Goal: Information Seeking & Learning: Learn about a topic

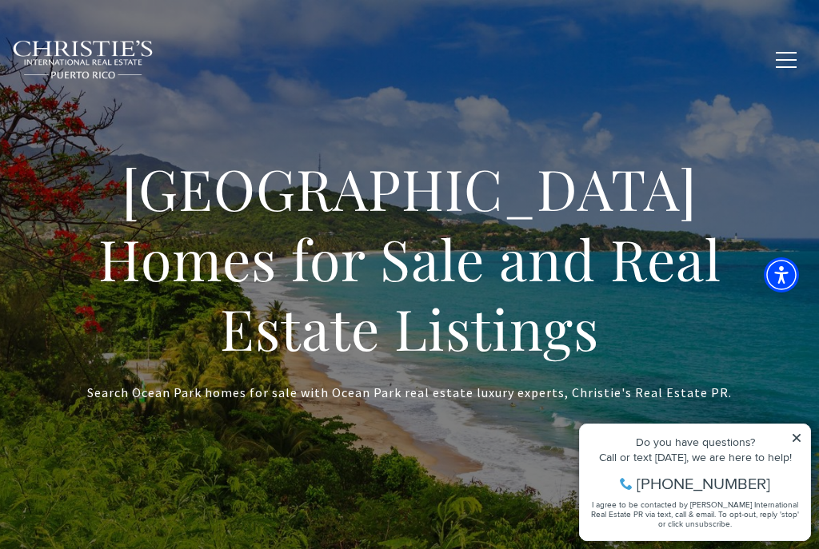
click at [791, 434] on icon at bounding box center [796, 437] width 11 height 11
click at [794, 440] on icon at bounding box center [796, 438] width 8 height 8
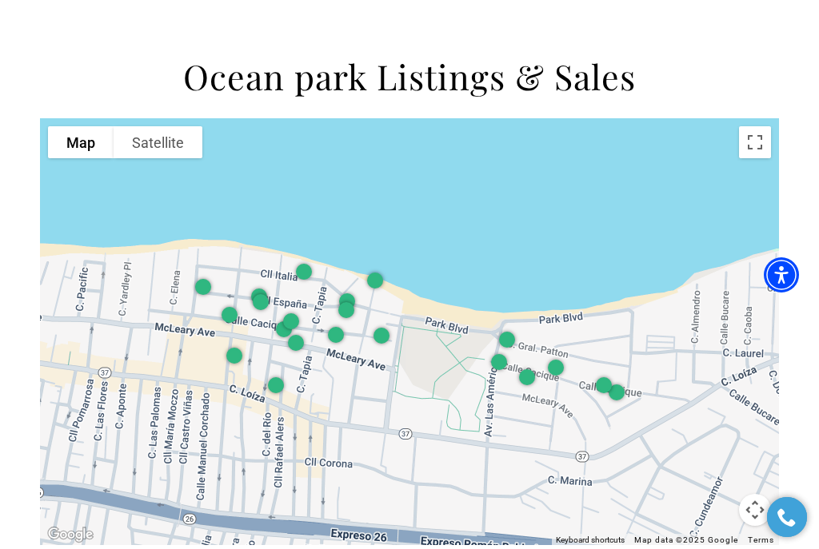
scroll to position [1607, 0]
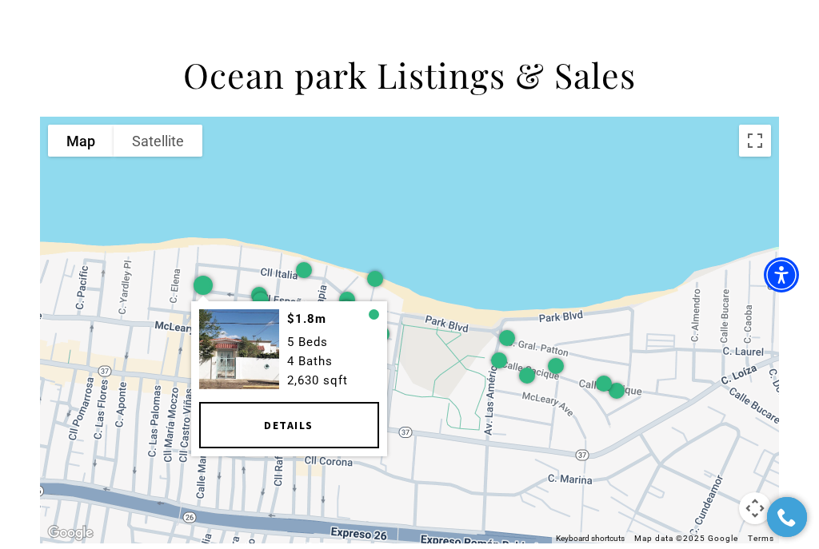
click at [223, 309] on img at bounding box center [239, 349] width 80 height 80
click at [241, 402] on link "Details" at bounding box center [289, 425] width 180 height 46
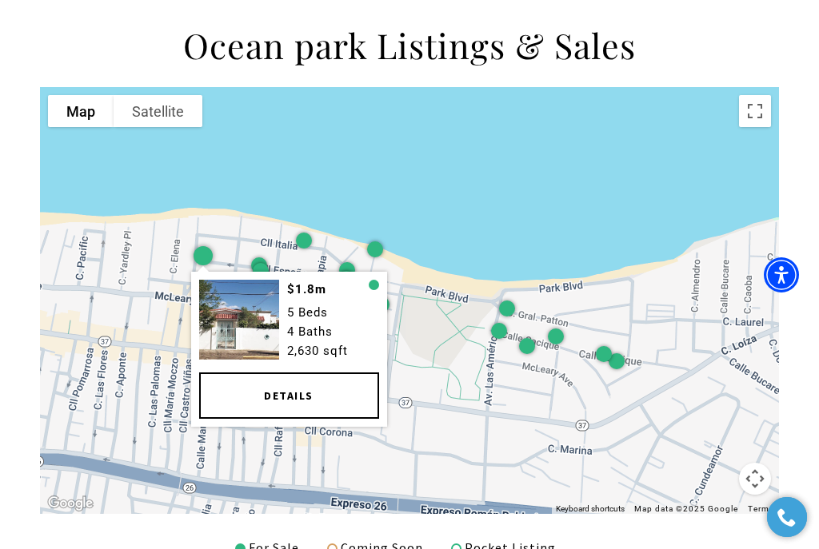
click at [243, 95] on div "$1.8m 5 Beds 4 Baths 2,630 sqft Details" at bounding box center [409, 300] width 739 height 427
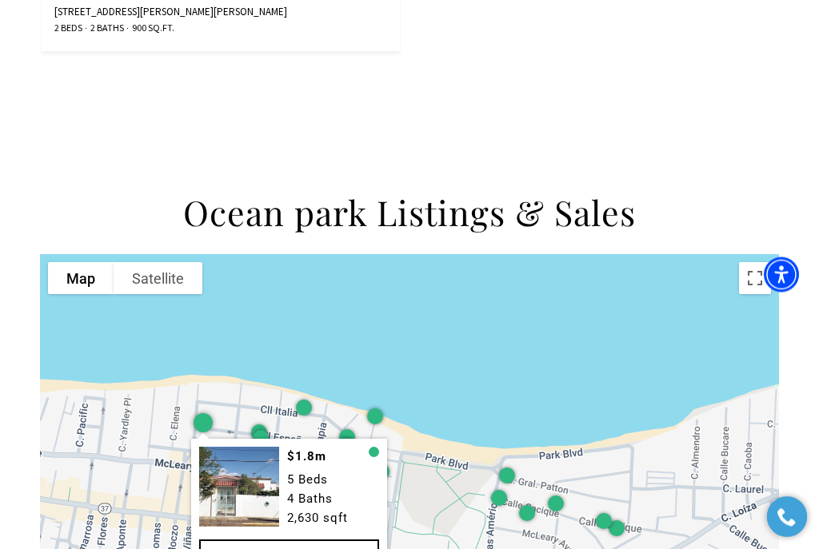
scroll to position [1470, 0]
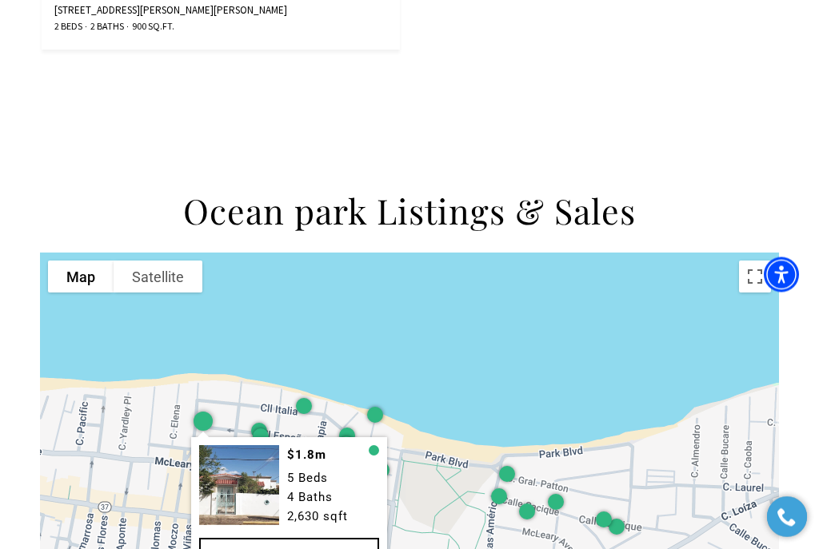
click at [306, 400] on div at bounding box center [304, 408] width 16 height 16
click at [301, 400] on div at bounding box center [304, 408] width 16 height 16
click at [298, 400] on div at bounding box center [304, 408] width 16 height 16
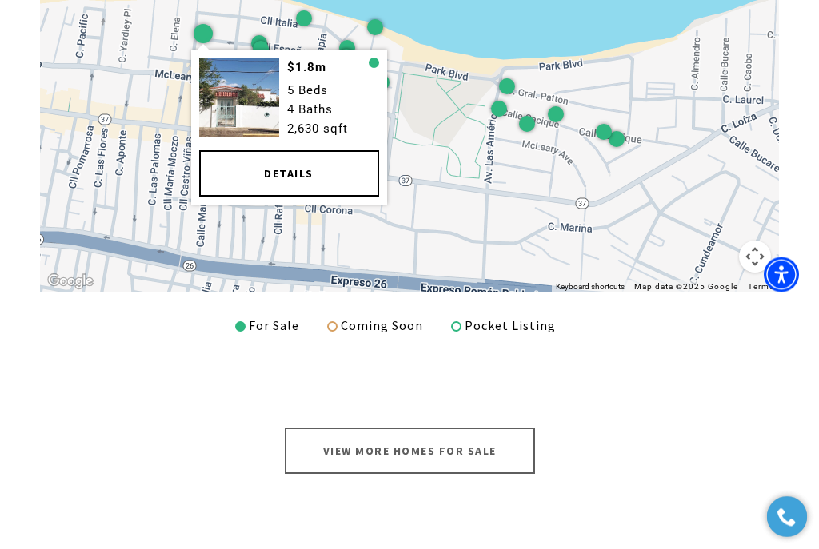
scroll to position [1921, 0]
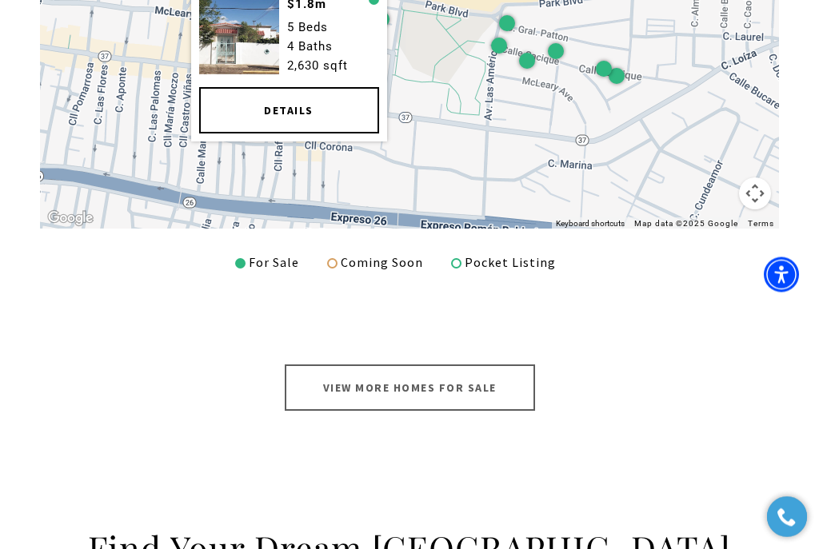
click at [326, 365] on link "View More Homes for Sale" at bounding box center [410, 388] width 250 height 46
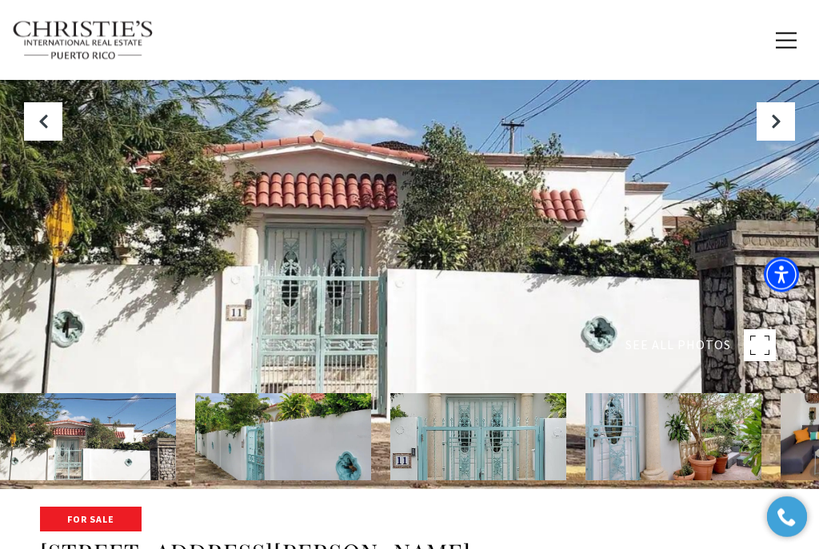
scroll to position [60, 0]
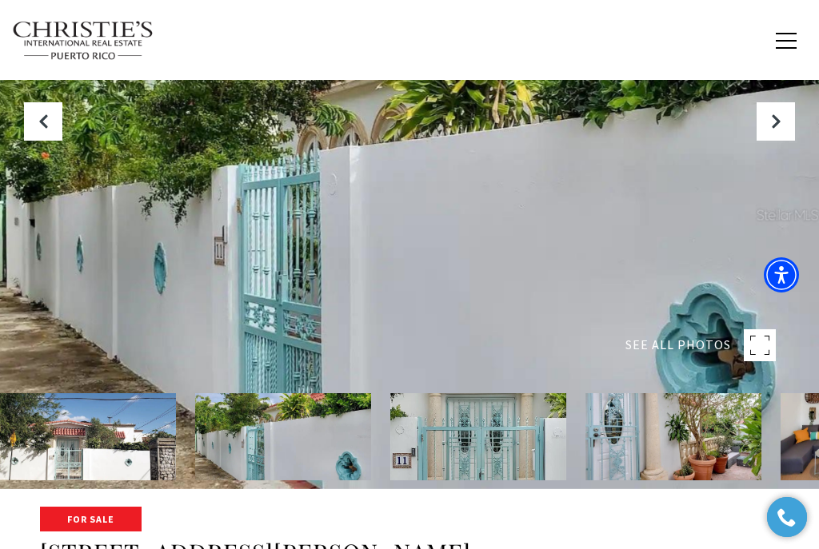
click at [774, 129] on icon "Next Slide" at bounding box center [775, 122] width 16 height 16
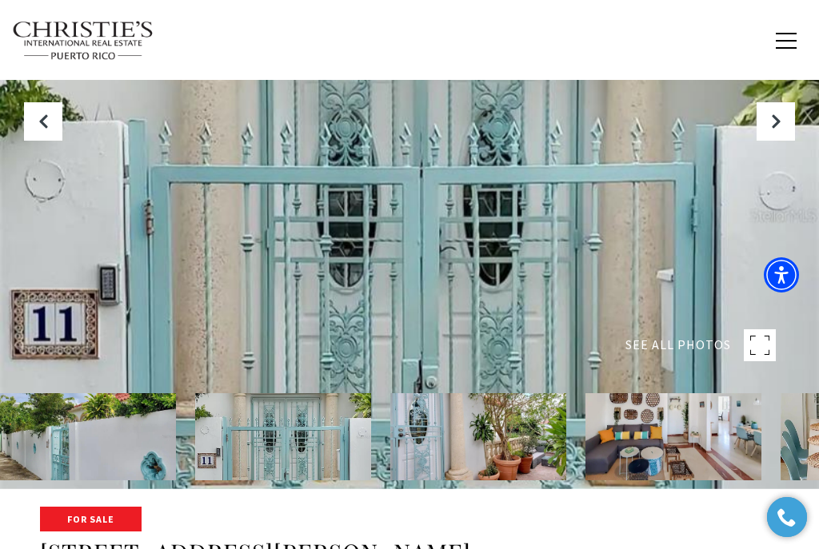
click at [773, 141] on button "Next Slide" at bounding box center [775, 121] width 38 height 38
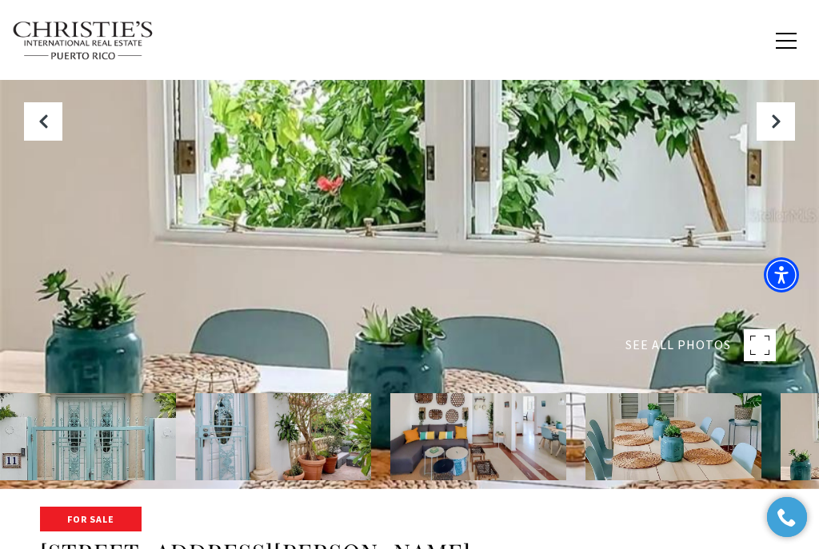
click at [702, 356] on span "SEE ALL PHOTOS" at bounding box center [678, 345] width 106 height 21
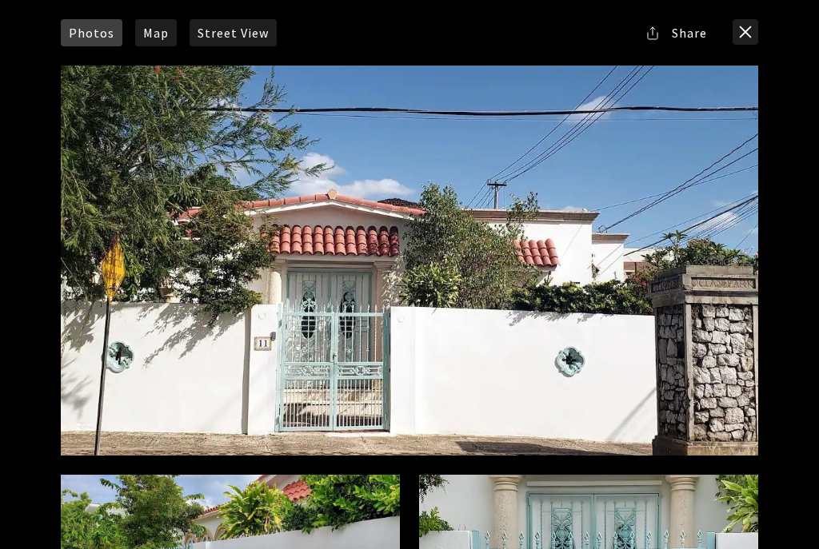
scroll to position [0, 0]
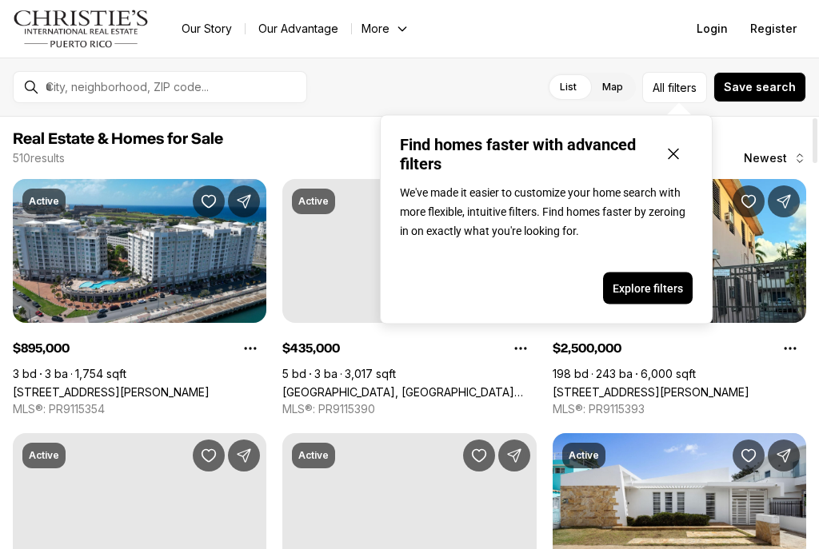
click at [671, 145] on icon "Close popover" at bounding box center [672, 154] width 19 height 19
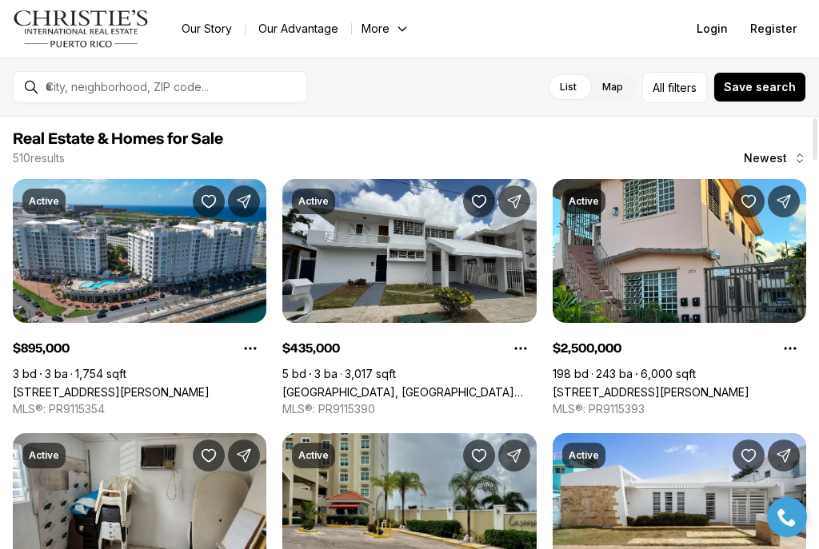
click at [674, 150] on div "510 results Newest" at bounding box center [409, 158] width 793 height 16
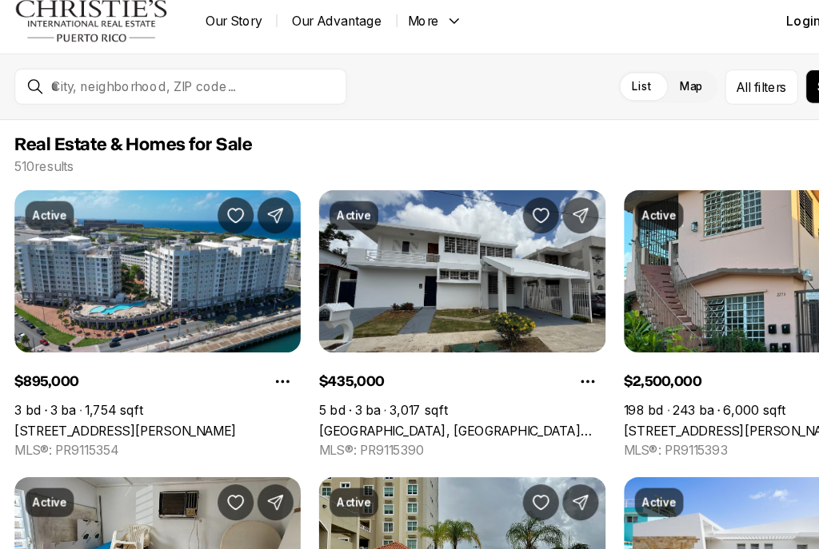
click at [178, 385] on link "100 DEL MUELLE #1905, SAN JUAN PR, 00901" at bounding box center [111, 392] width 197 height 14
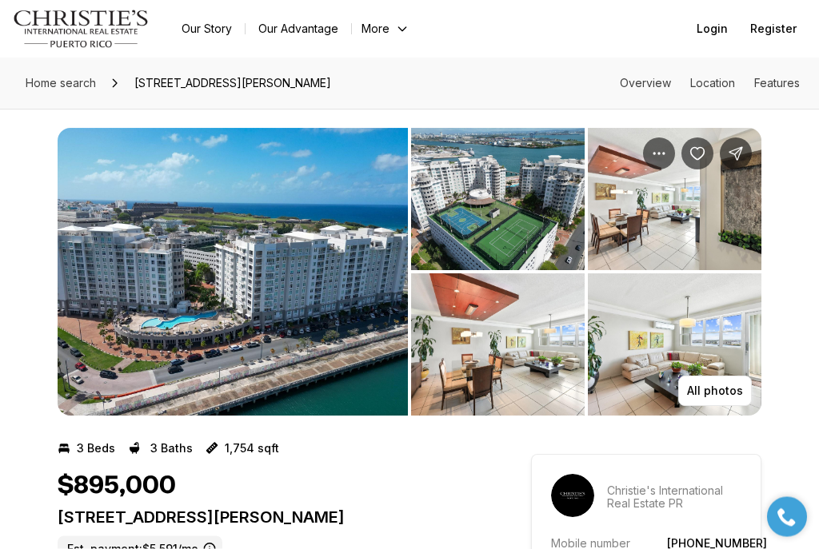
scroll to position [15, 0]
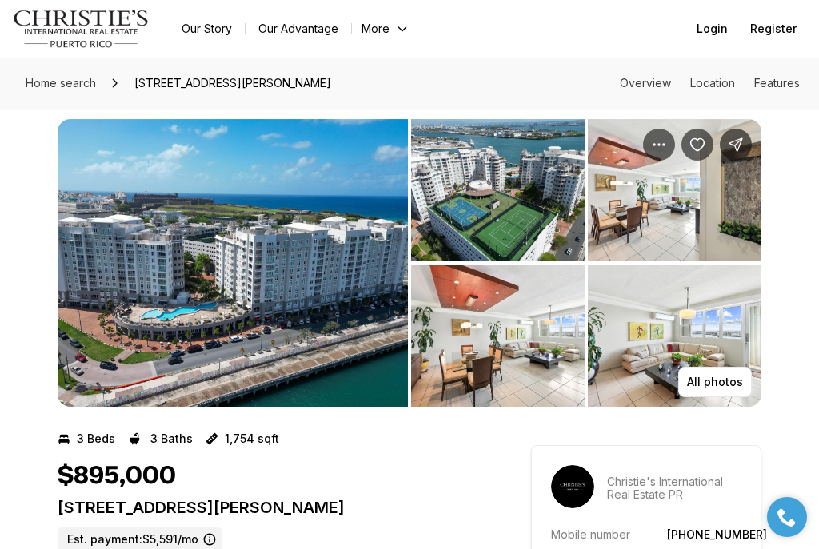
click at [656, 206] on img "View image gallery" at bounding box center [674, 190] width 173 height 142
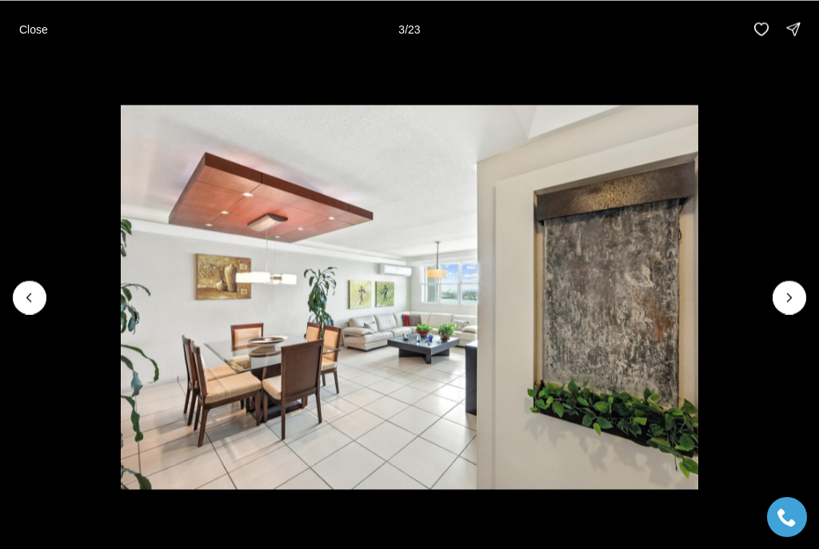
click at [792, 301] on icon "Next slide" at bounding box center [789, 297] width 16 height 16
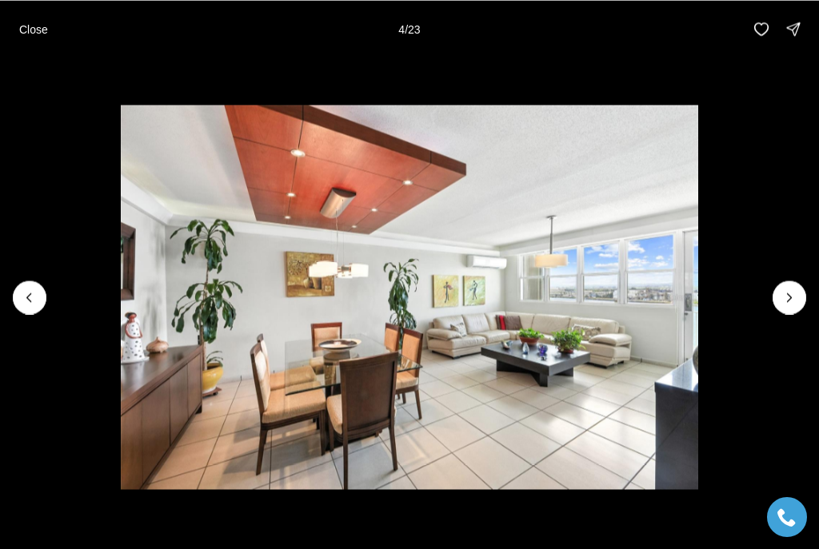
click at [790, 303] on icon "Next slide" at bounding box center [789, 297] width 16 height 16
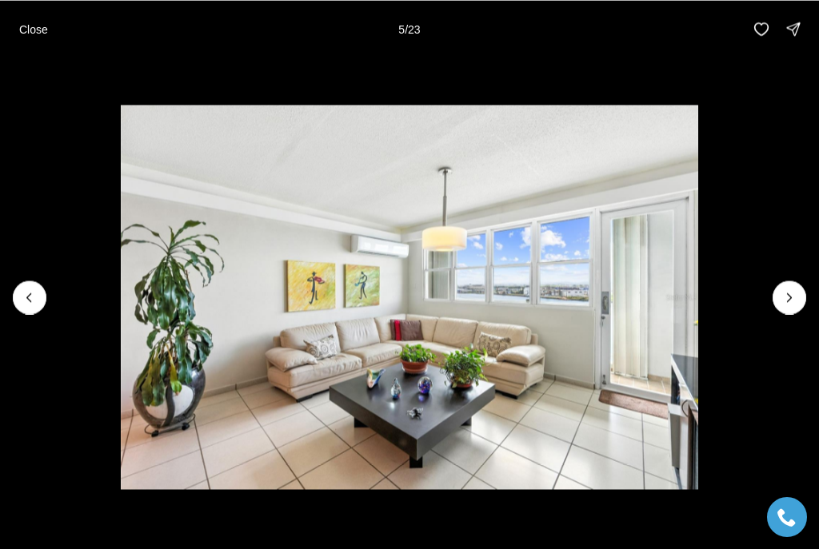
click at [794, 289] on icon "Next slide" at bounding box center [789, 297] width 16 height 16
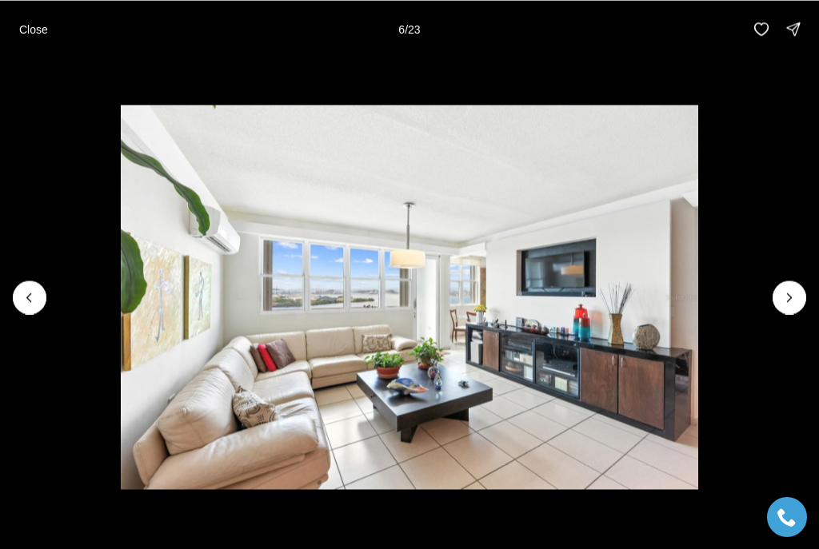
click at [785, 295] on icon "Next slide" at bounding box center [789, 297] width 16 height 16
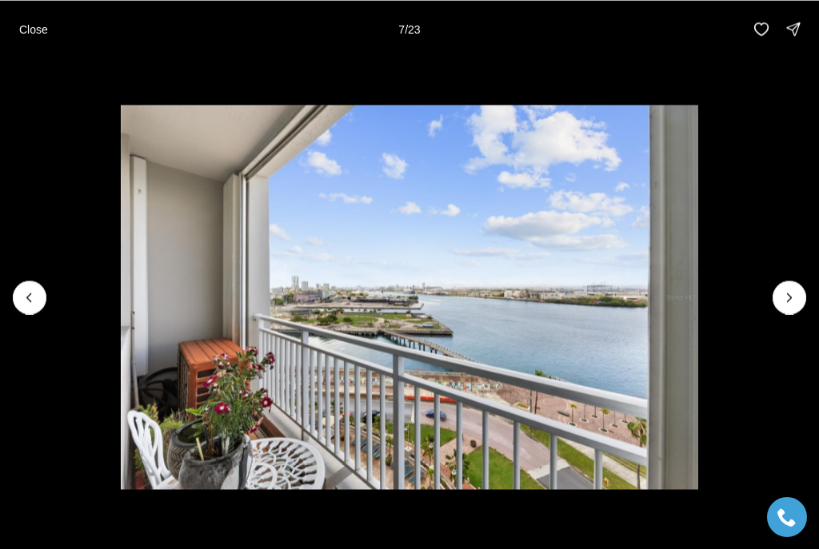
click at [791, 295] on icon "Next slide" at bounding box center [789, 297] width 16 height 16
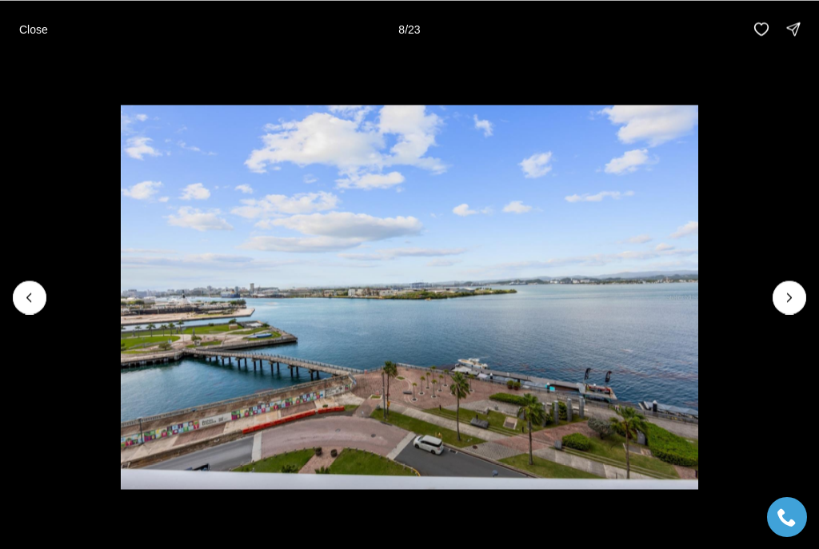
click at [791, 302] on icon "Next slide" at bounding box center [789, 297] width 16 height 16
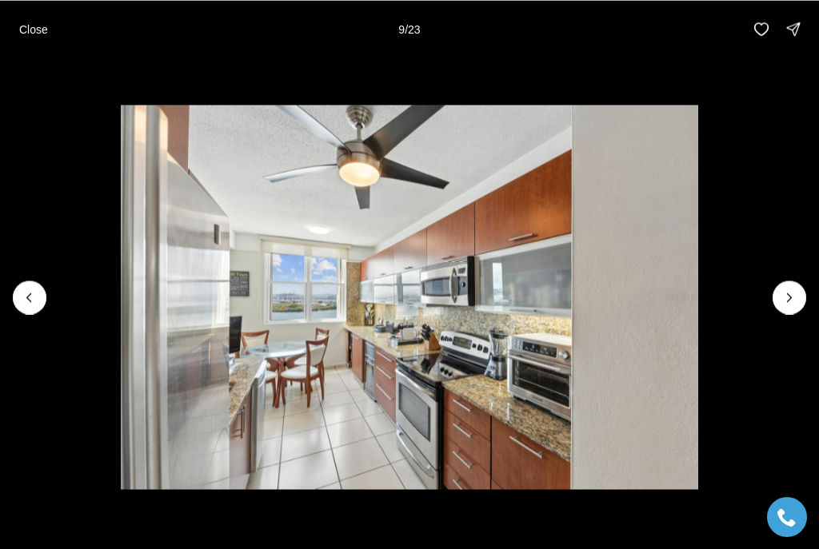
click at [776, 305] on button "Next slide" at bounding box center [789, 298] width 34 height 34
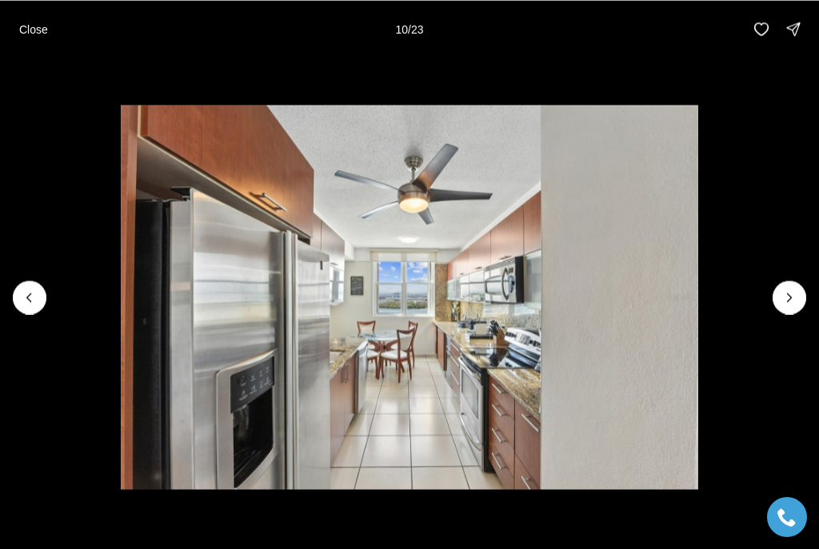
click at [786, 302] on icon "Next slide" at bounding box center [789, 297] width 16 height 16
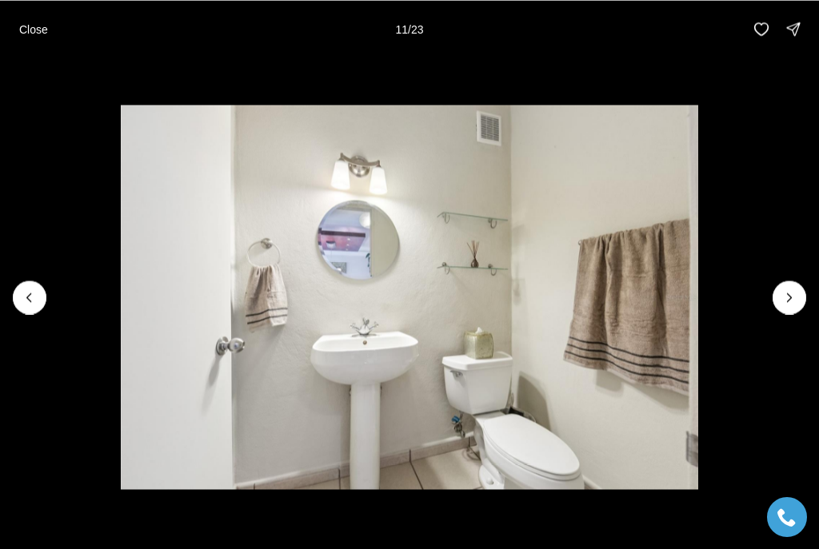
click at [791, 304] on icon "Next slide" at bounding box center [789, 297] width 16 height 16
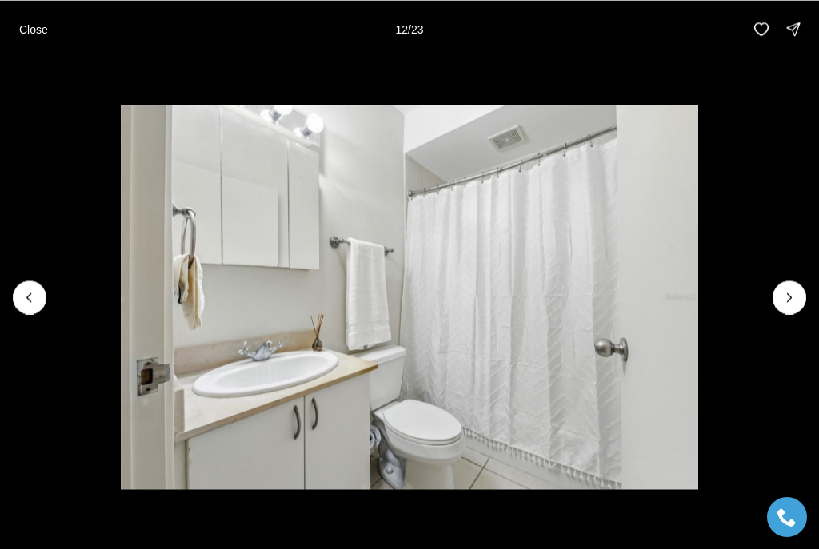
click at [783, 305] on icon "Next slide" at bounding box center [789, 297] width 16 height 16
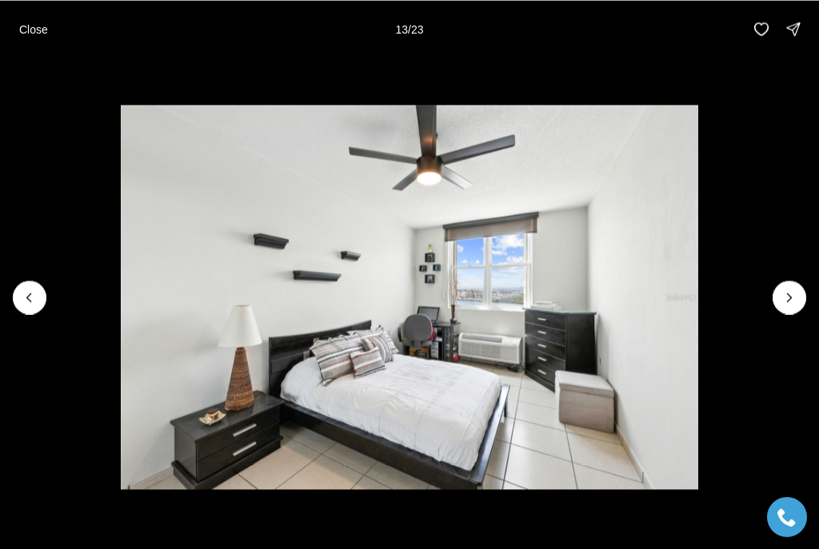
click at [781, 304] on icon "Next slide" at bounding box center [789, 297] width 16 height 16
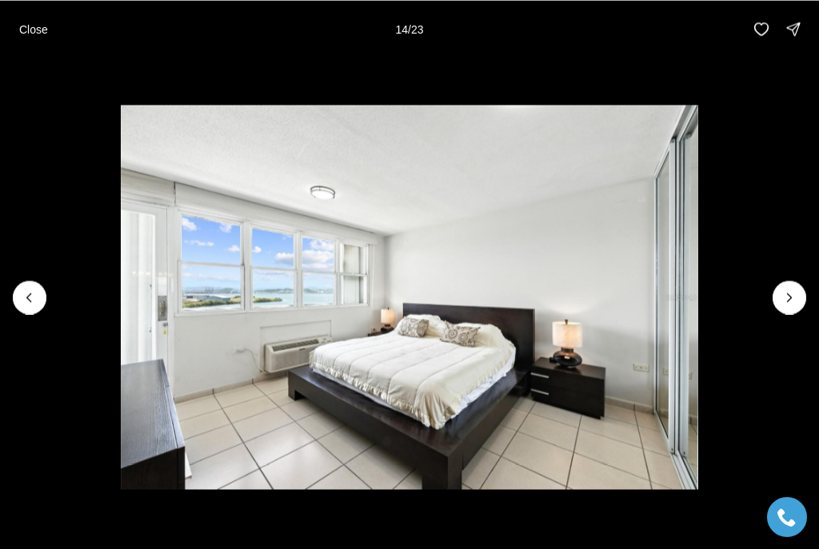
click at [787, 300] on icon "Next slide" at bounding box center [789, 297] width 16 height 16
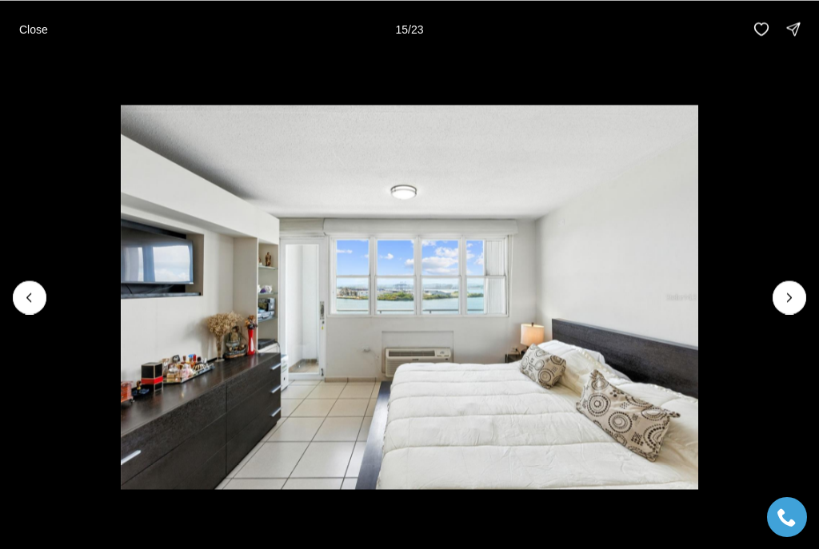
click at [787, 303] on icon "Next slide" at bounding box center [789, 297] width 16 height 16
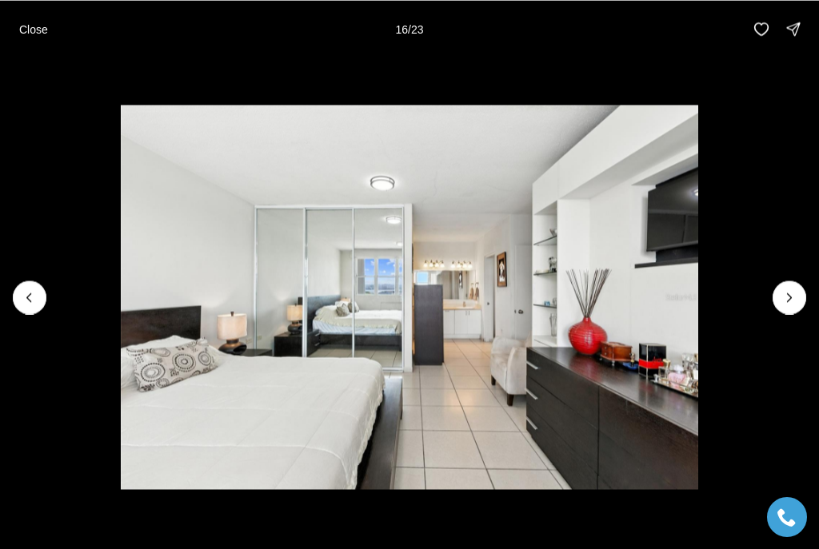
click at [787, 303] on icon "Next slide" at bounding box center [789, 297] width 16 height 16
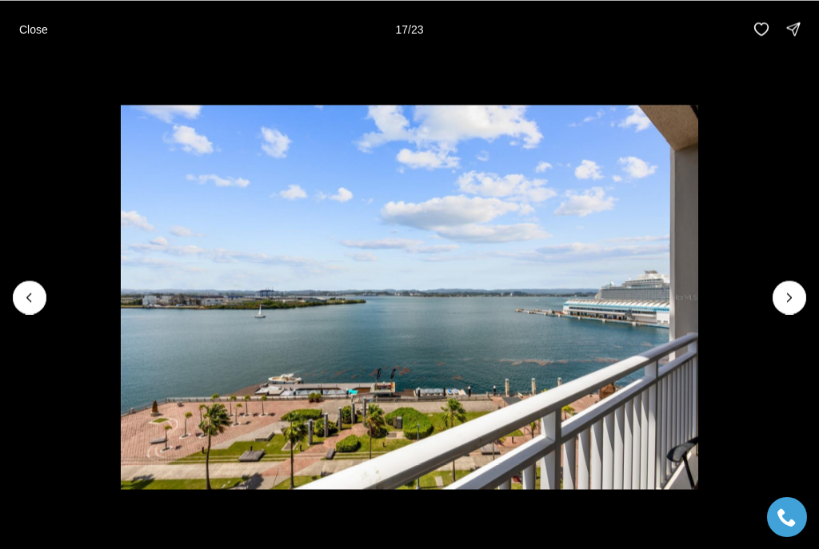
click at [781, 305] on icon "Next slide" at bounding box center [789, 297] width 16 height 16
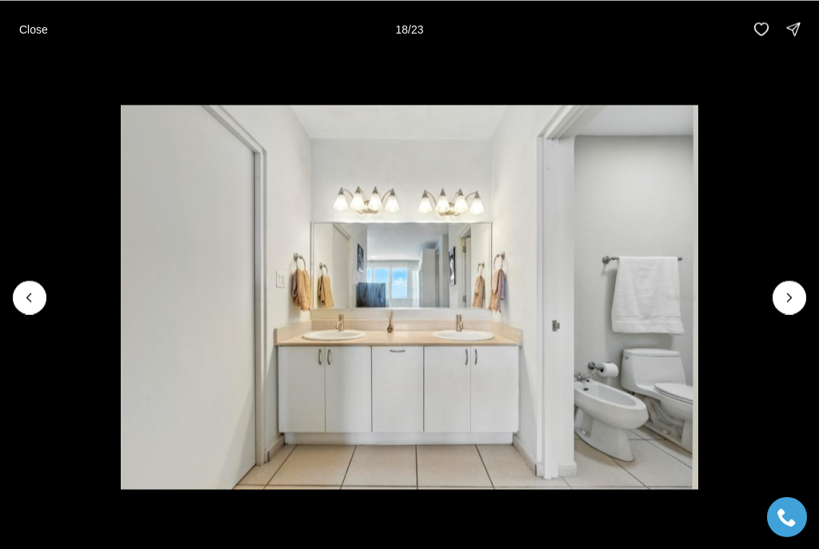
click at [698, 313] on img "18 of 23" at bounding box center [409, 297] width 577 height 384
click at [779, 306] on button "Next slide" at bounding box center [789, 298] width 34 height 34
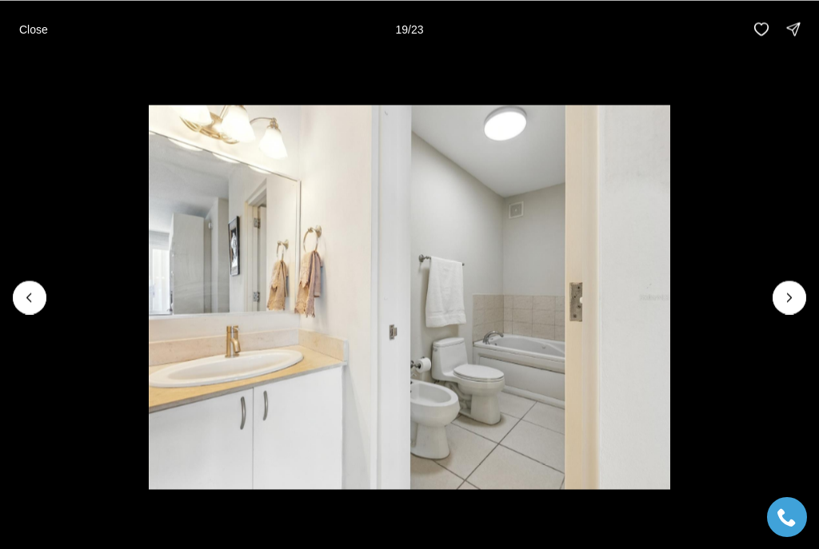
click at [783, 303] on icon "Next slide" at bounding box center [789, 297] width 16 height 16
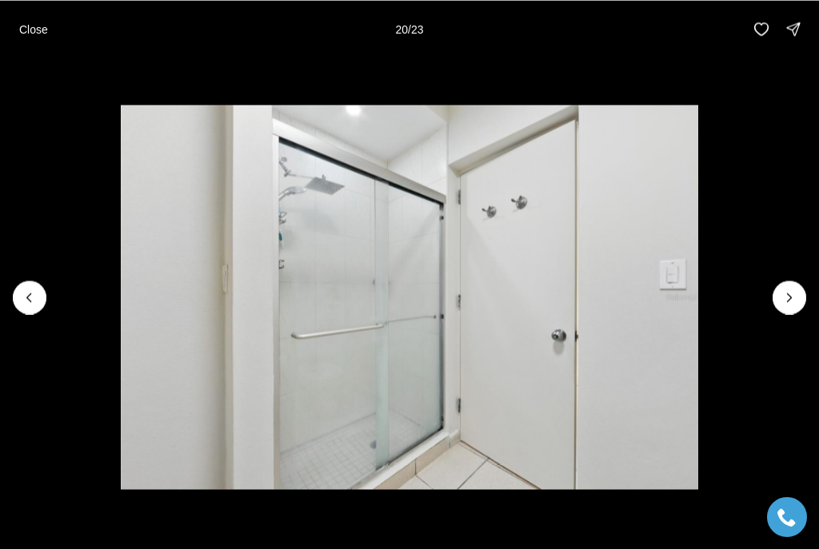
click at [781, 303] on icon "Next slide" at bounding box center [789, 297] width 16 height 16
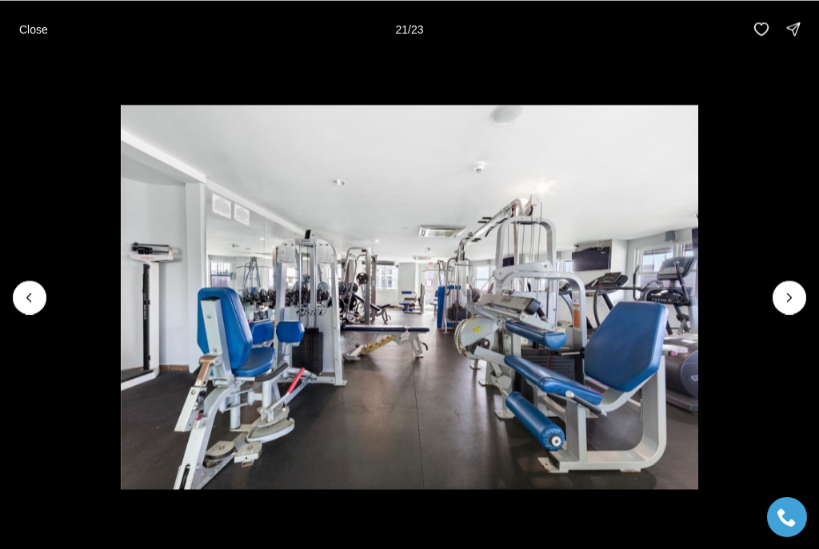
click at [698, 308] on img "21 of 23" at bounding box center [409, 297] width 577 height 384
click at [785, 302] on icon "Next slide" at bounding box center [789, 297] width 16 height 16
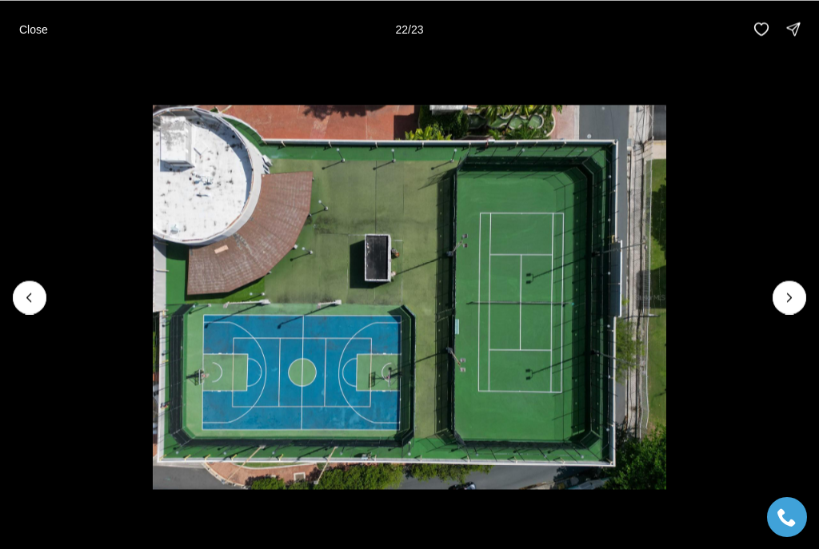
click at [32, 27] on p "Close" at bounding box center [33, 28] width 29 height 13
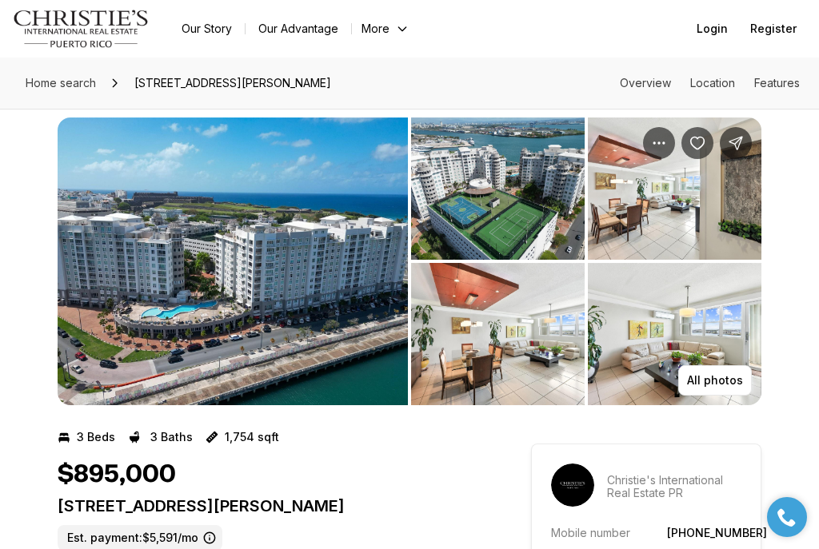
scroll to position [0, 0]
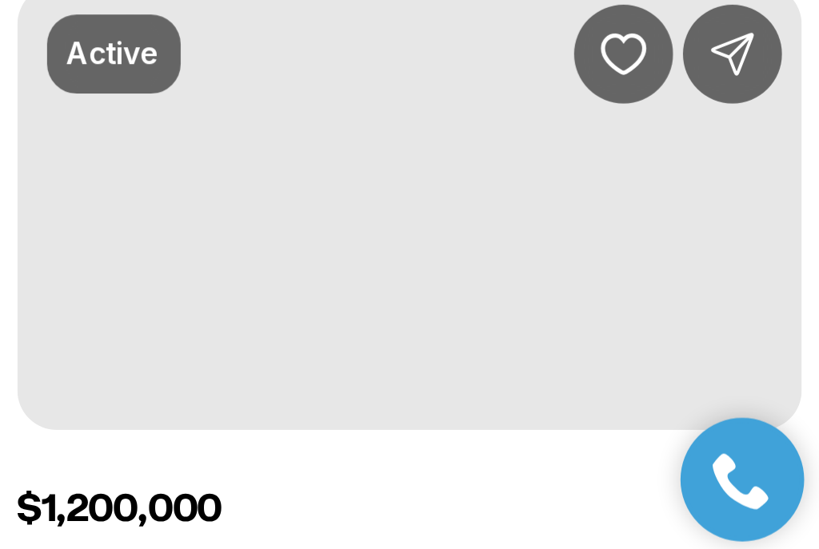
scroll to position [137, 0]
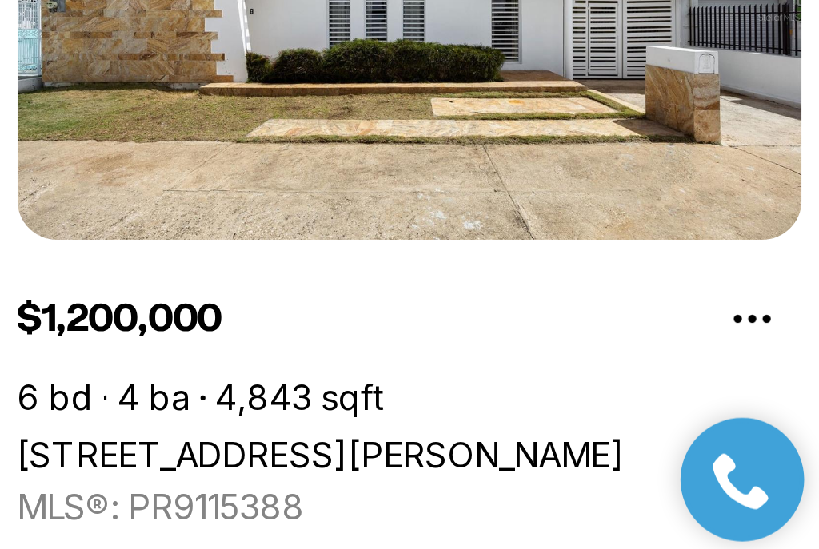
click at [552, 502] on link "[STREET_ADDRESS][PERSON_NAME]" at bounding box center [650, 509] width 197 height 14
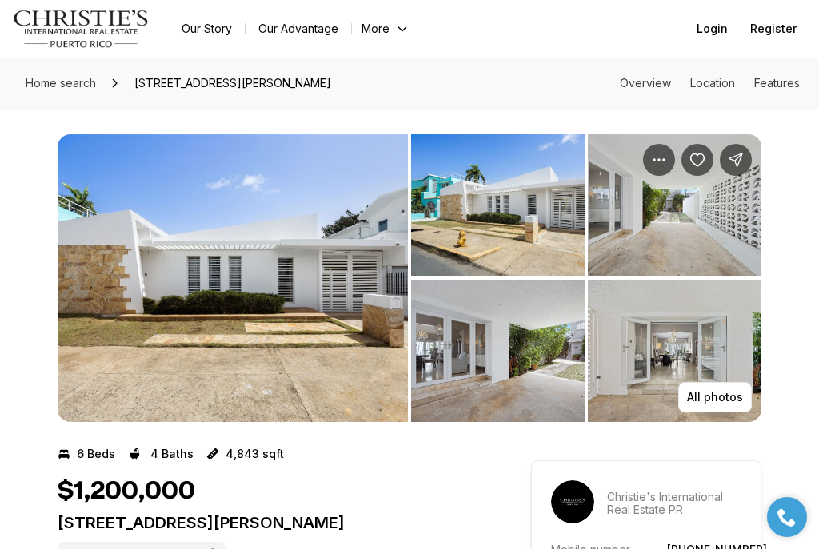
click at [717, 399] on p "All photos" at bounding box center [715, 397] width 56 height 13
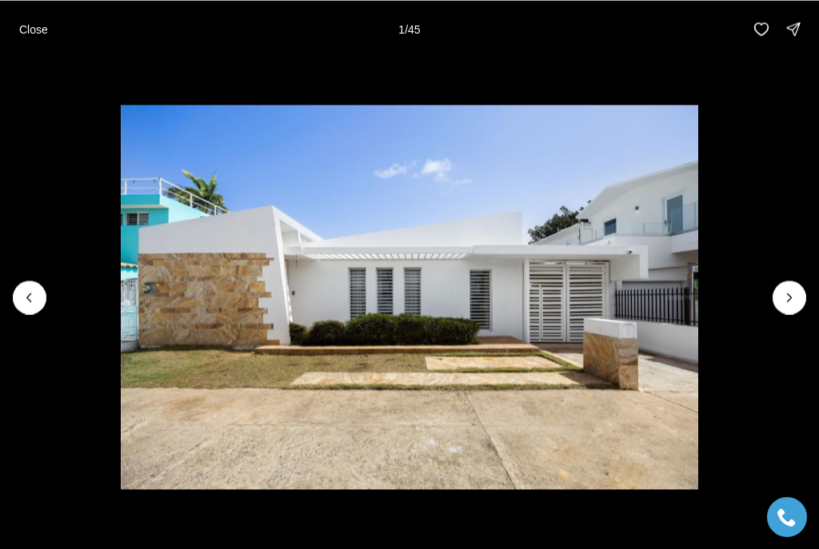
click at [782, 308] on button "Next slide" at bounding box center [789, 298] width 34 height 34
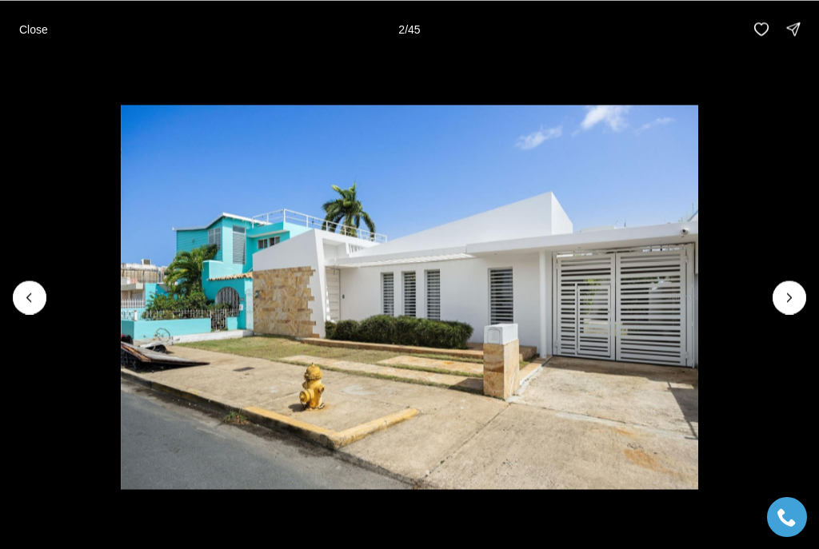
click at [698, 297] on img "2 of 45" at bounding box center [409, 297] width 577 height 384
click at [795, 290] on icon "Next slide" at bounding box center [789, 297] width 16 height 16
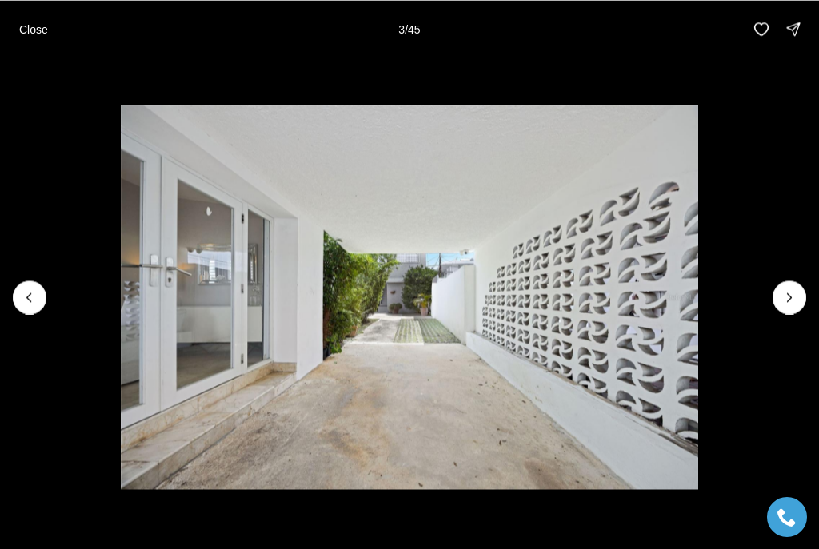
click at [795, 290] on icon "Next slide" at bounding box center [789, 297] width 16 height 16
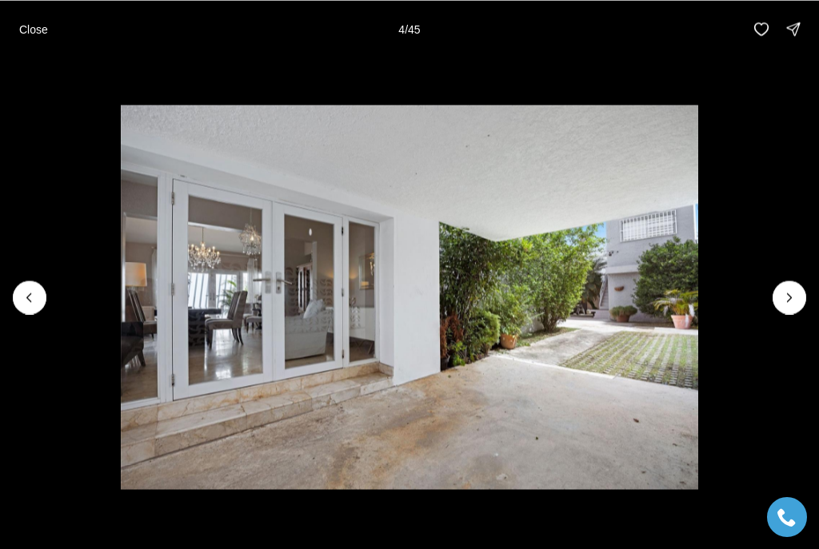
click at [786, 293] on icon "Next slide" at bounding box center [789, 297] width 16 height 16
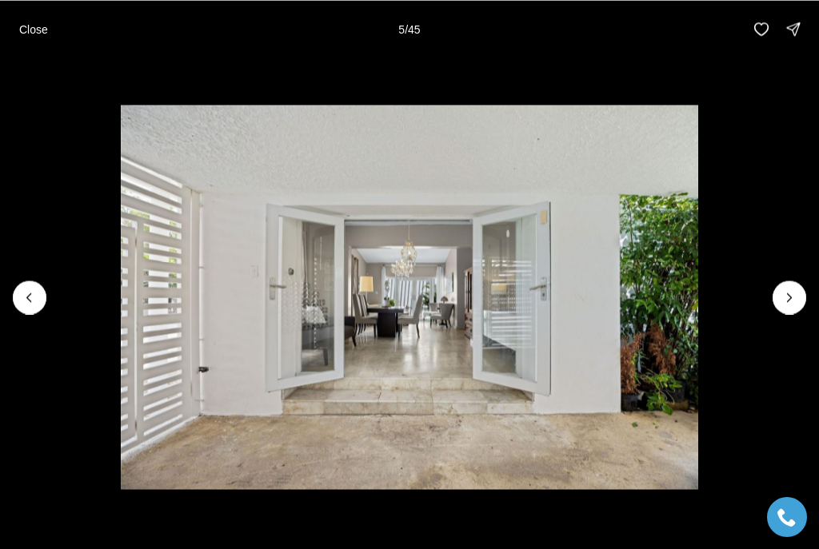
click at [786, 293] on icon "Next slide" at bounding box center [789, 297] width 16 height 16
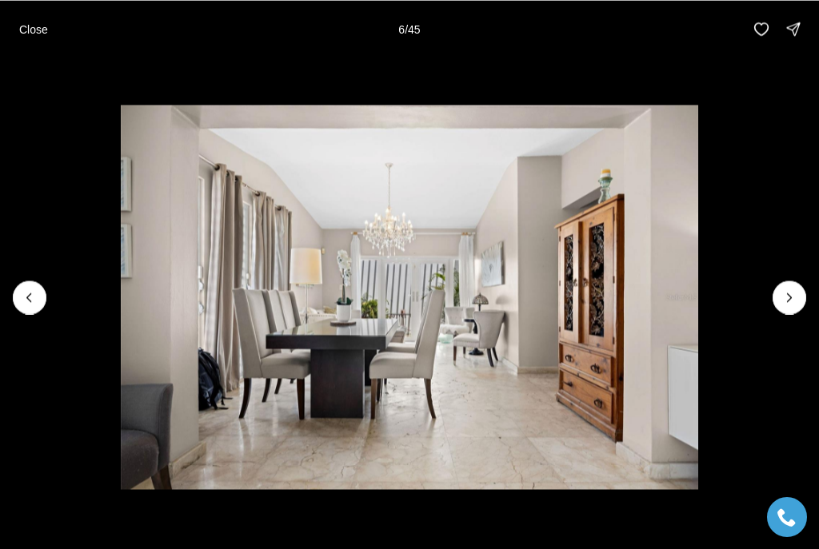
click at [787, 297] on icon "Next slide" at bounding box center [789, 297] width 16 height 16
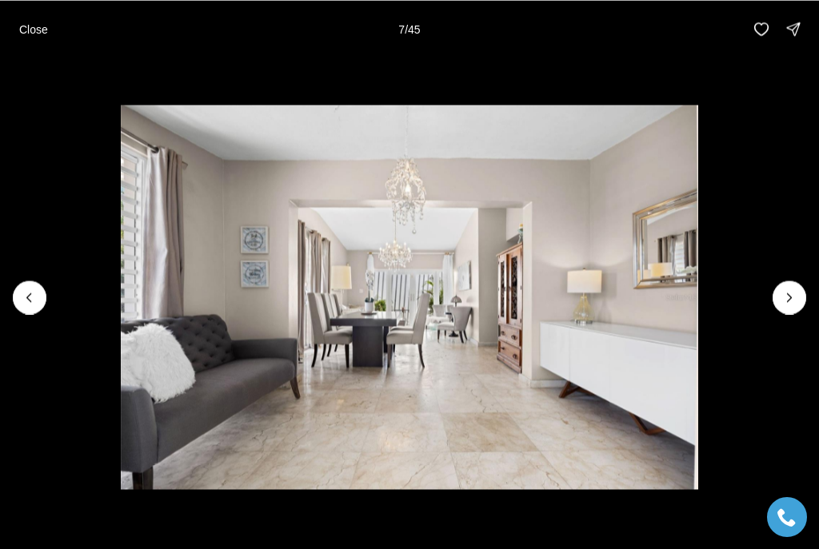
click at [790, 297] on icon "Next slide" at bounding box center [789, 297] width 16 height 16
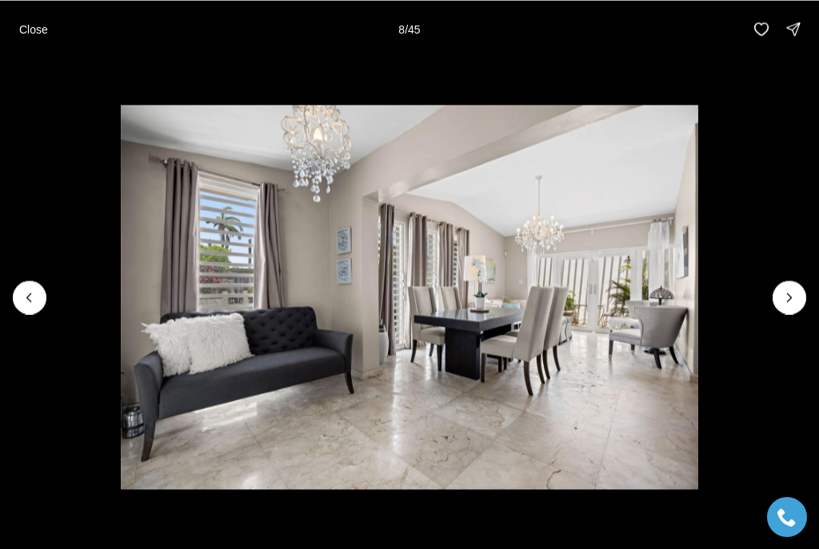
click at [786, 297] on icon "Next slide" at bounding box center [789, 297] width 16 height 16
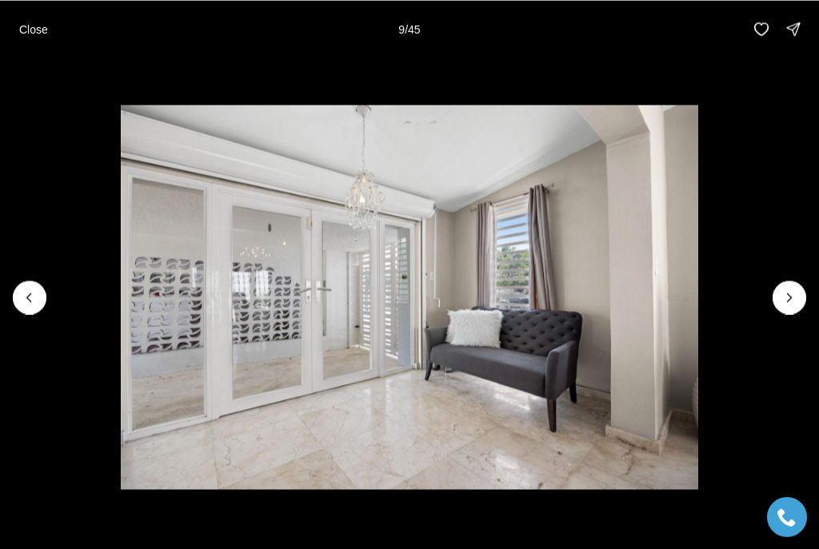
click at [790, 293] on icon "Next slide" at bounding box center [789, 297] width 16 height 16
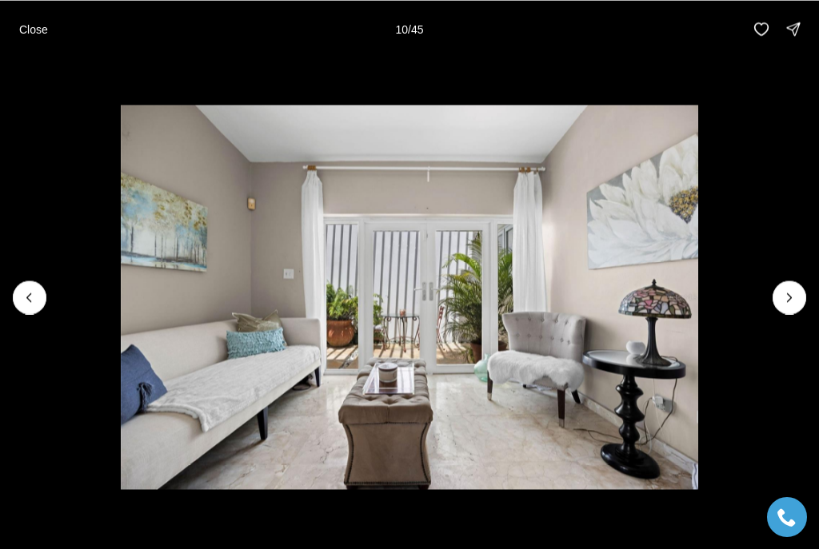
click at [783, 297] on icon "Next slide" at bounding box center [789, 297] width 16 height 16
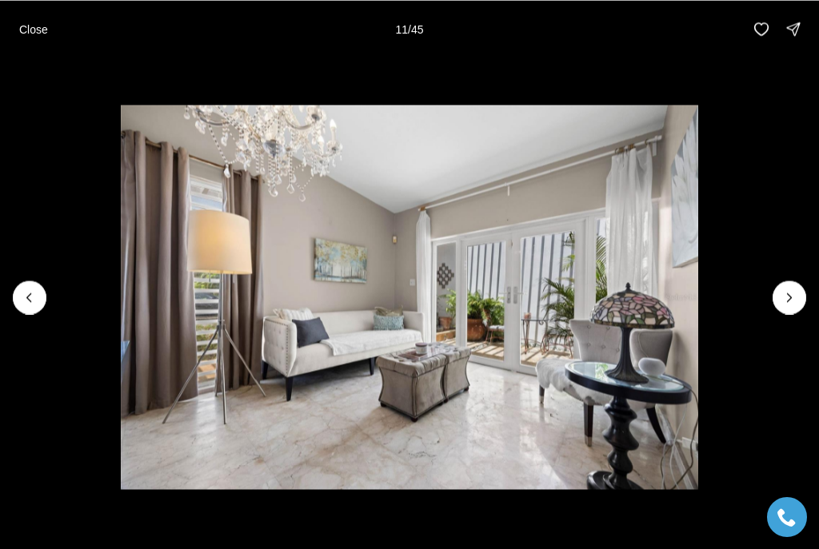
click at [784, 291] on icon "Next slide" at bounding box center [789, 297] width 16 height 16
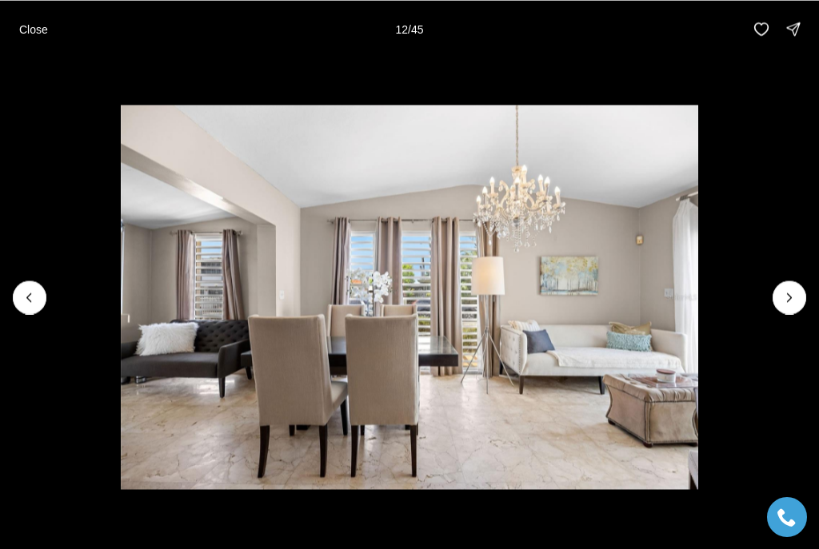
click at [783, 296] on icon "Next slide" at bounding box center [789, 297] width 16 height 16
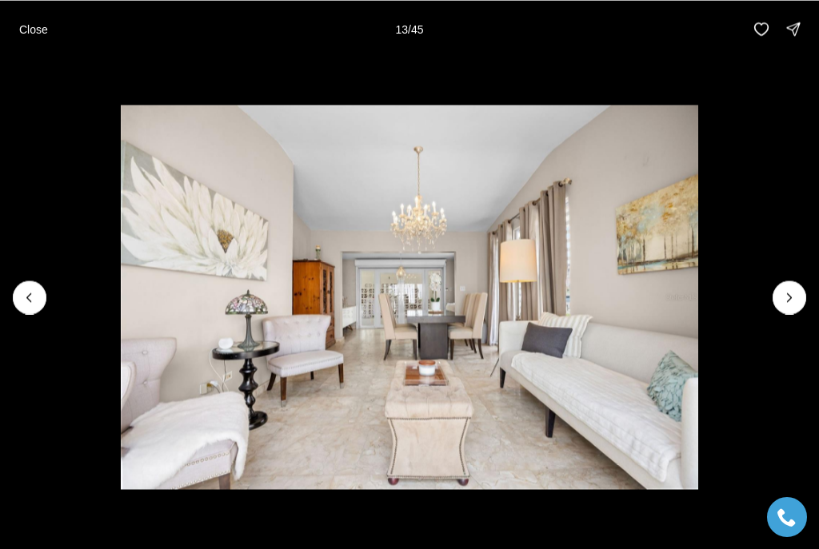
click at [783, 299] on icon "Next slide" at bounding box center [789, 297] width 16 height 16
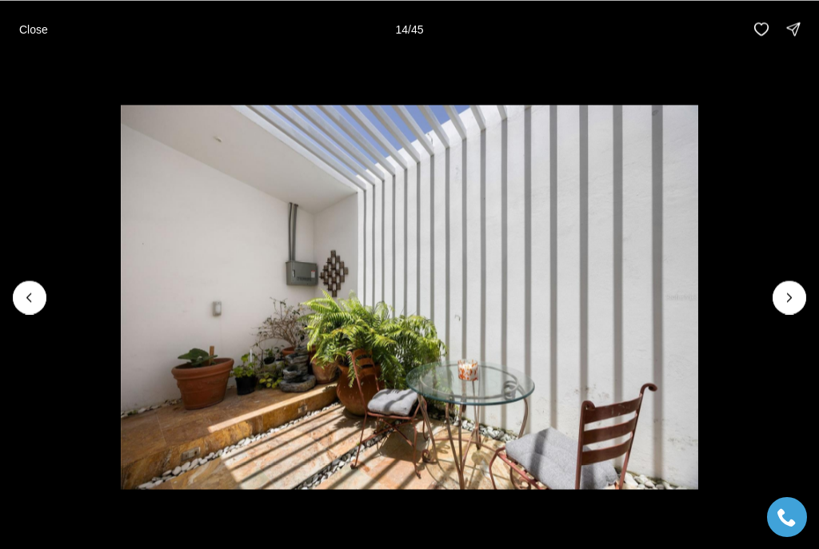
click at [788, 293] on icon "Next slide" at bounding box center [789, 297] width 16 height 16
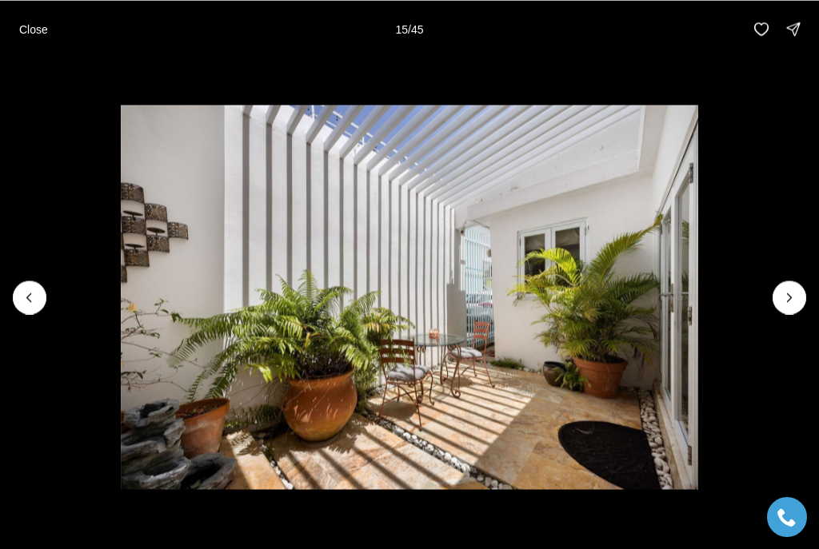
click at [784, 298] on icon "Next slide" at bounding box center [789, 297] width 16 height 16
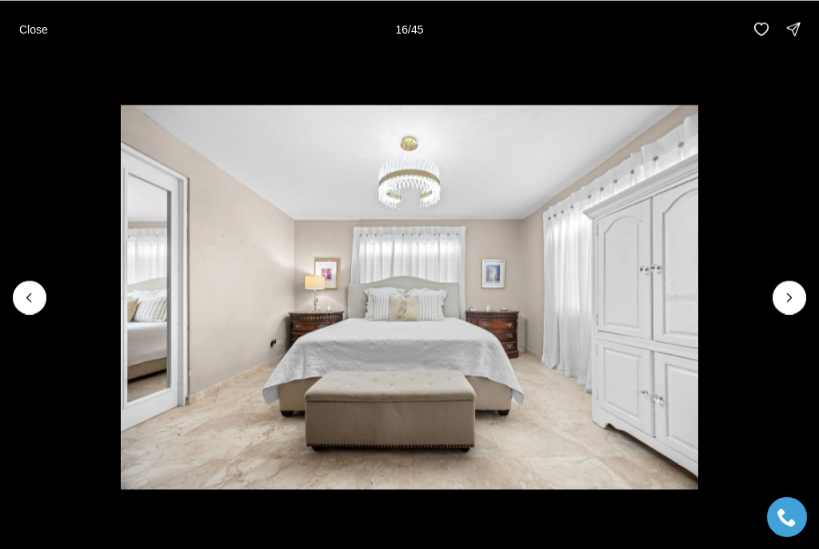
click at [788, 295] on icon "Next slide" at bounding box center [789, 297] width 16 height 16
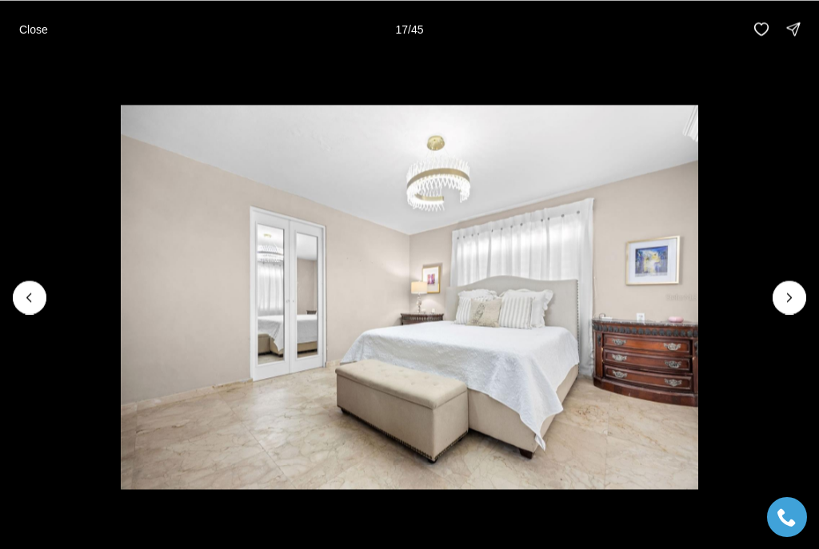
click at [786, 301] on icon "Next slide" at bounding box center [789, 297] width 16 height 16
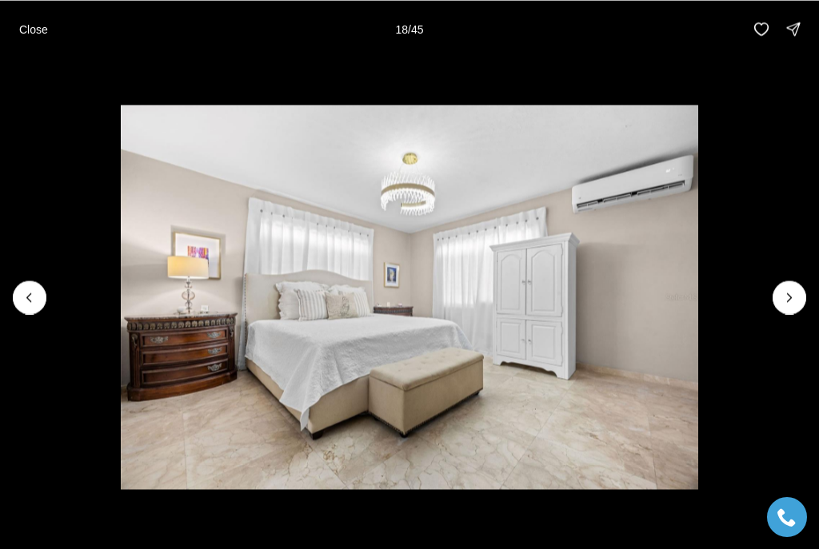
click at [786, 297] on icon "Next slide" at bounding box center [789, 297] width 16 height 16
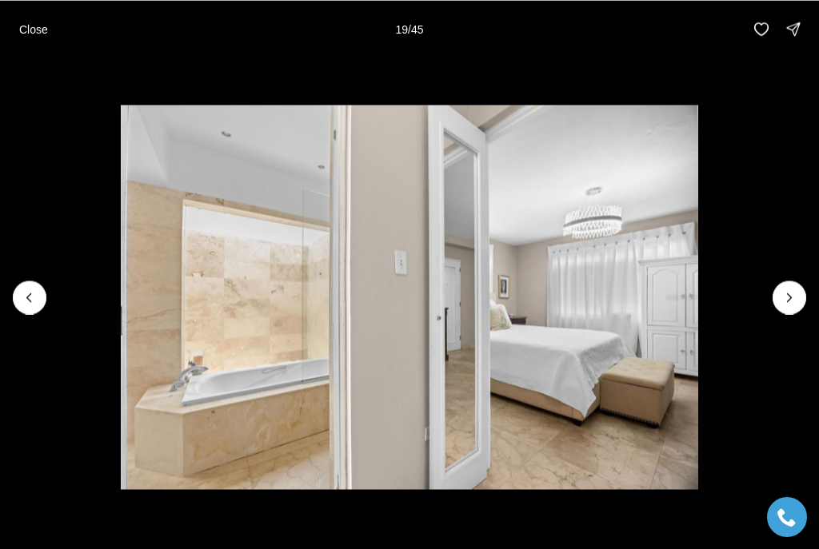
click at [783, 295] on icon "Next slide" at bounding box center [789, 297] width 16 height 16
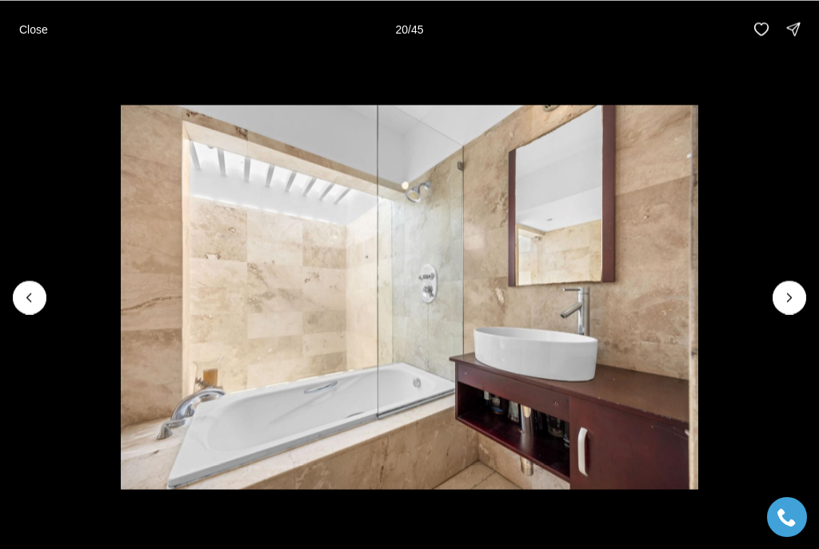
click at [786, 291] on icon "Next slide" at bounding box center [789, 297] width 16 height 16
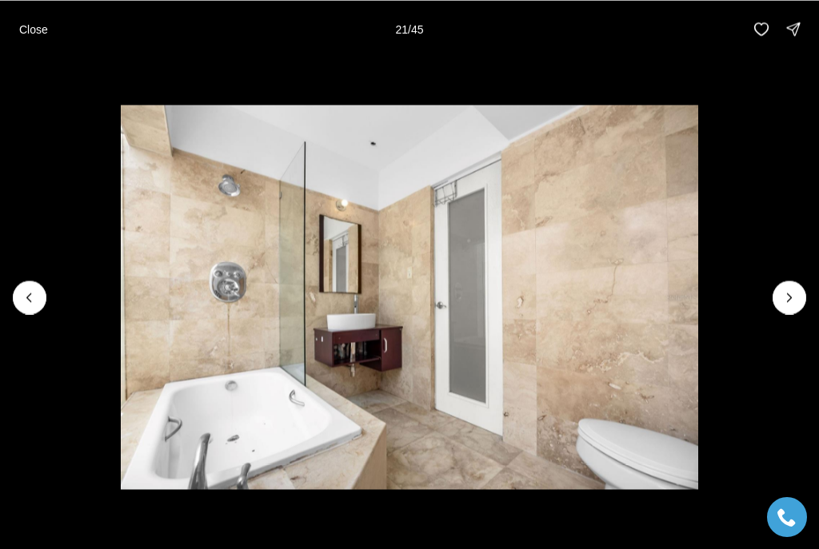
click at [787, 294] on icon "Next slide" at bounding box center [789, 297] width 16 height 16
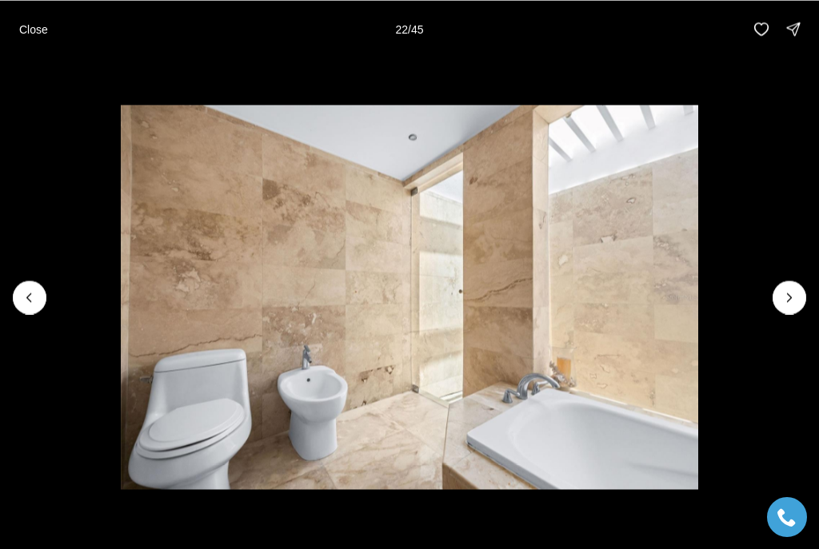
click at [789, 290] on icon "Next slide" at bounding box center [789, 297] width 16 height 16
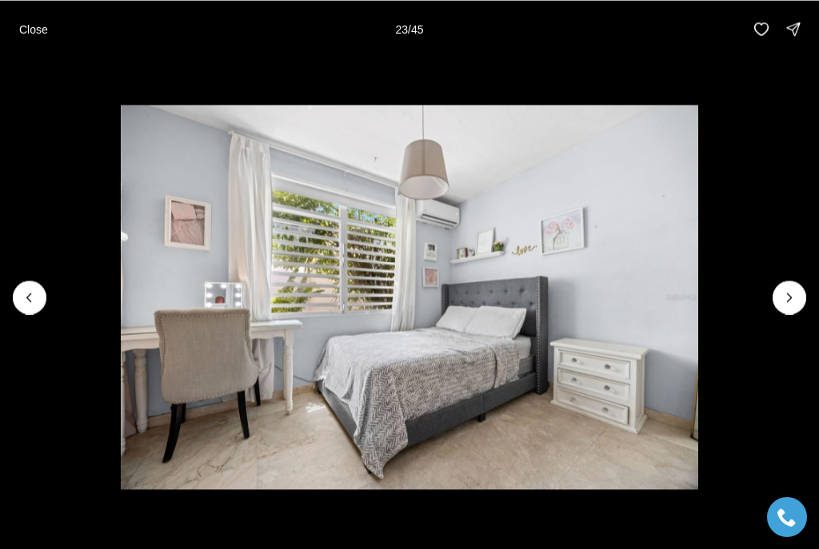
click at [794, 293] on icon "Next slide" at bounding box center [789, 297] width 16 height 16
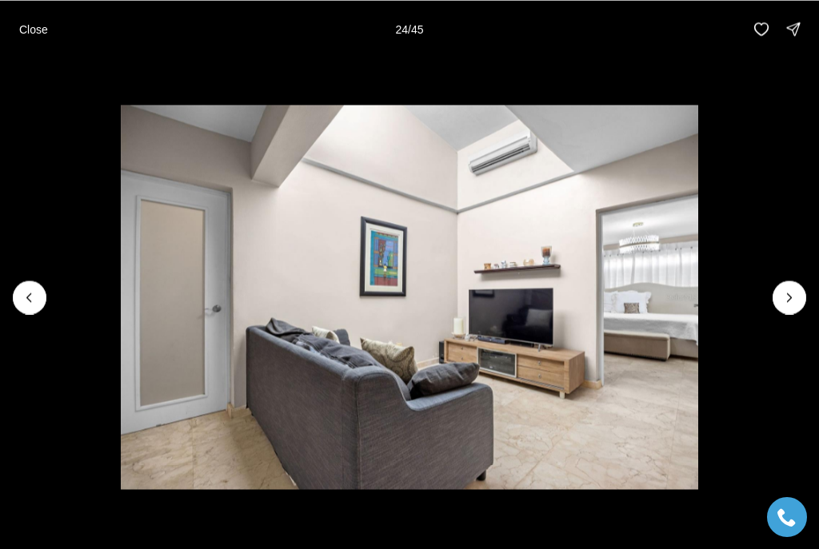
click at [790, 293] on icon "Next slide" at bounding box center [789, 297] width 16 height 16
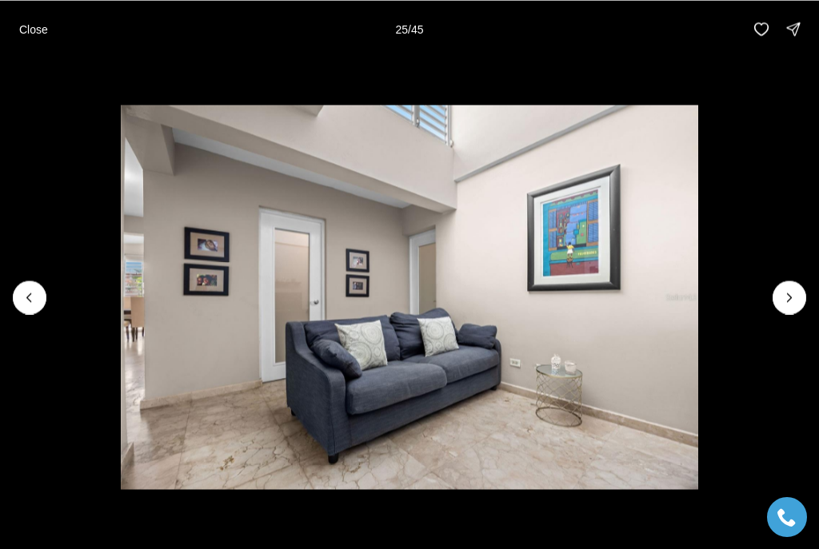
click at [787, 291] on icon "Next slide" at bounding box center [789, 297] width 16 height 16
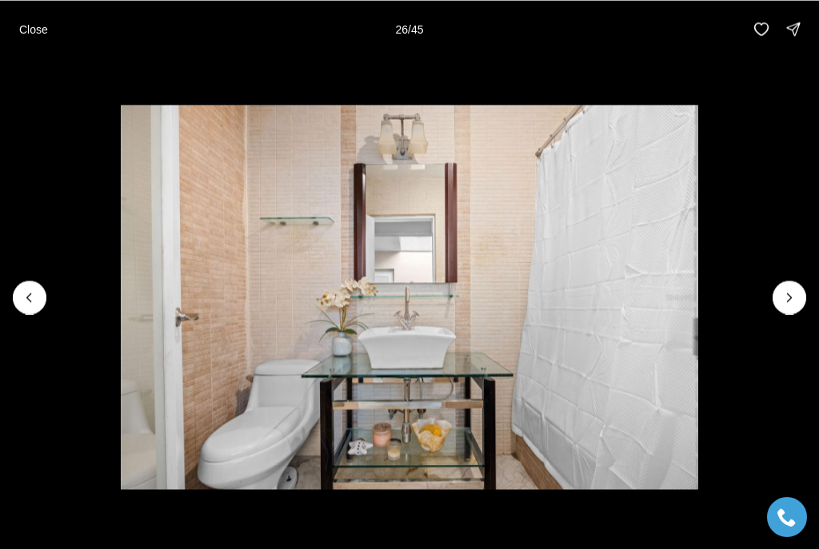
click at [785, 293] on icon "Next slide" at bounding box center [789, 297] width 16 height 16
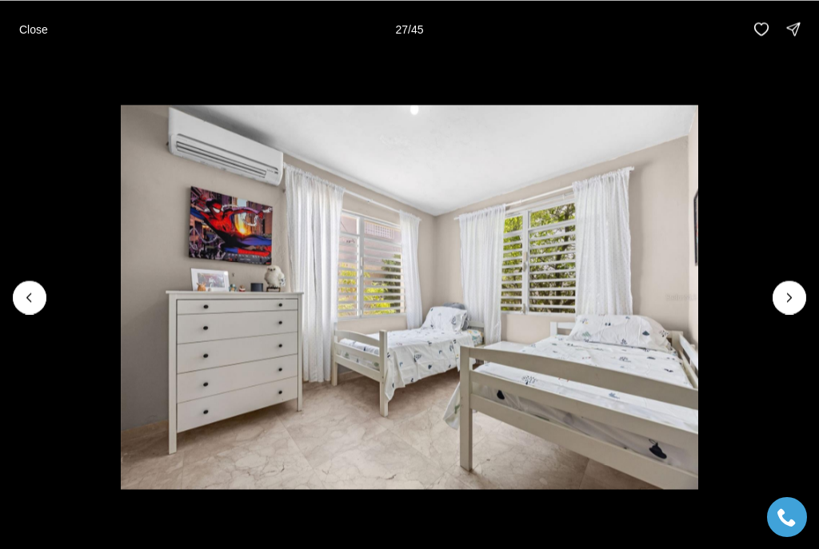
click at [788, 295] on icon "Next slide" at bounding box center [789, 297] width 16 height 16
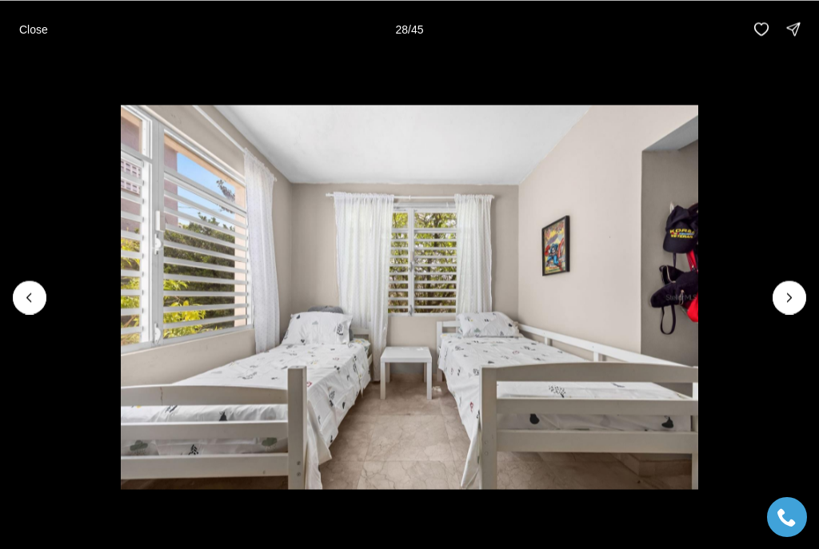
click at [785, 297] on icon "Next slide" at bounding box center [789, 297] width 16 height 16
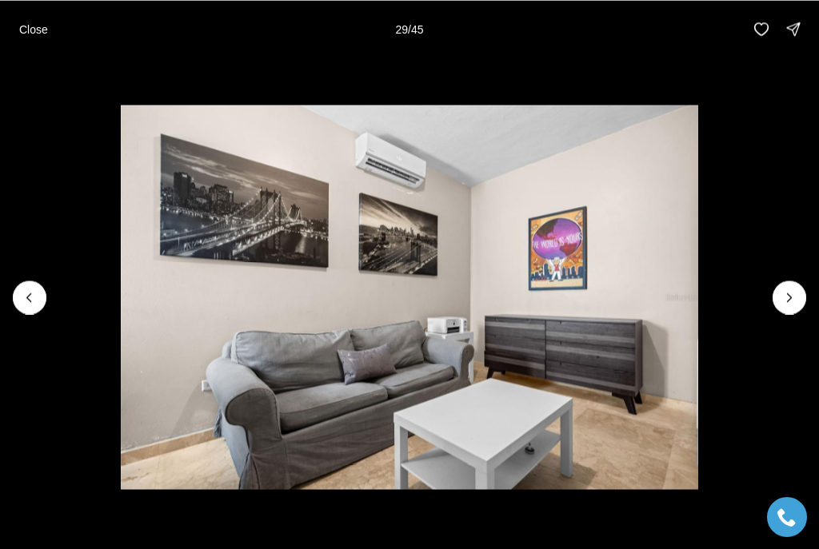
click at [784, 302] on icon "Next slide" at bounding box center [789, 297] width 16 height 16
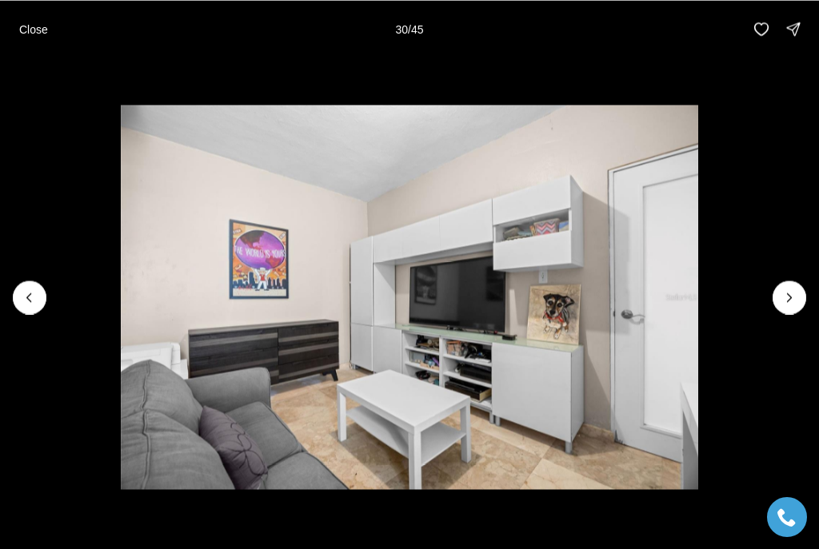
click at [782, 297] on icon "Next slide" at bounding box center [789, 297] width 16 height 16
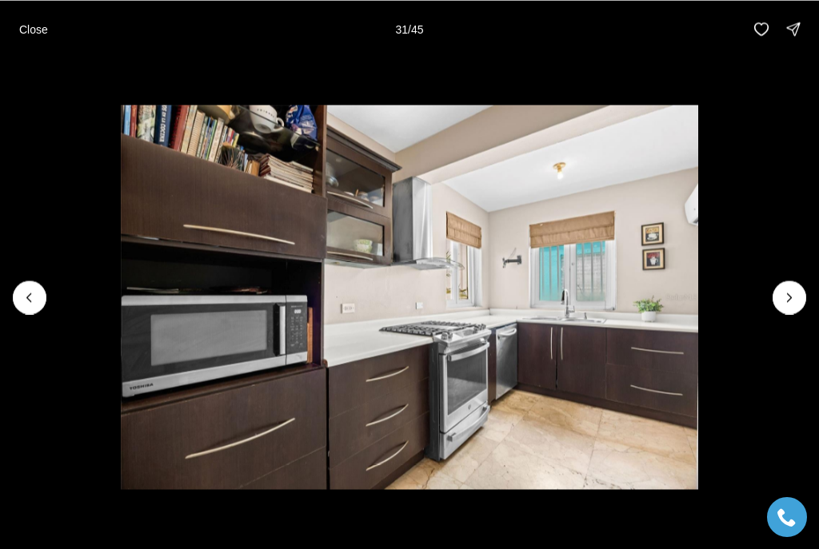
click at [777, 297] on button "Next slide" at bounding box center [789, 298] width 34 height 34
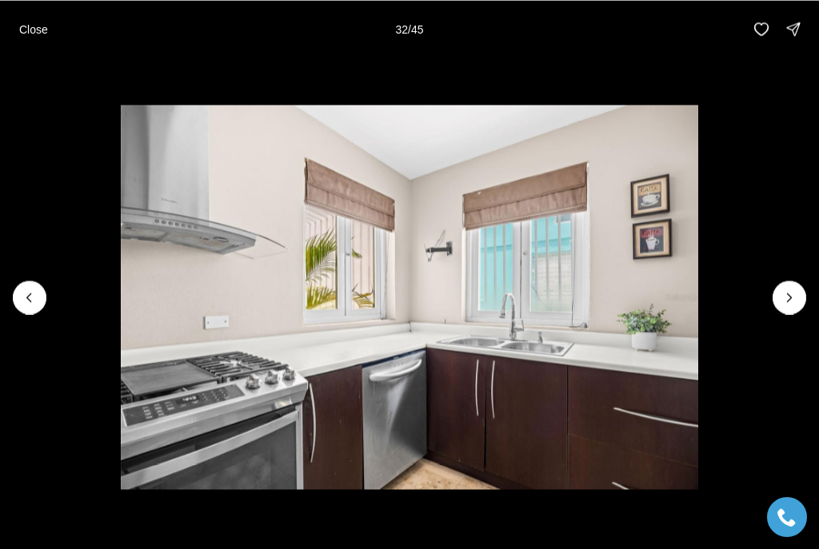
click at [792, 296] on icon "Next slide" at bounding box center [789, 297] width 16 height 16
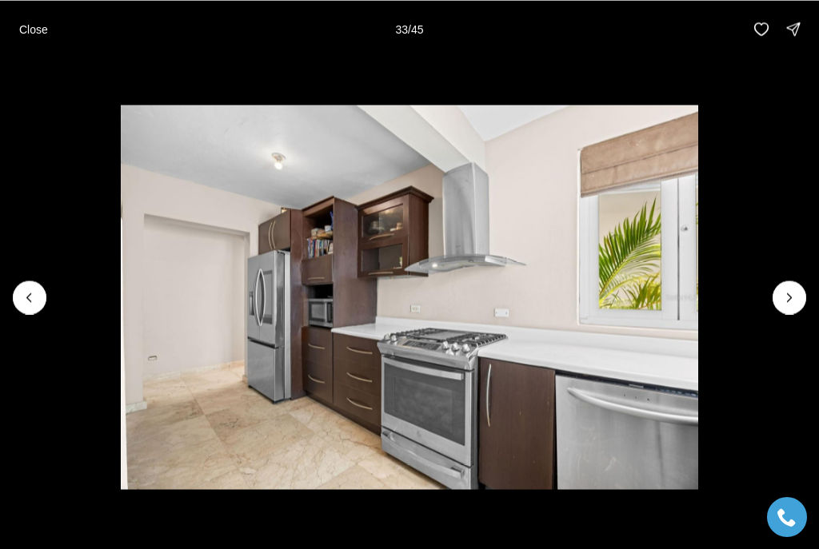
click at [775, 297] on button "Next slide" at bounding box center [789, 298] width 34 height 34
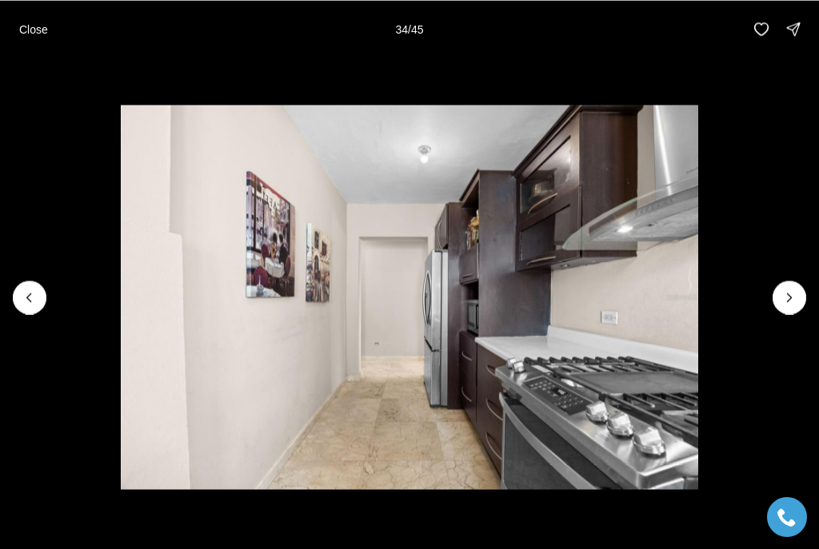
click at [783, 299] on icon "Next slide" at bounding box center [789, 297] width 16 height 16
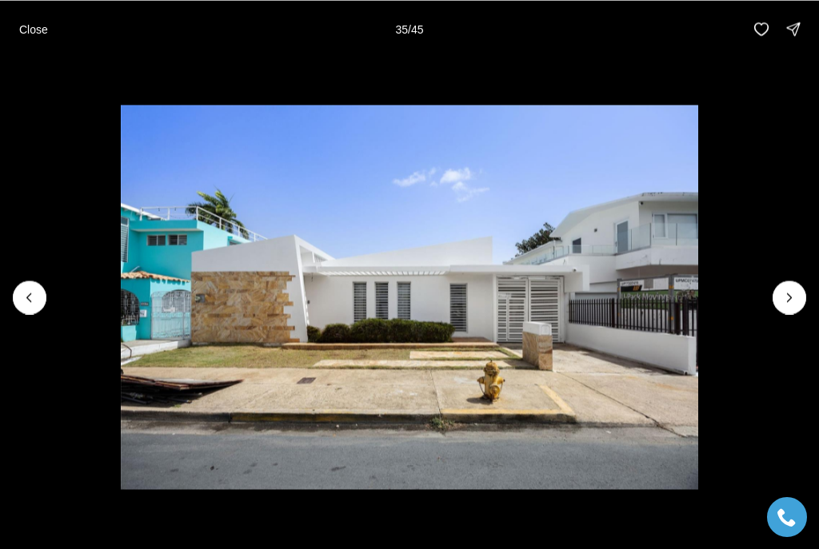
click at [775, 301] on button "Next slide" at bounding box center [789, 298] width 34 height 34
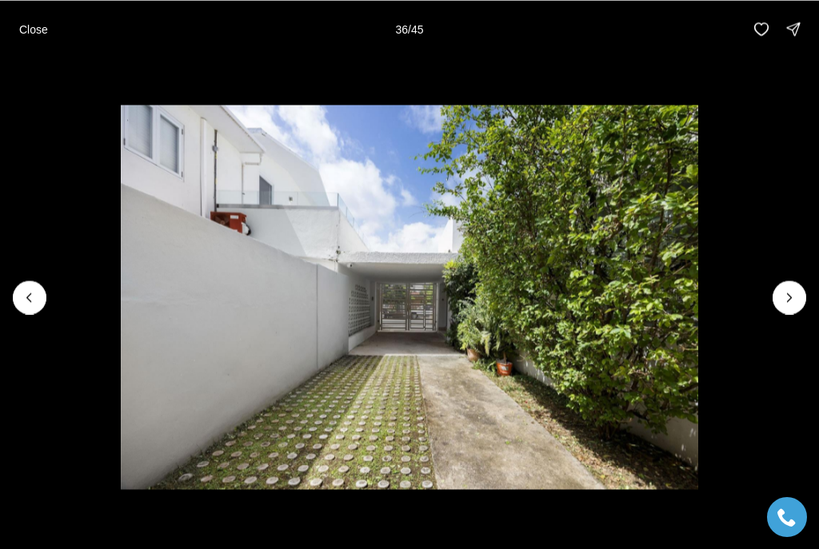
click at [781, 301] on icon "Next slide" at bounding box center [789, 297] width 16 height 16
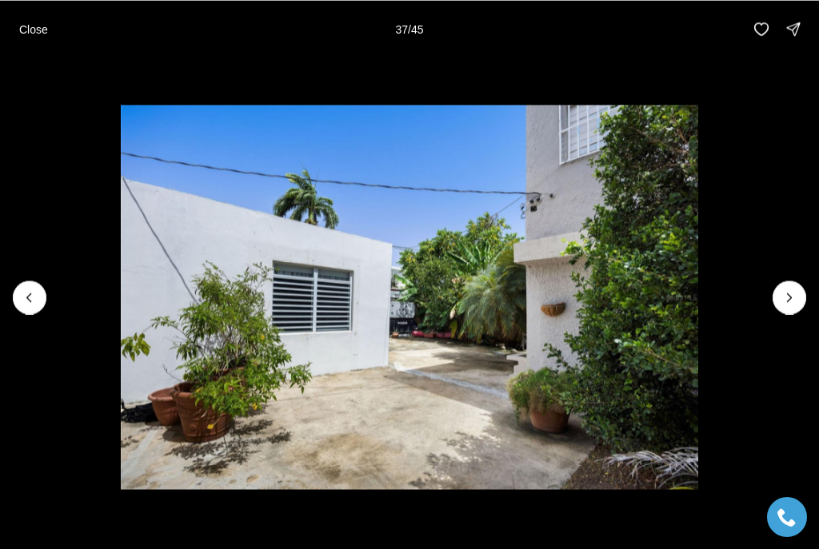
click at [776, 298] on button "Next slide" at bounding box center [789, 298] width 34 height 34
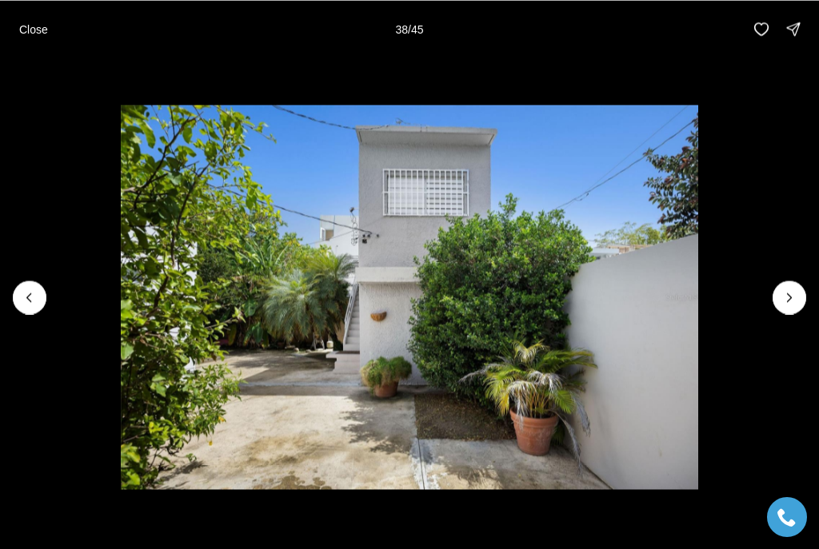
click at [773, 295] on button "Next slide" at bounding box center [789, 298] width 34 height 34
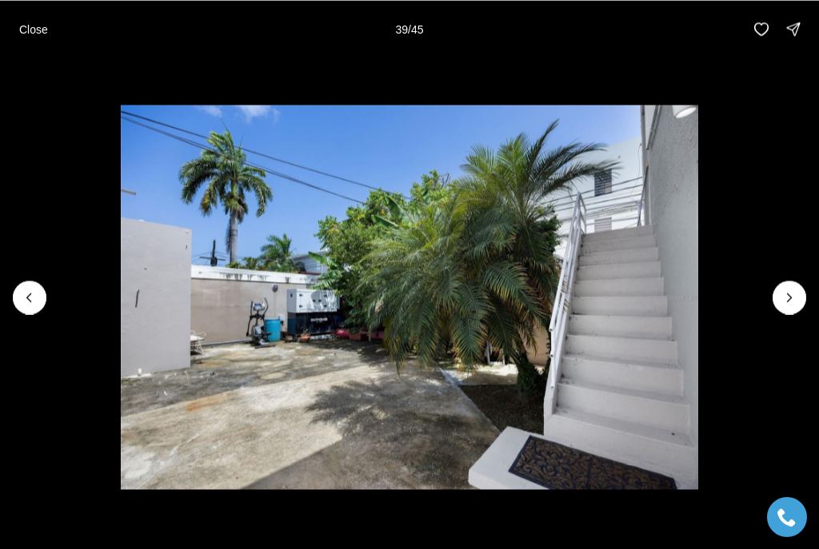
click at [783, 293] on icon "Next slide" at bounding box center [789, 297] width 16 height 16
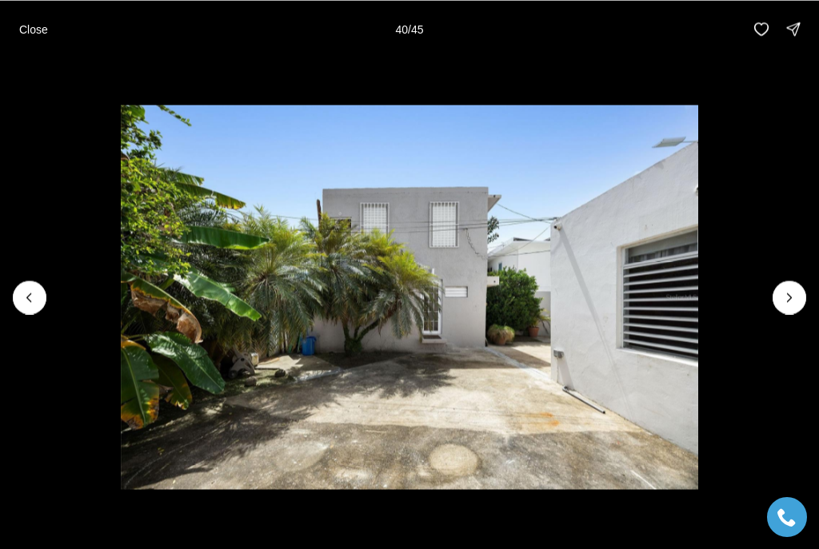
click at [121, 298] on img "40 of 45" at bounding box center [409, 297] width 577 height 384
click at [30, 298] on icon "Previous slide" at bounding box center [30, 297] width 16 height 16
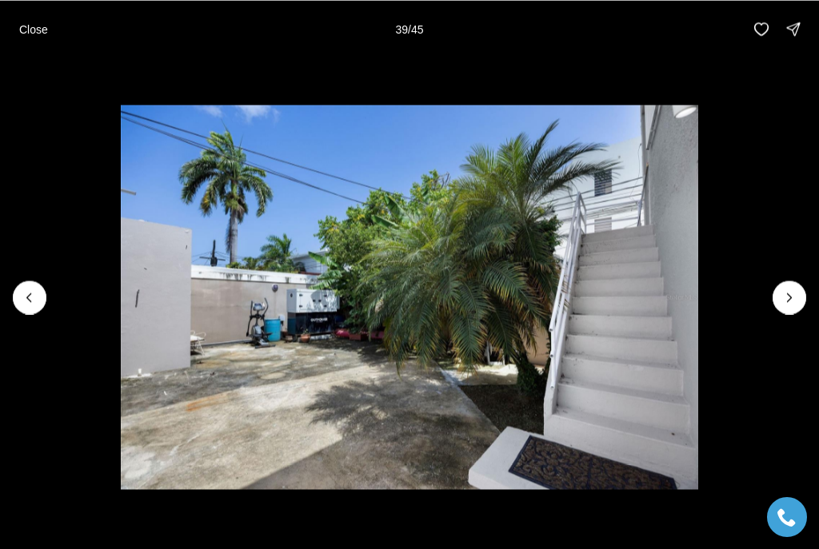
click at [783, 291] on icon "Next slide" at bounding box center [789, 297] width 16 height 16
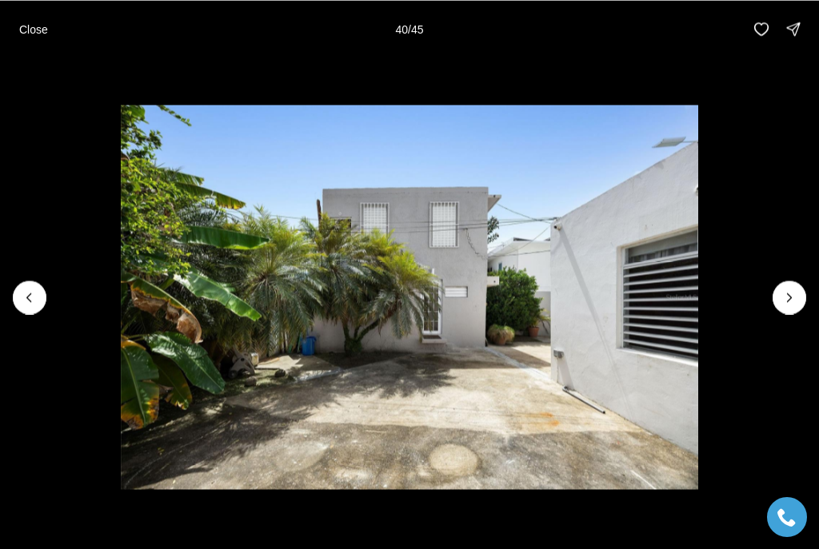
click at [777, 297] on button "Next slide" at bounding box center [789, 298] width 34 height 34
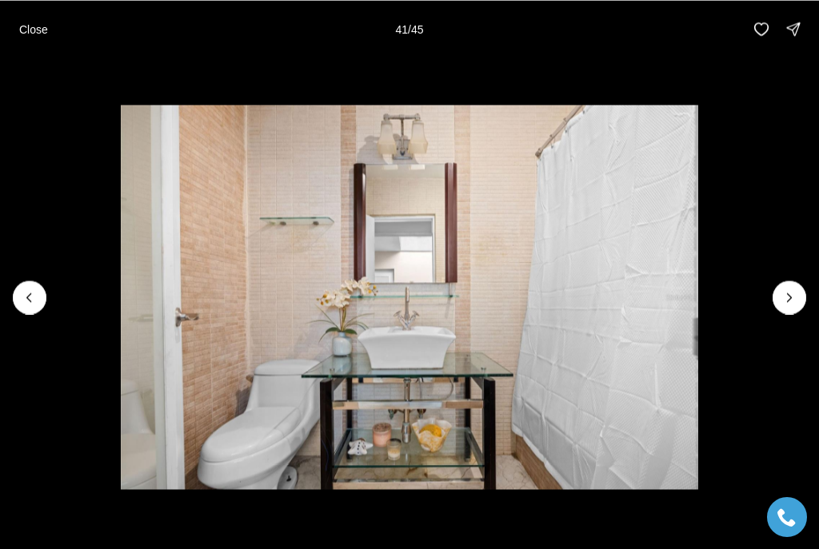
click at [698, 293] on img "41 of 45" at bounding box center [409, 297] width 577 height 384
click at [784, 291] on icon "Next slide" at bounding box center [789, 297] width 16 height 16
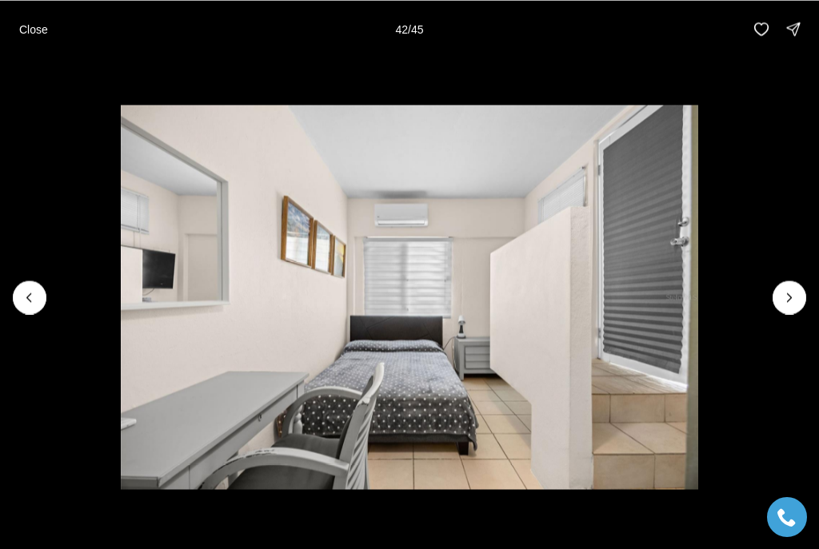
click at [774, 300] on button "Next slide" at bounding box center [789, 298] width 34 height 34
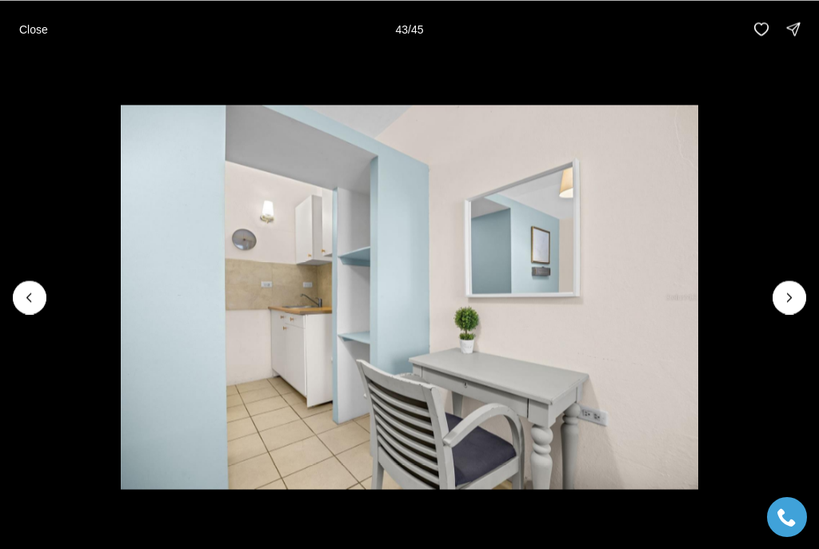
click at [781, 299] on icon "Next slide" at bounding box center [789, 297] width 16 height 16
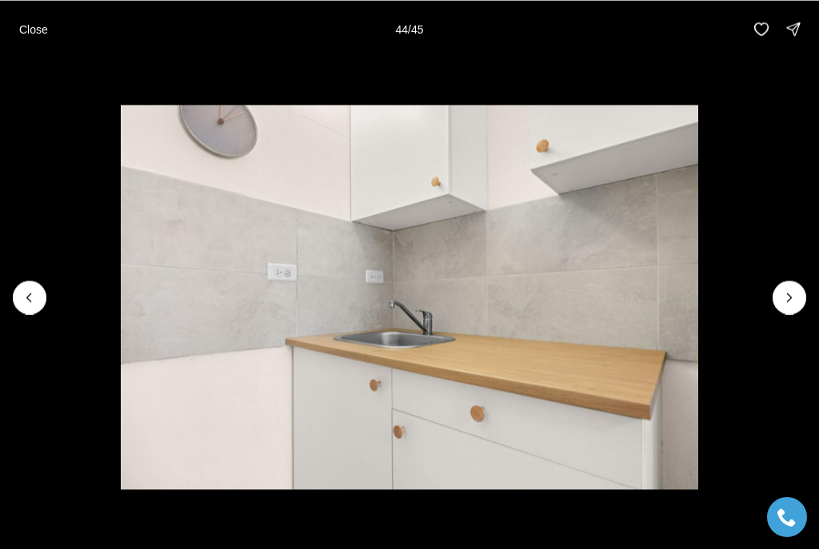
click at [783, 298] on icon "Next slide" at bounding box center [789, 297] width 16 height 16
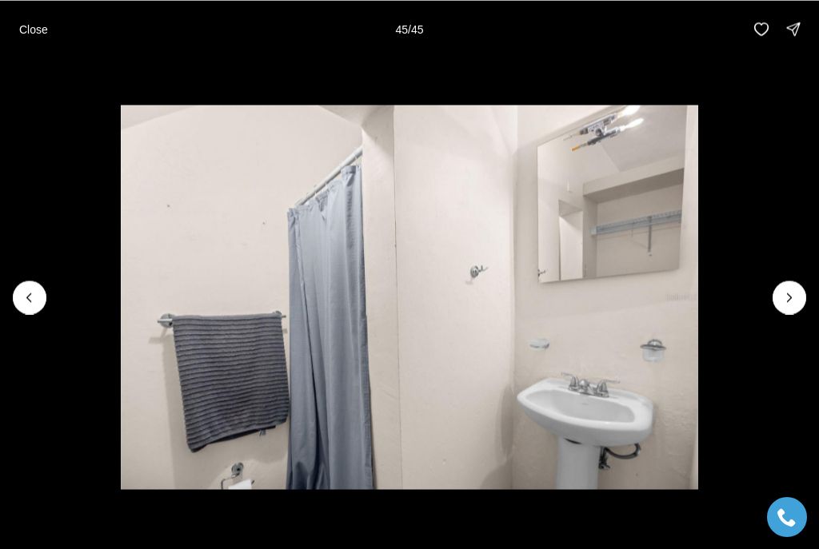
click at [698, 289] on img "45 of 45" at bounding box center [409, 297] width 577 height 384
click at [787, 301] on div at bounding box center [789, 298] width 34 height 34
click at [43, 26] on p "Close" at bounding box center [33, 28] width 29 height 13
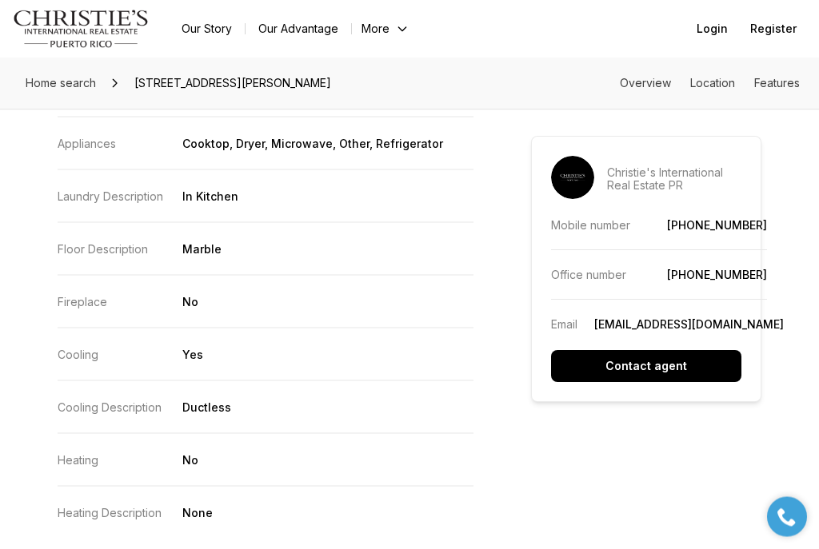
scroll to position [2181, 0]
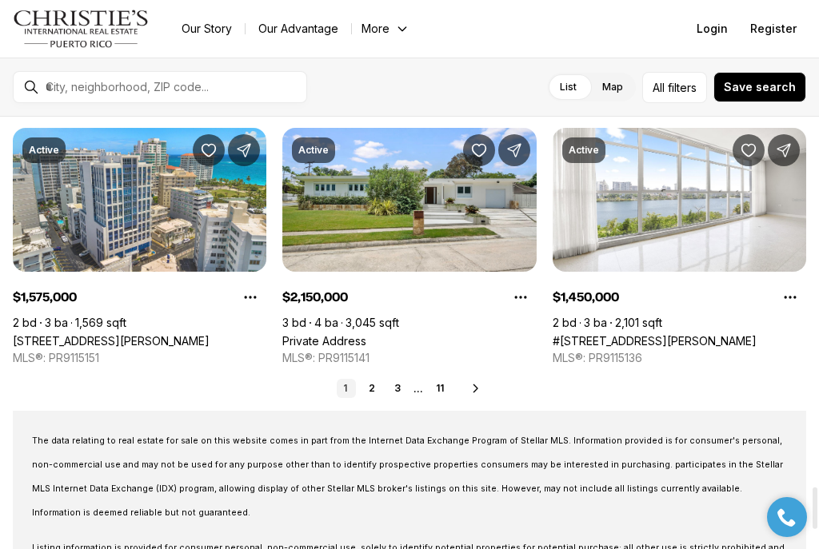
scroll to position [3866, 0]
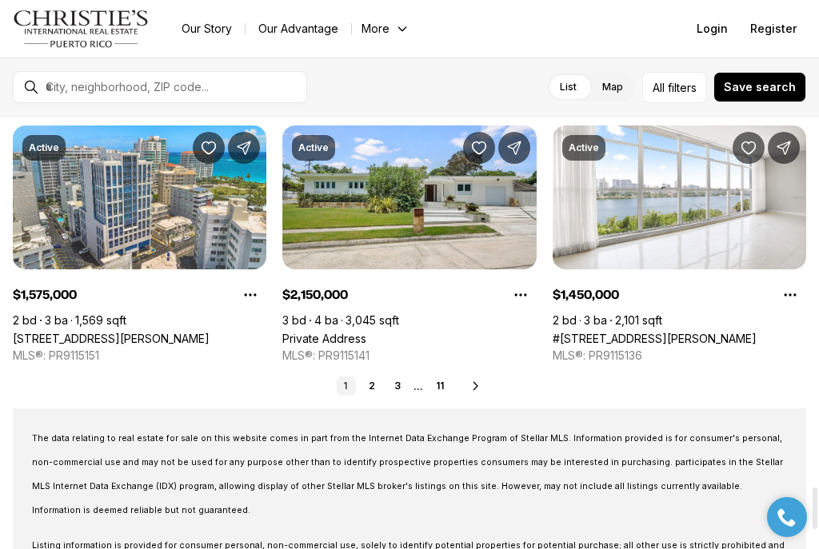
click at [333, 332] on link "Private Address" at bounding box center [324, 339] width 84 height 14
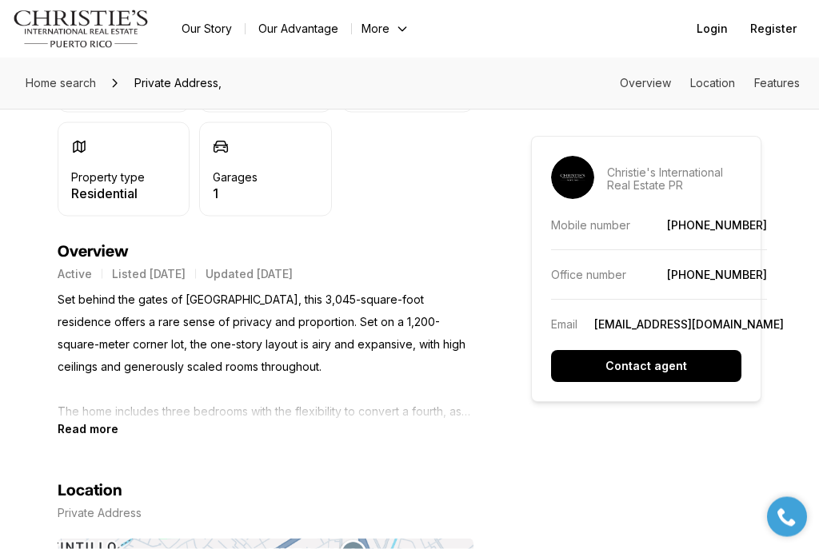
scroll to position [618, 0]
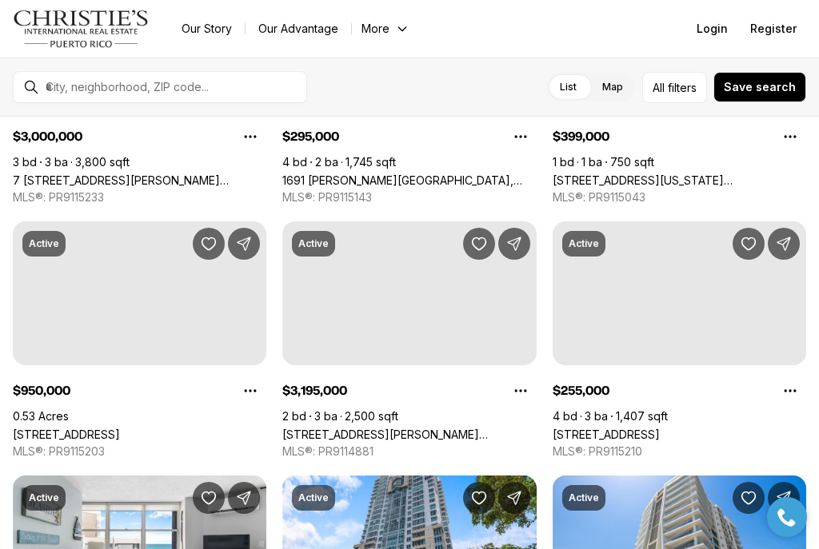
scroll to position [1503, 0]
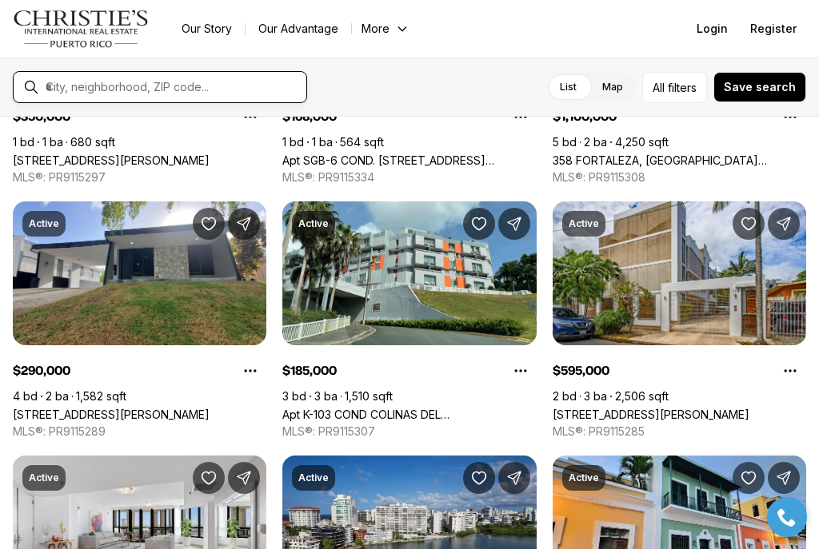
click at [97, 94] on input "text" at bounding box center [173, 87] width 254 height 14
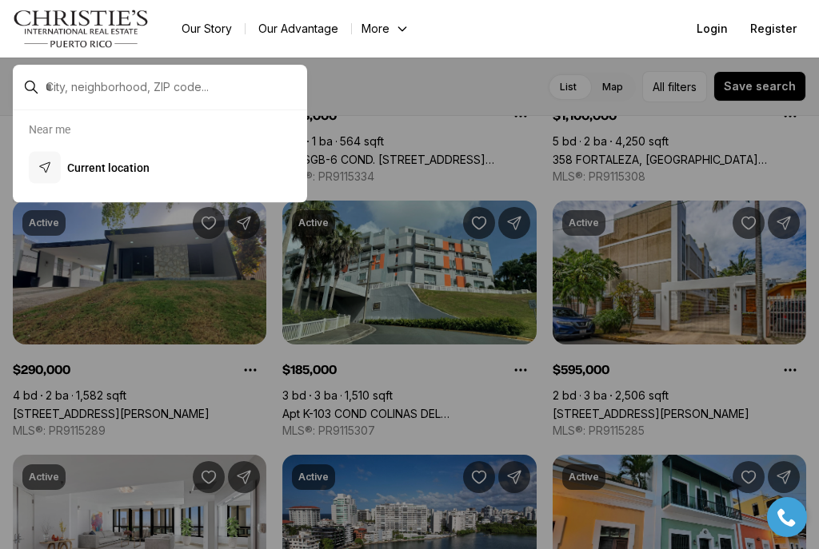
click at [114, 90] on input "text" at bounding box center [173, 87] width 254 height 14
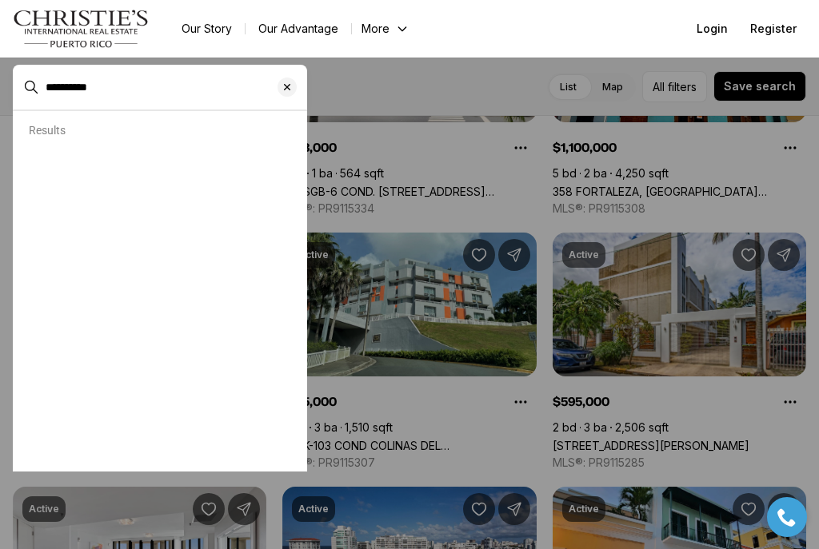
type input "**********"
click at [293, 82] on icon "Clear search input" at bounding box center [287, 87] width 13 height 13
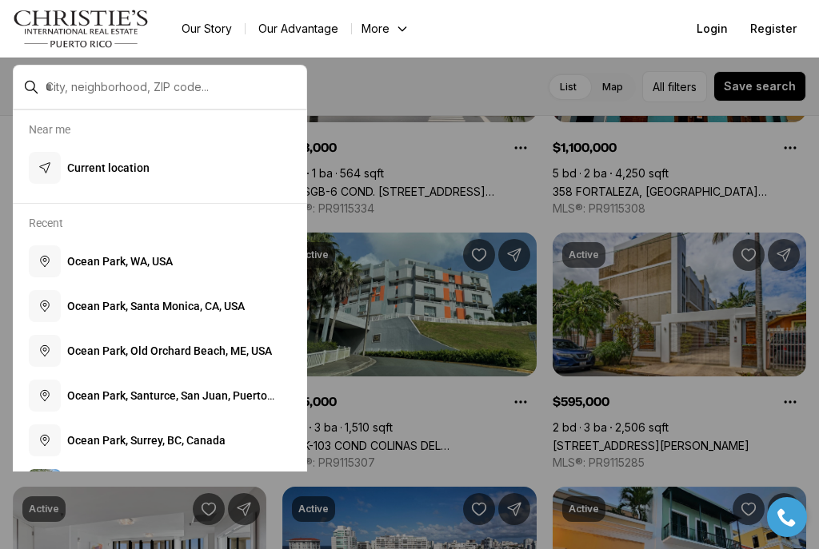
click at [94, 399] on span "O c e a n P a r k , S a n t u r c e , S a n J u a n , P u e r t o R i c o" at bounding box center [170, 403] width 207 height 29
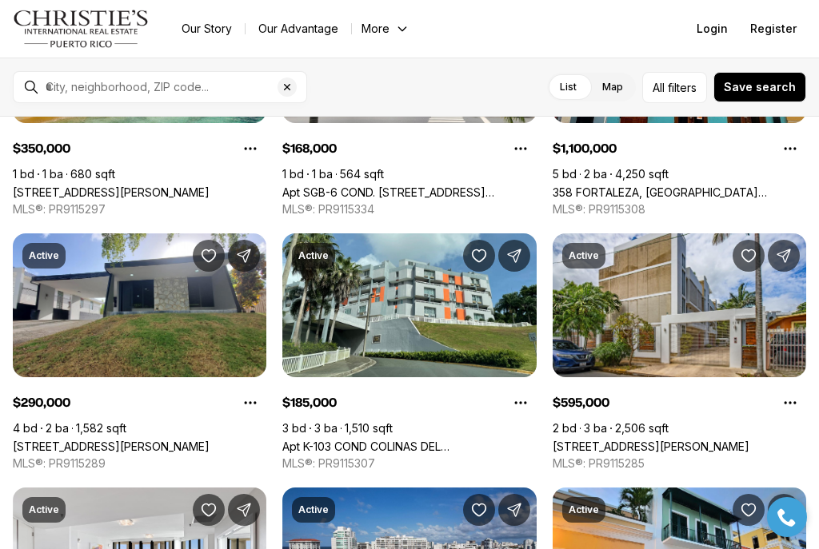
type input "**********"
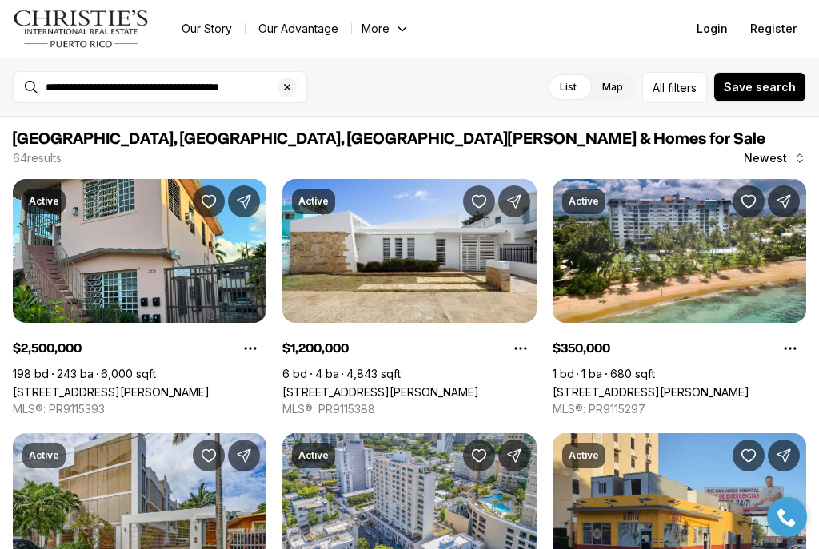
click at [673, 81] on span "filters" at bounding box center [681, 87] width 29 height 17
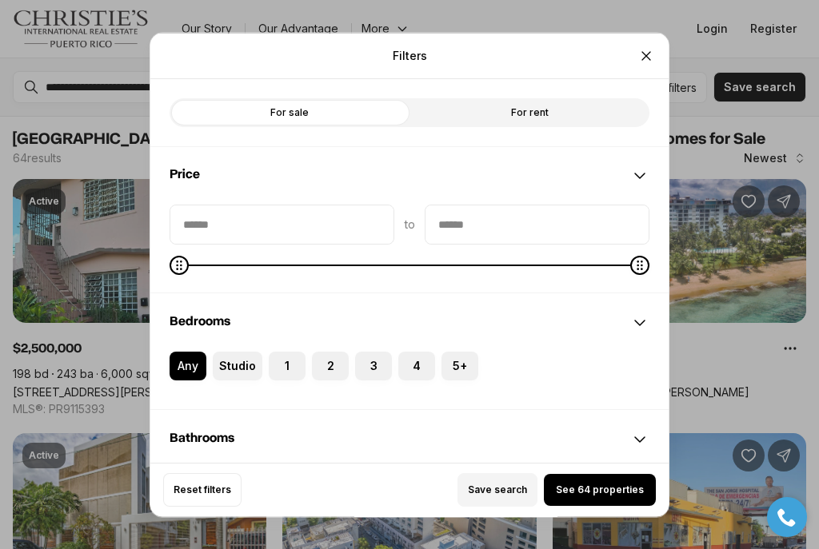
click at [407, 352] on button "4" at bounding box center [406, 359] width 16 height 16
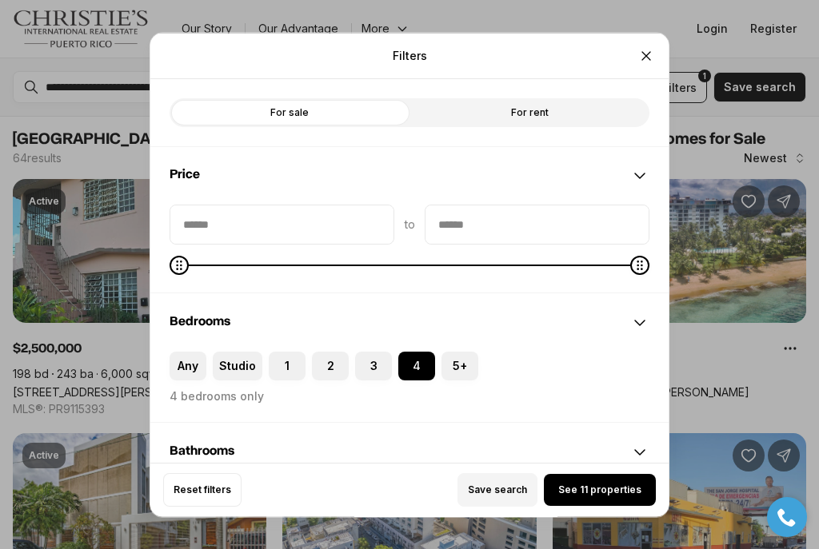
click at [303, 480] on button "3" at bounding box center [307, 488] width 16 height 16
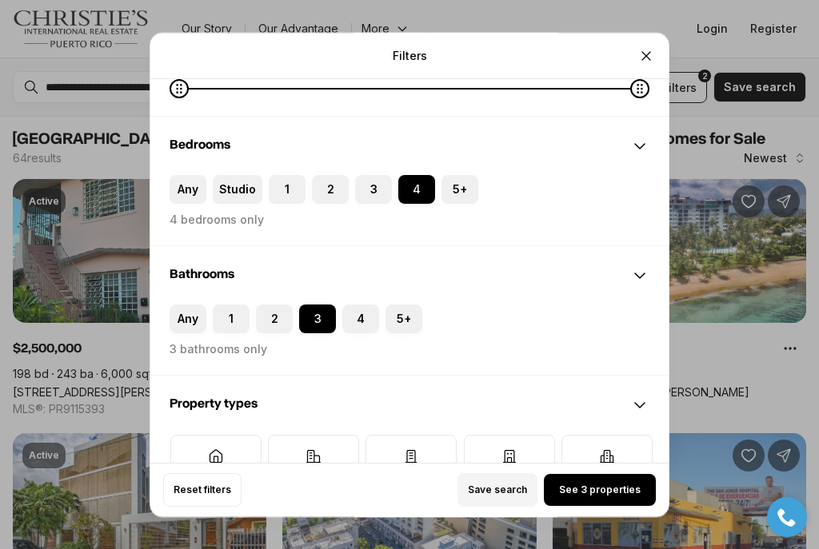
scroll to position [281, 0]
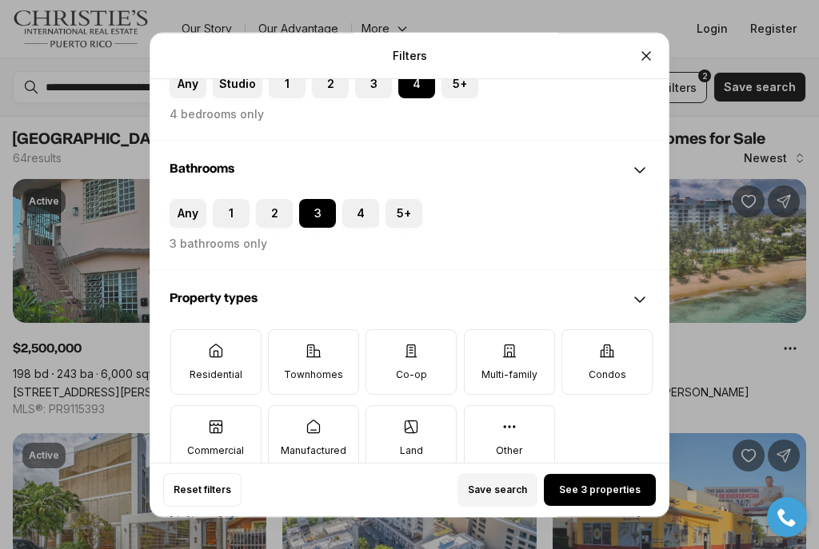
click at [594, 496] on span "See 3 properties" at bounding box center [600, 490] width 82 height 13
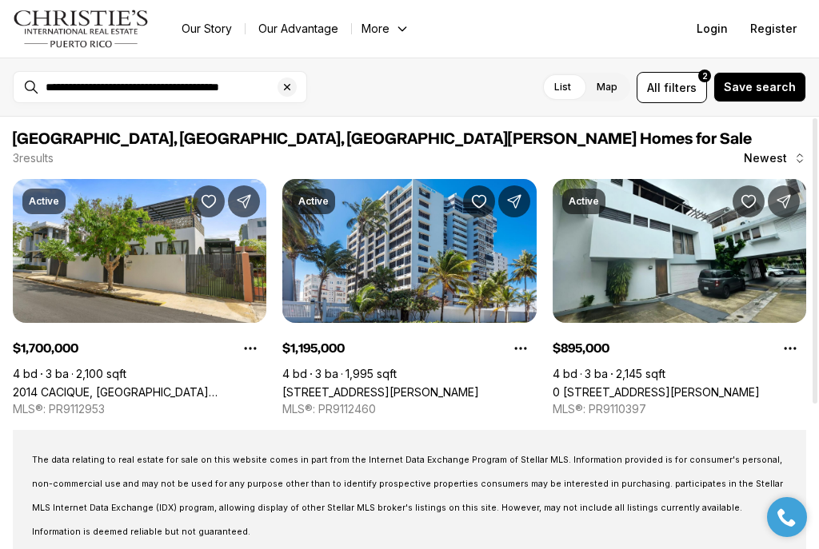
scroll to position [0, 0]
click at [666, 385] on link "0 CALLE ALMENDRO #2, SAN JUAN PR, 00913" at bounding box center [655, 392] width 207 height 14
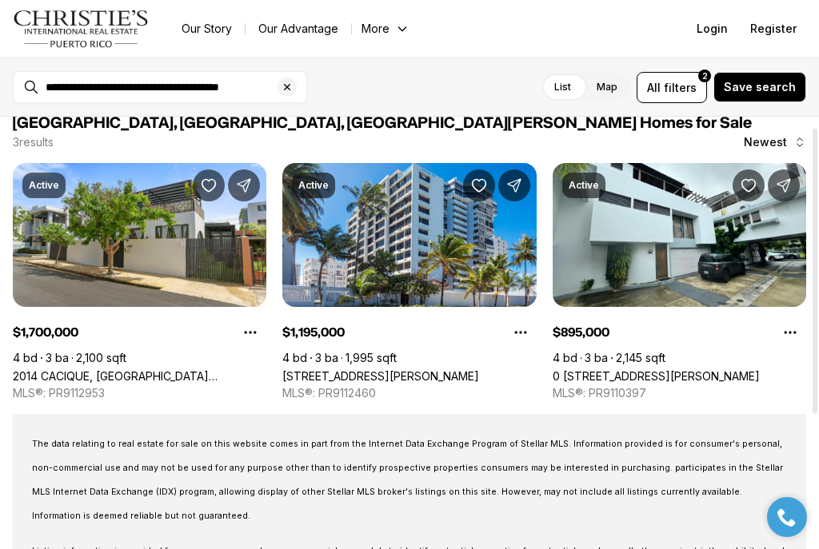
scroll to position [14, 0]
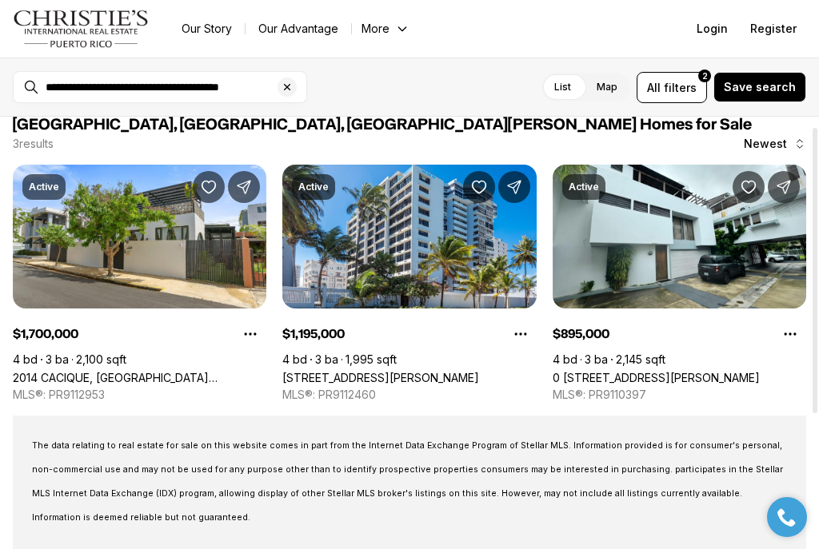
click at [106, 371] on link "2014 CACIQUE, [GEOGRAPHIC_DATA][PERSON_NAME], 00911" at bounding box center [139, 378] width 253 height 14
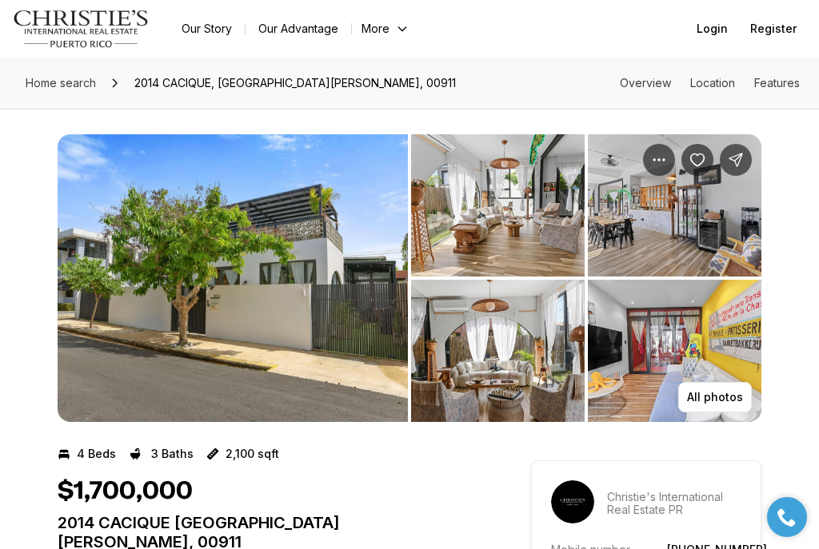
click at [707, 394] on p "All photos" at bounding box center [715, 397] width 56 height 13
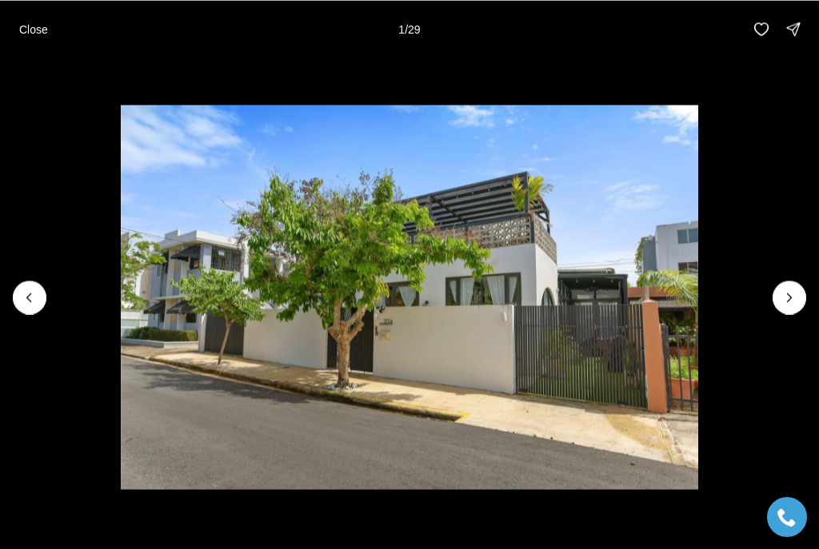
click at [782, 296] on icon "Next slide" at bounding box center [789, 297] width 16 height 16
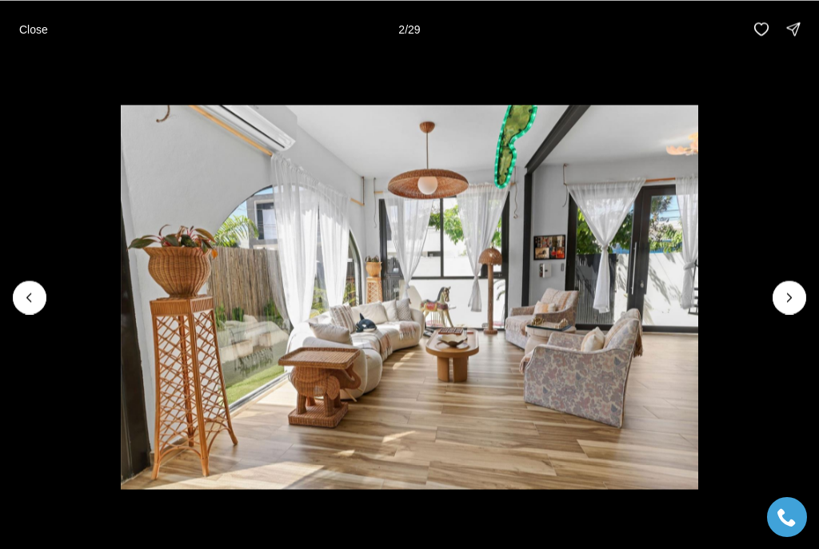
click at [787, 301] on icon "Next slide" at bounding box center [789, 297] width 16 height 16
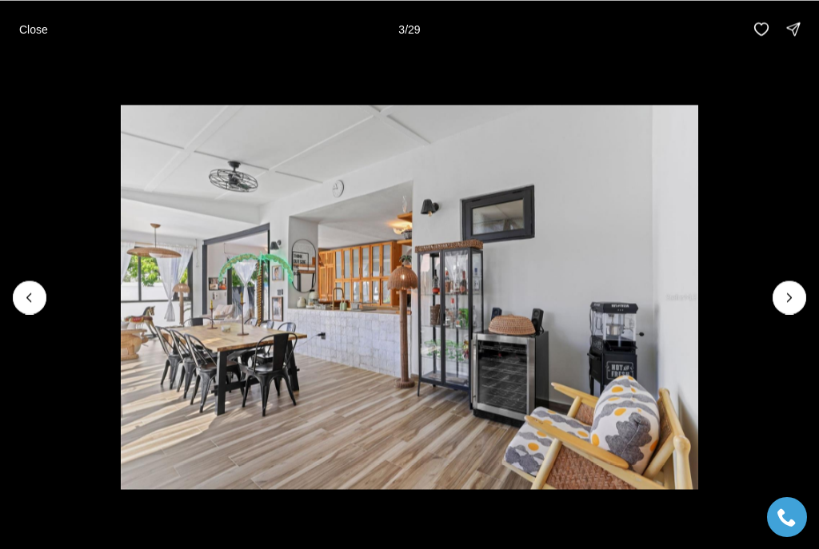
click at [792, 298] on icon "Next slide" at bounding box center [789, 297] width 16 height 16
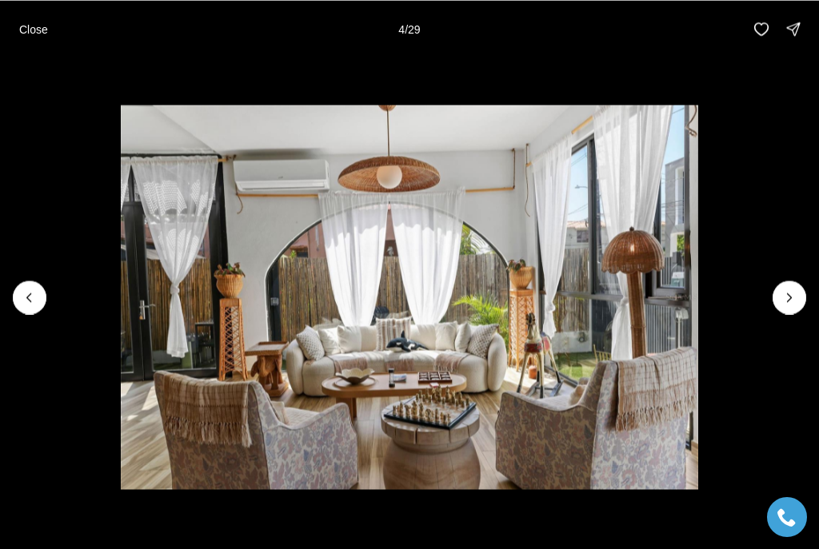
click at [795, 291] on icon "Next slide" at bounding box center [789, 297] width 16 height 16
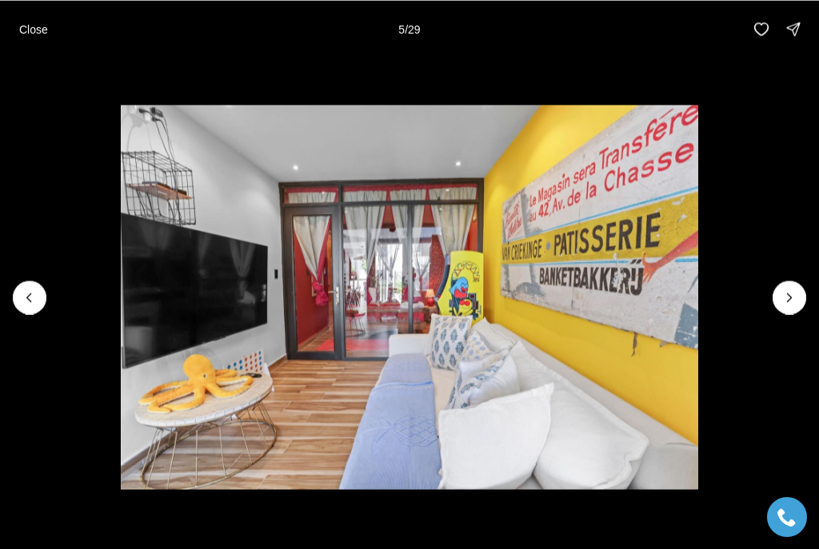
click at [788, 295] on icon "Next slide" at bounding box center [789, 297] width 16 height 16
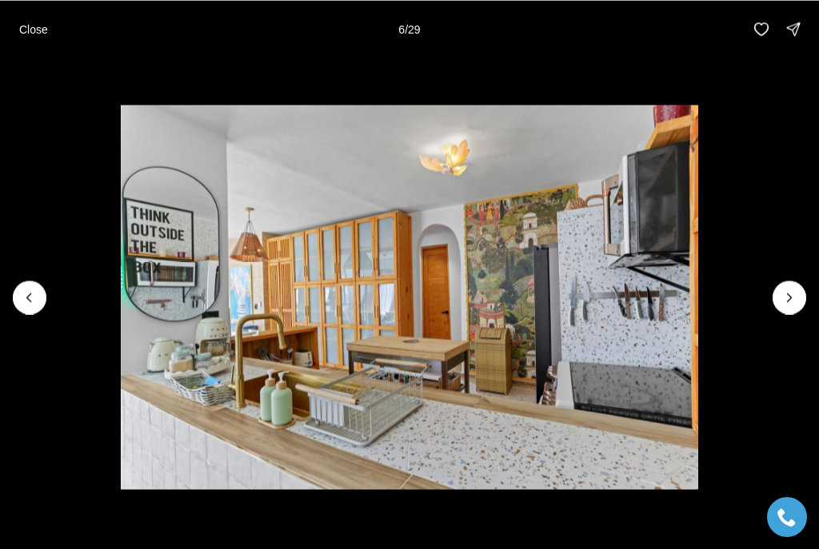
click at [27, 290] on icon "Previous slide" at bounding box center [30, 297] width 16 height 16
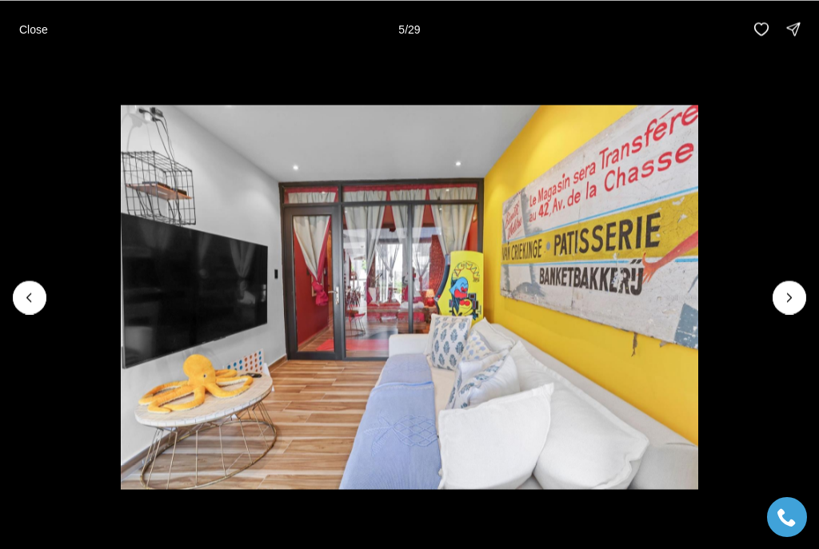
click at [787, 294] on icon "Next slide" at bounding box center [789, 297] width 16 height 16
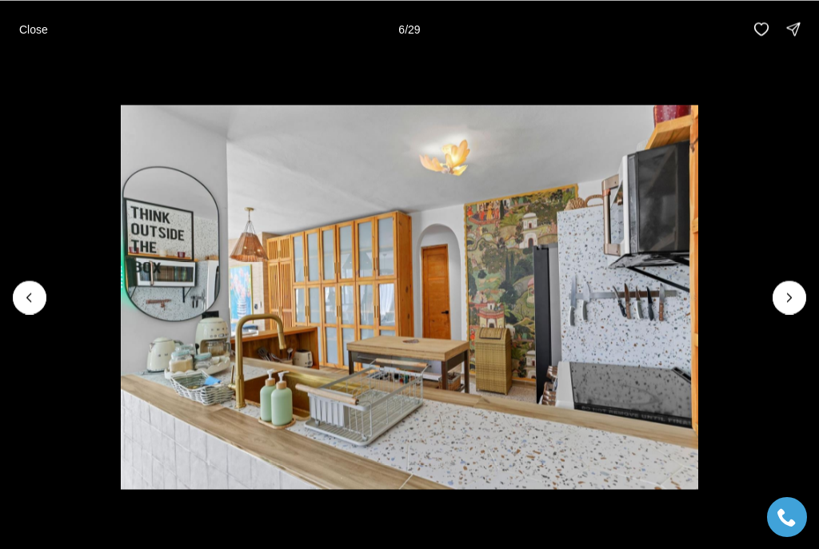
click at [790, 299] on icon "Next slide" at bounding box center [789, 297] width 16 height 16
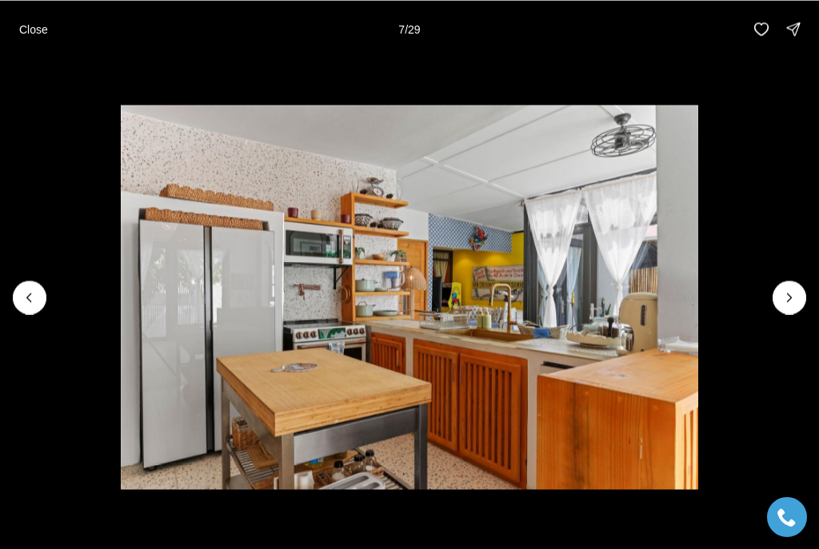
click at [790, 293] on icon "Next slide" at bounding box center [789, 297] width 16 height 16
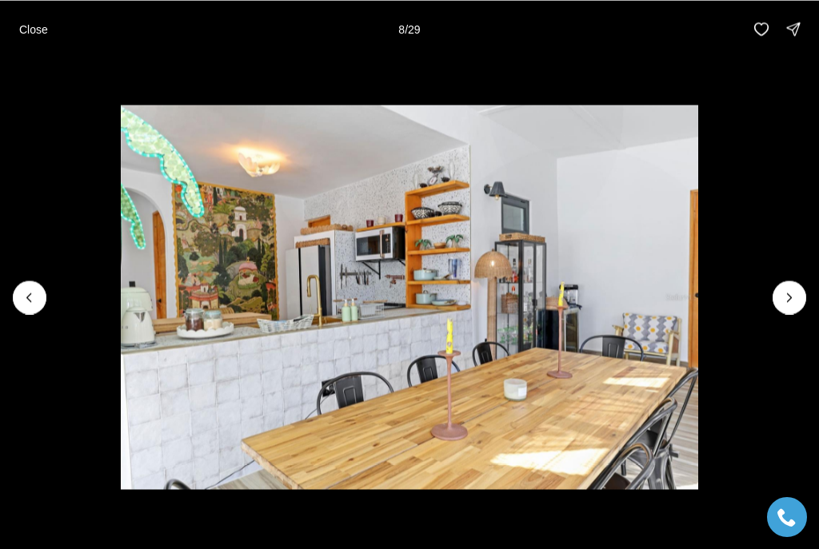
click at [18, 297] on button "Previous slide" at bounding box center [30, 298] width 34 height 34
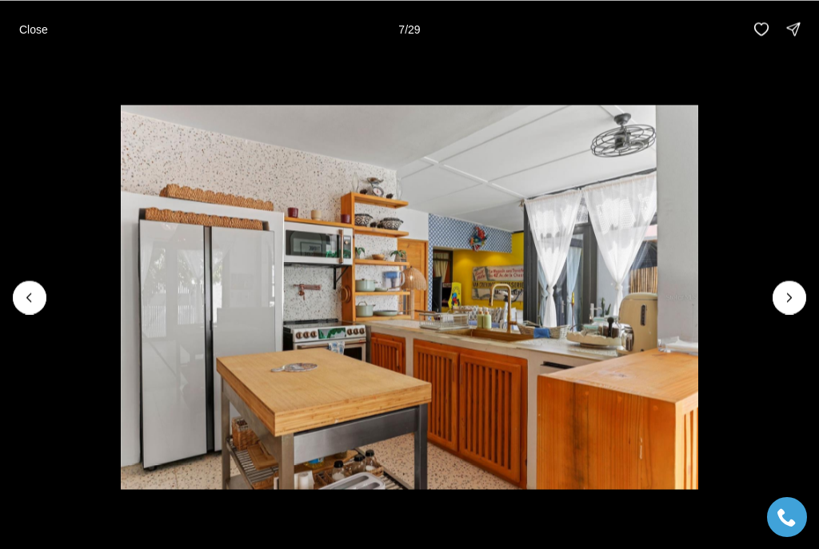
click at [795, 294] on icon "Next slide" at bounding box center [789, 297] width 16 height 16
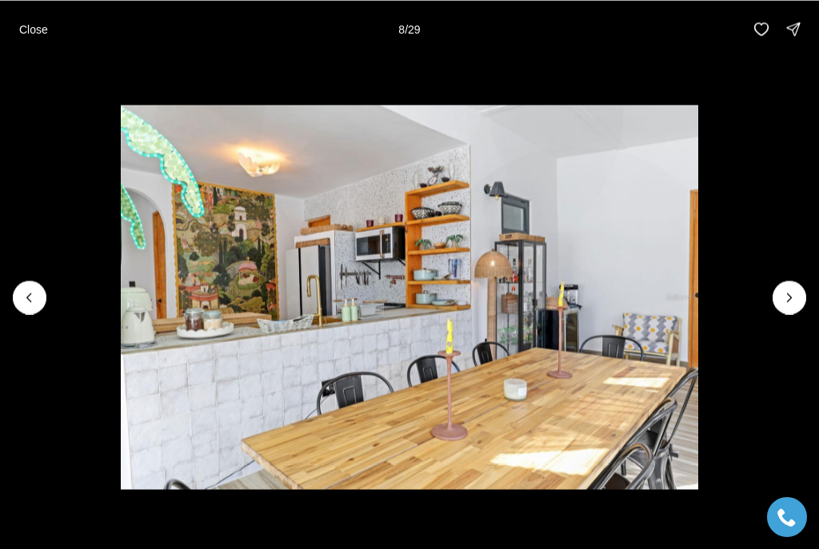
click at [791, 295] on icon "Next slide" at bounding box center [789, 297] width 16 height 16
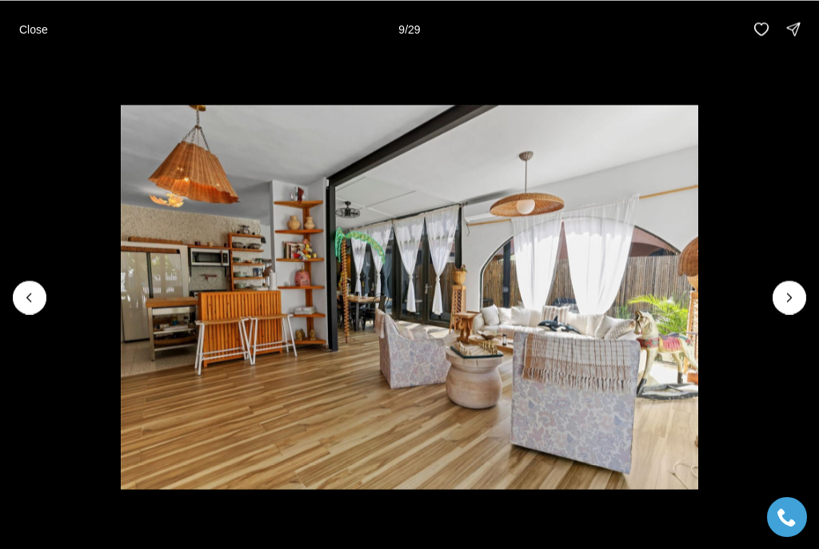
click at [783, 301] on icon "Next slide" at bounding box center [789, 297] width 16 height 16
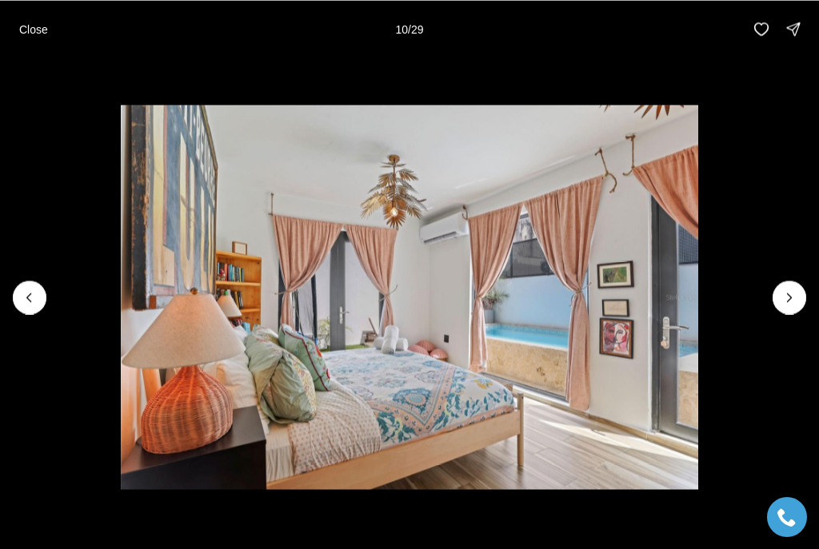
click at [783, 300] on icon "Next slide" at bounding box center [789, 297] width 16 height 16
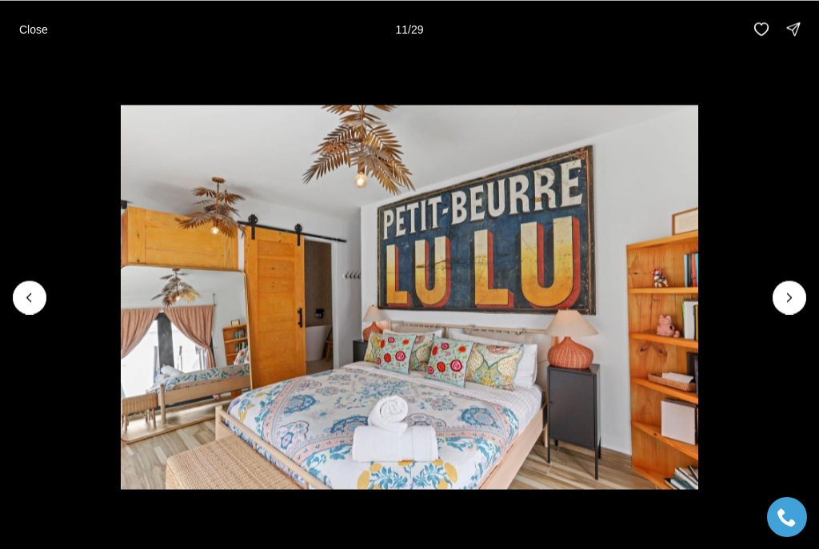
click at [782, 293] on icon "Next slide" at bounding box center [789, 297] width 16 height 16
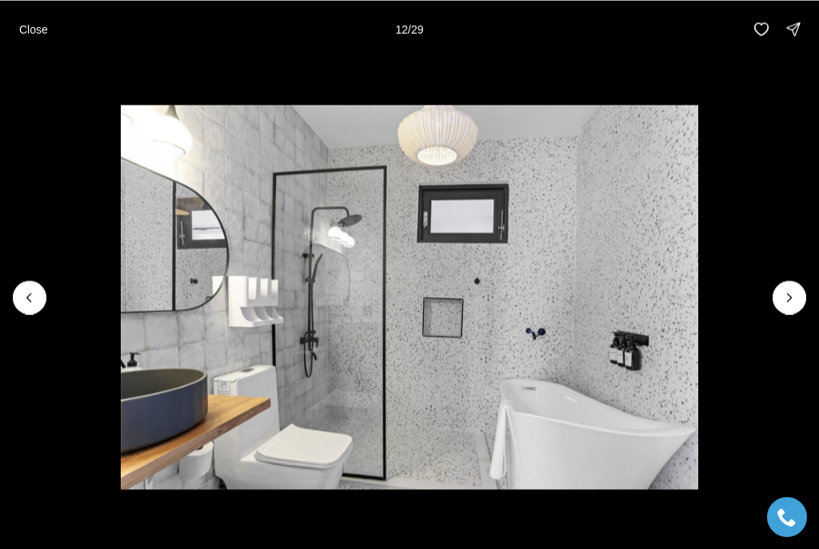
click at [781, 293] on icon "Next slide" at bounding box center [789, 297] width 16 height 16
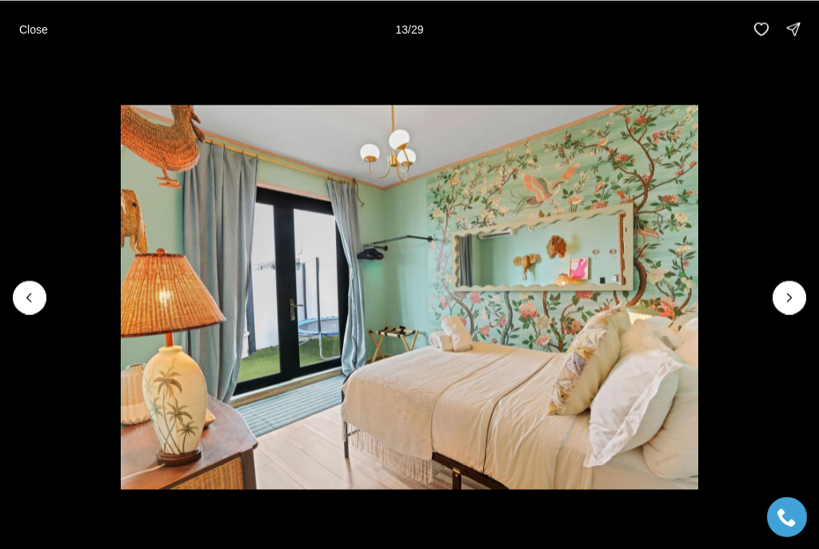
click at [783, 298] on icon "Next slide" at bounding box center [789, 297] width 16 height 16
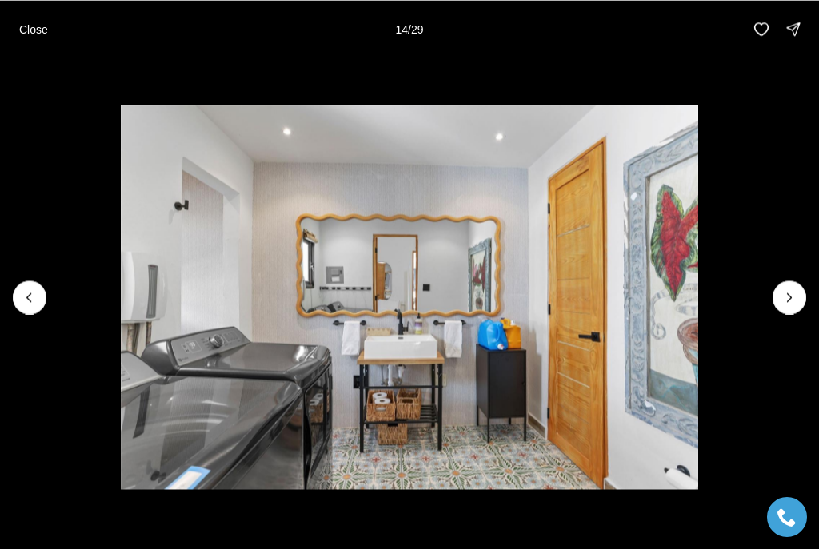
click at [698, 302] on img "14 of 29" at bounding box center [409, 297] width 577 height 384
click at [787, 298] on icon "Next slide" at bounding box center [789, 297] width 16 height 16
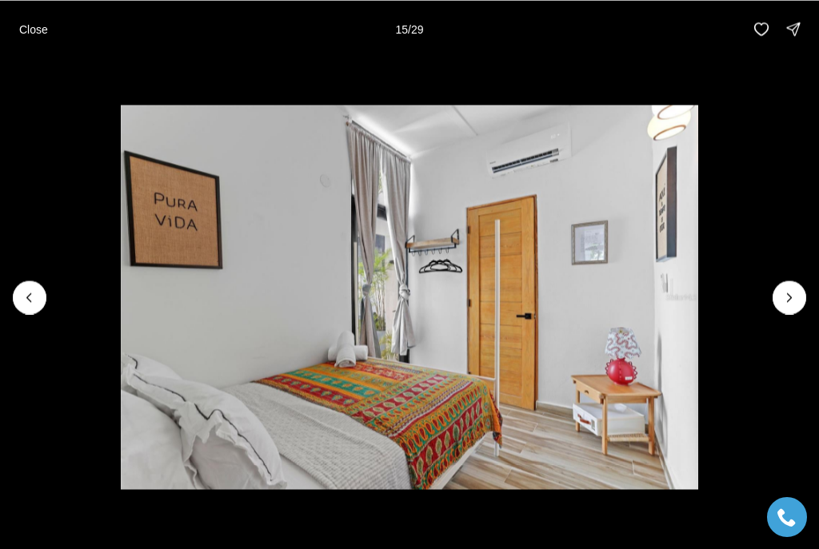
click at [784, 297] on icon "Next slide" at bounding box center [789, 297] width 16 height 16
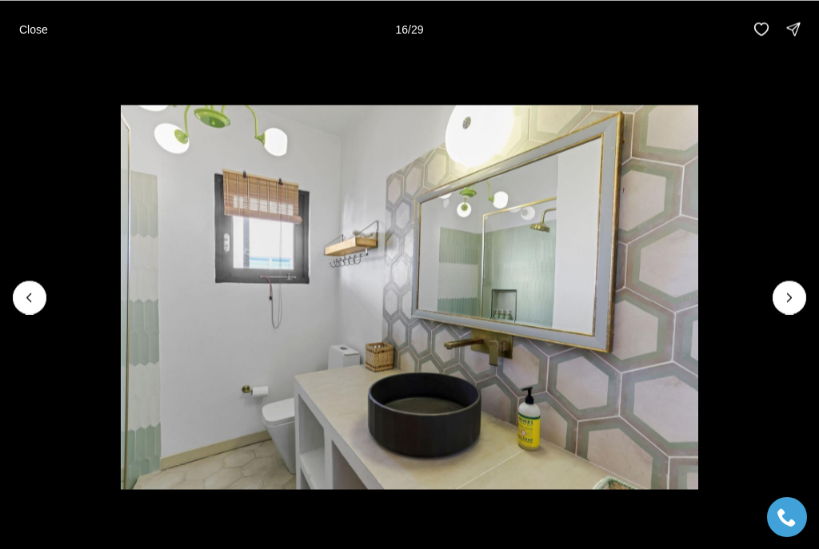
click at [784, 300] on icon "Next slide" at bounding box center [789, 297] width 16 height 16
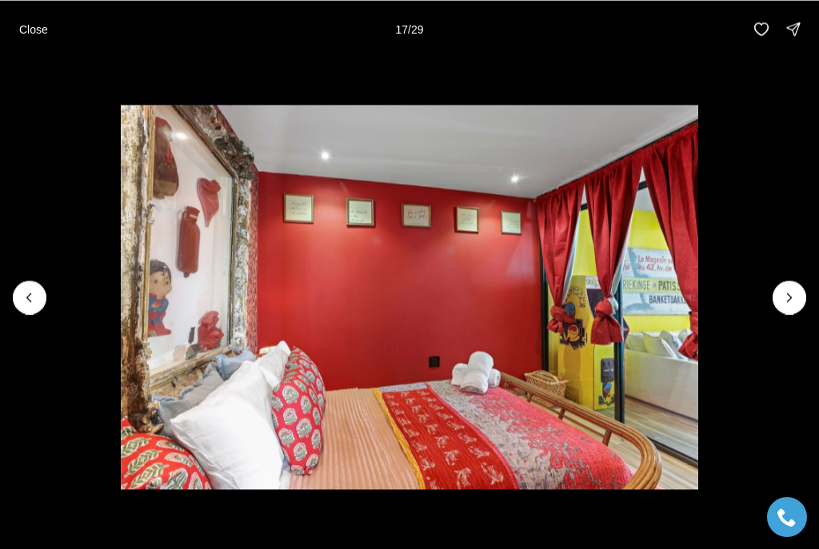
click at [786, 302] on icon "Next slide" at bounding box center [789, 297] width 16 height 16
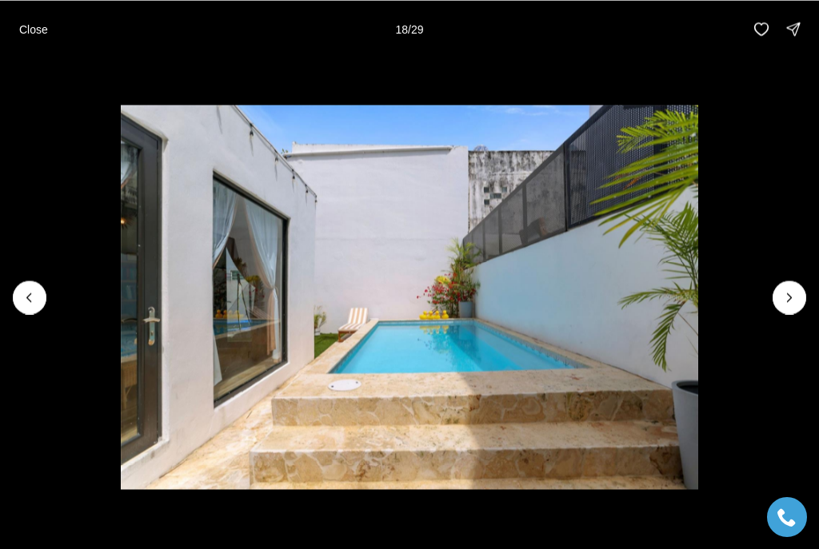
click at [788, 304] on icon "Next slide" at bounding box center [789, 297] width 16 height 16
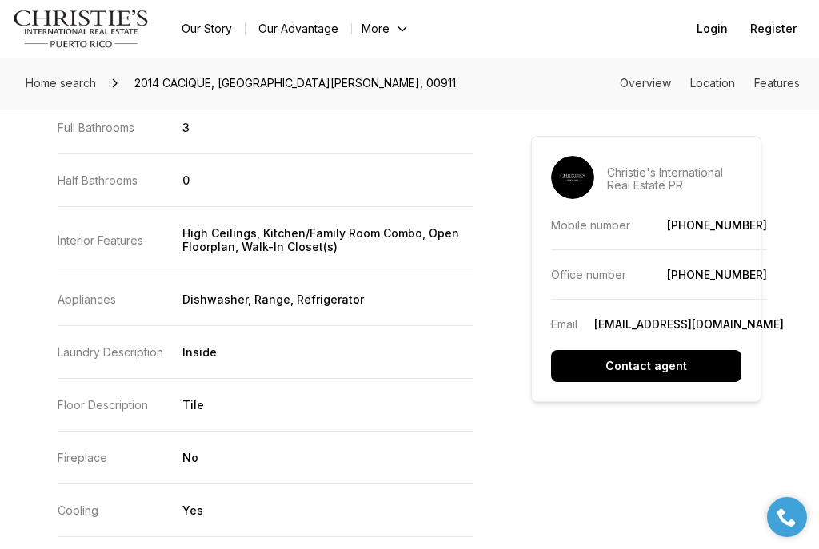
scroll to position [2077, 0]
click at [44, 487] on div "4 Beds 3 Baths 2,100 sqft $1,700,000 2014 CACIQUE [GEOGRAPHIC_DATA][PERSON_NAME…" at bounding box center [409, 22] width 819 height 3355
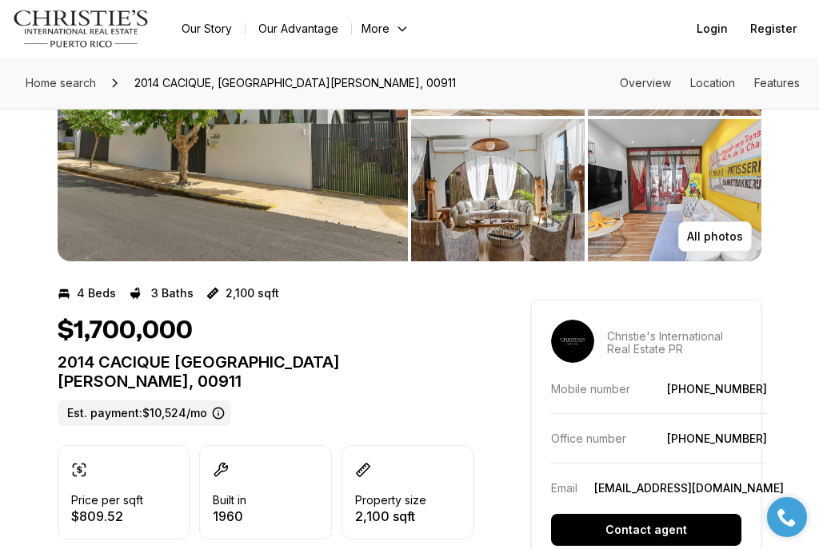
scroll to position [0, 0]
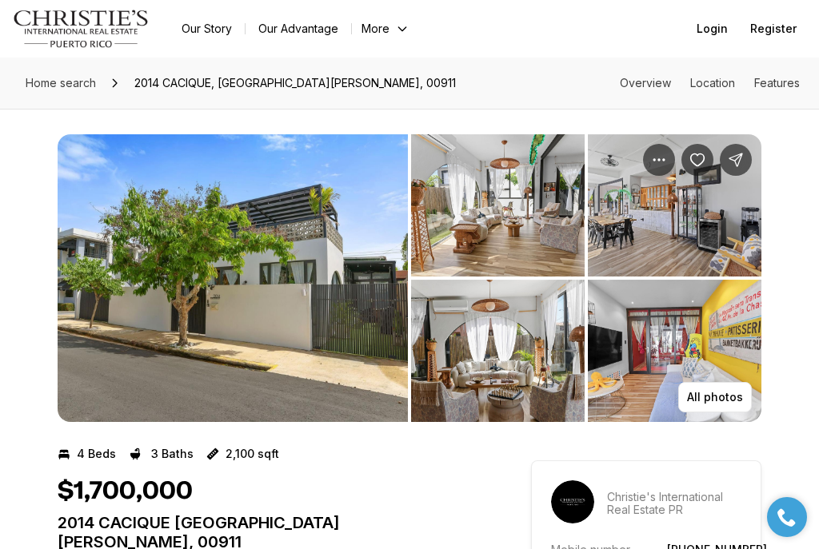
click at [364, 332] on img "View image gallery" at bounding box center [233, 278] width 350 height 288
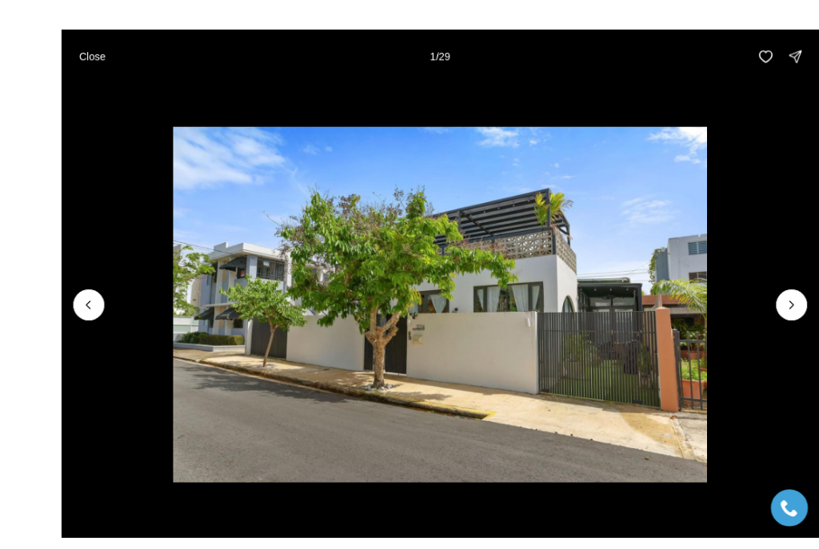
scroll to position [13, 0]
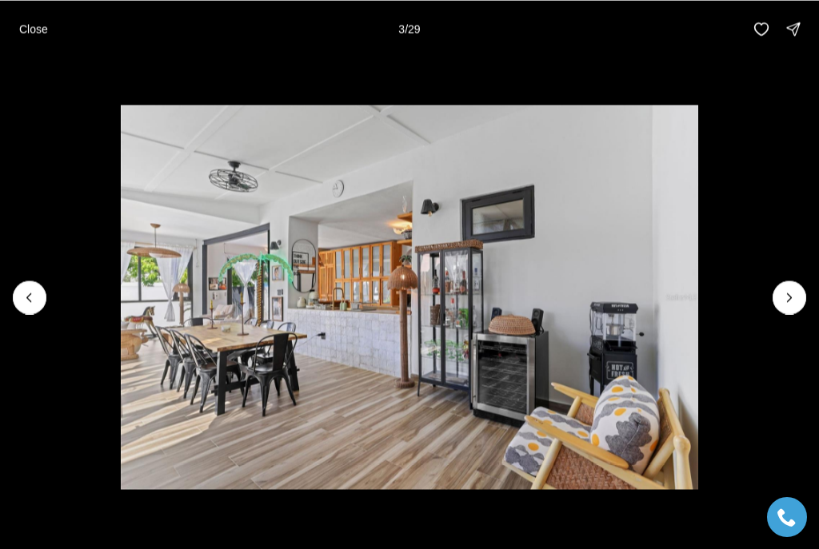
click at [791, 302] on icon "Next slide" at bounding box center [789, 297] width 16 height 16
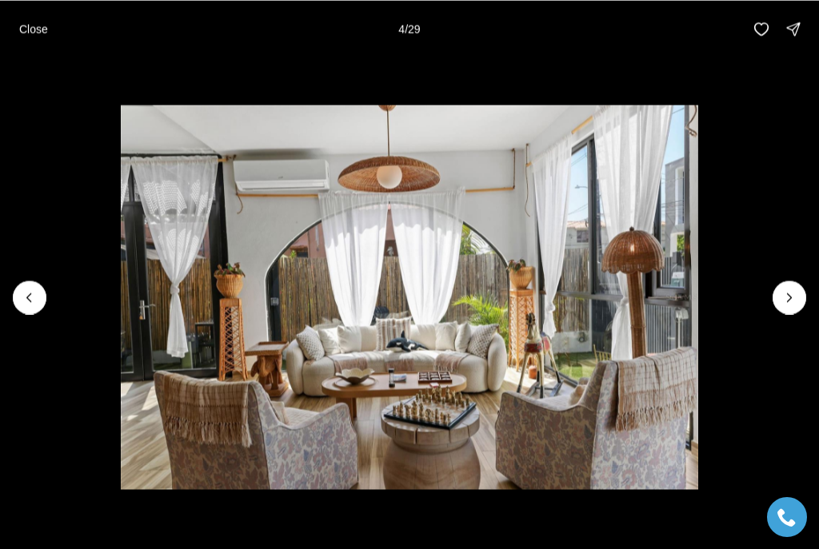
click at [781, 305] on button "Next slide" at bounding box center [789, 298] width 34 height 34
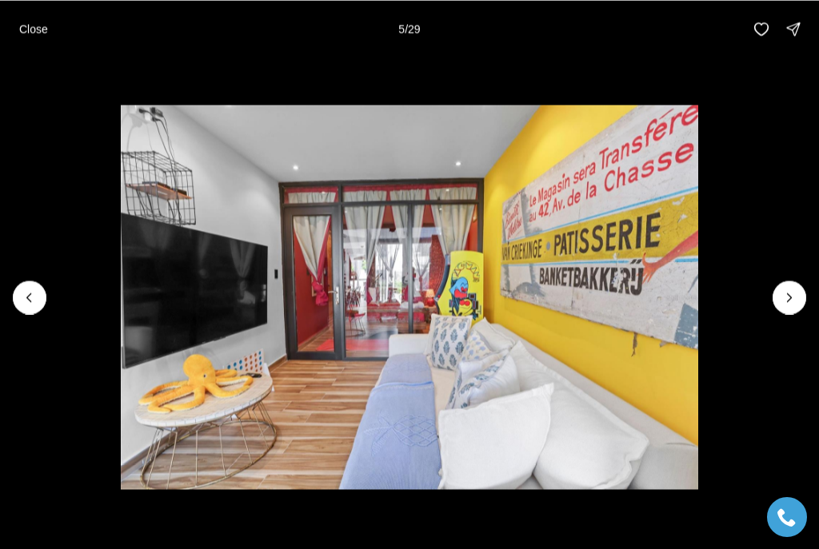
click at [783, 300] on icon "Next slide" at bounding box center [789, 297] width 16 height 16
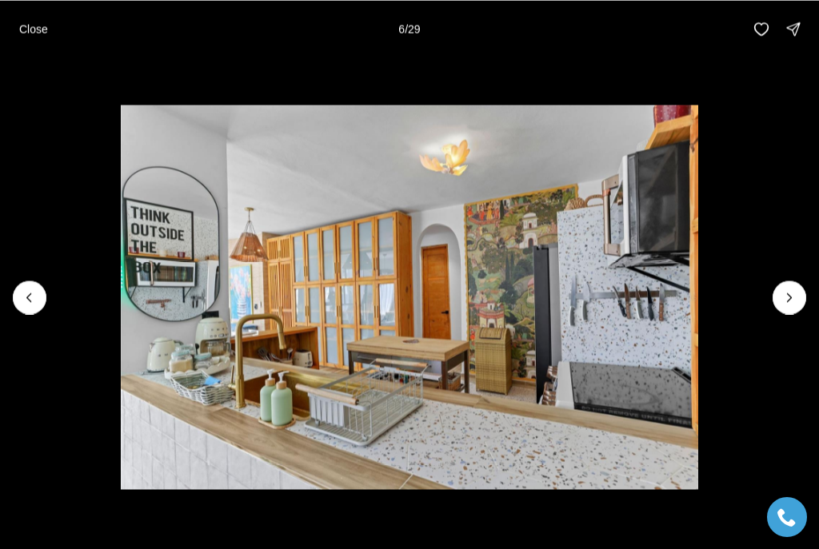
click at [788, 297] on icon "Next slide" at bounding box center [789, 297] width 16 height 16
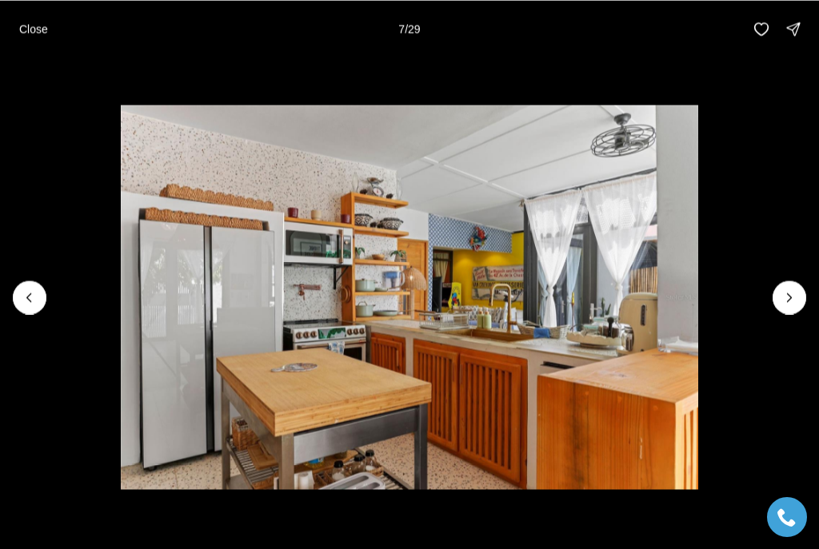
click at [784, 299] on icon "Next slide" at bounding box center [789, 297] width 16 height 16
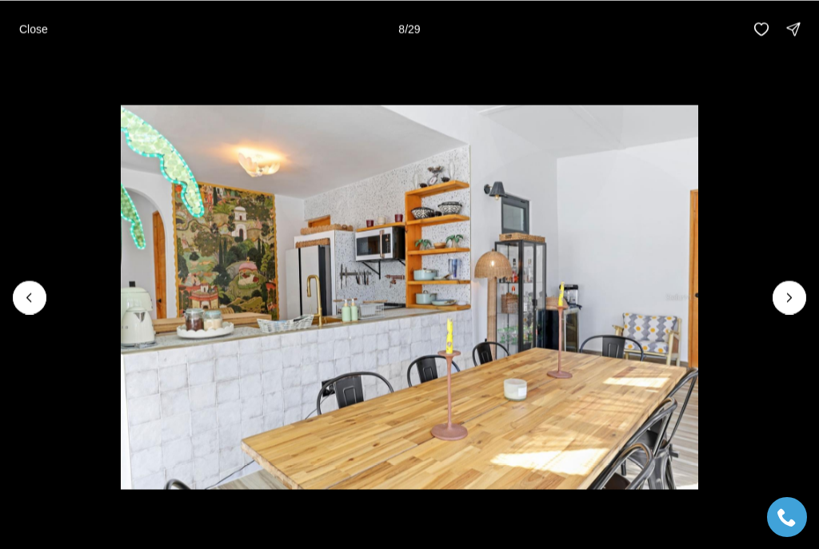
click at [783, 300] on icon "Next slide" at bounding box center [789, 297] width 16 height 16
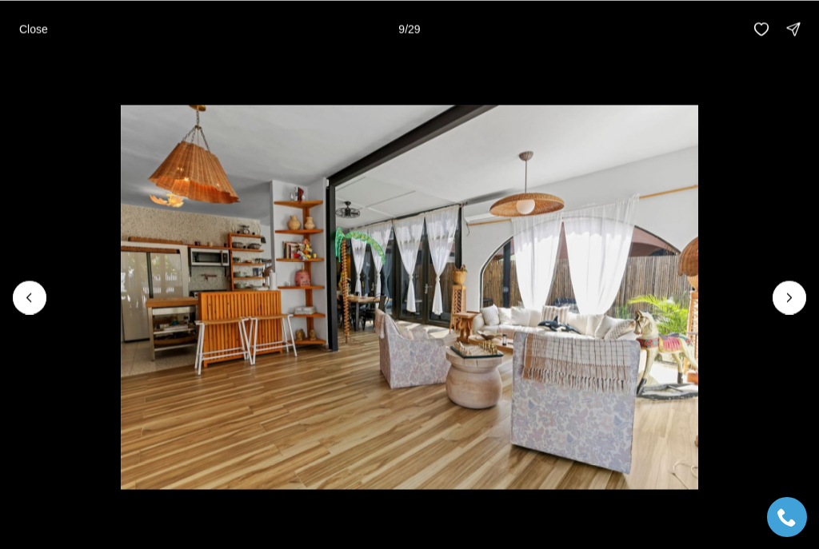
click at [784, 301] on icon "Next slide" at bounding box center [789, 297] width 16 height 16
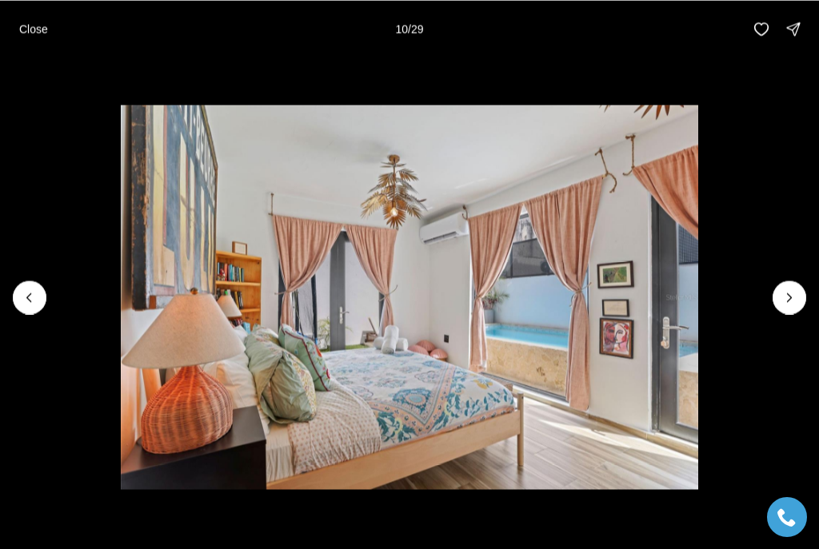
click at [784, 301] on icon "Next slide" at bounding box center [789, 297] width 16 height 16
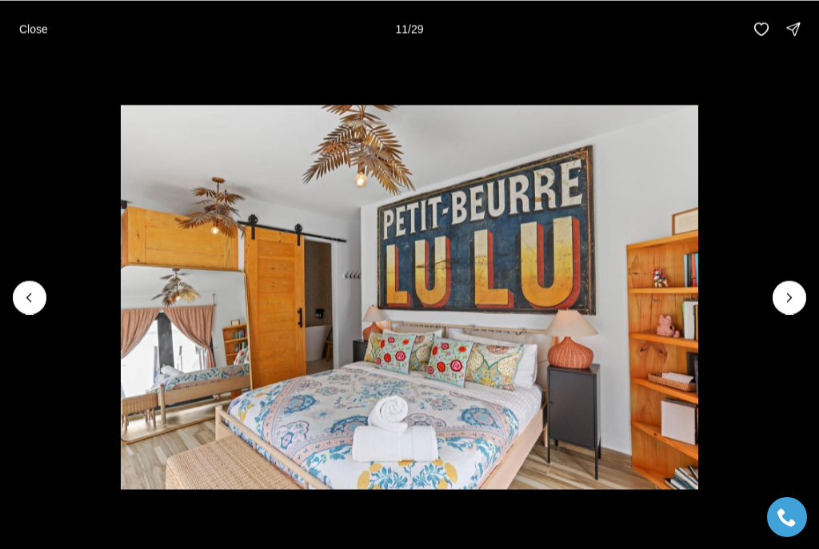
click at [784, 300] on icon "Next slide" at bounding box center [789, 297] width 16 height 16
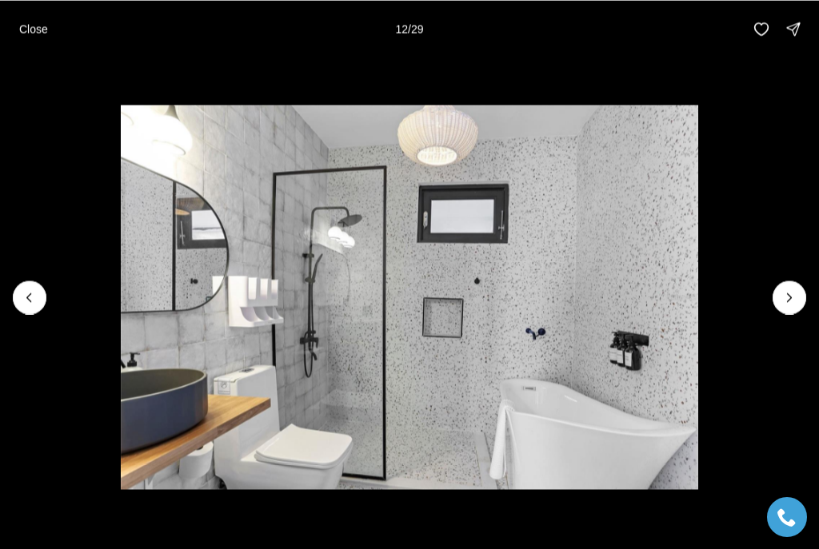
click at [785, 301] on icon "Next slide" at bounding box center [789, 297] width 16 height 16
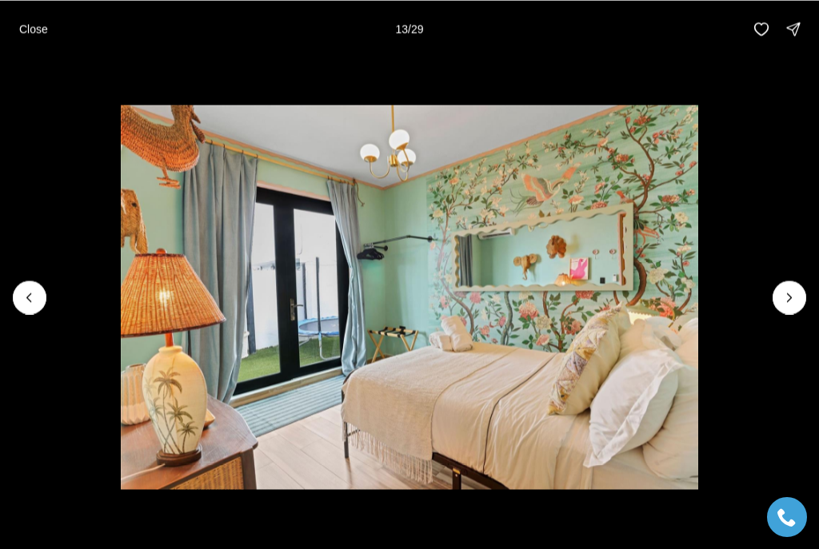
click at [785, 301] on icon "Next slide" at bounding box center [789, 297] width 16 height 16
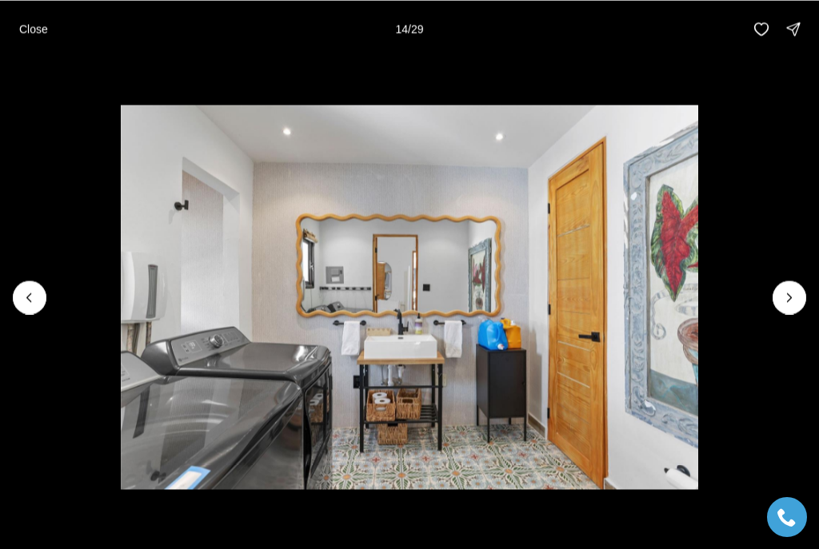
click at [783, 303] on icon "Next slide" at bounding box center [789, 297] width 16 height 16
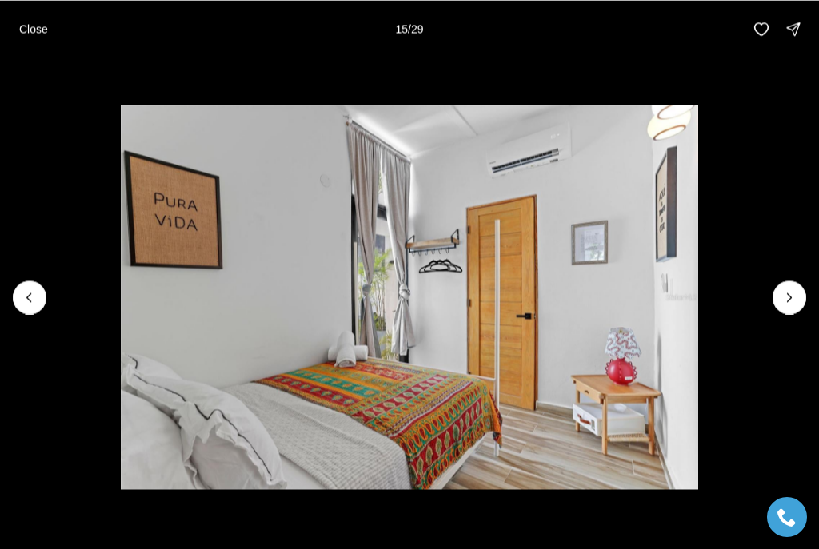
click at [786, 300] on icon "Next slide" at bounding box center [789, 297] width 16 height 16
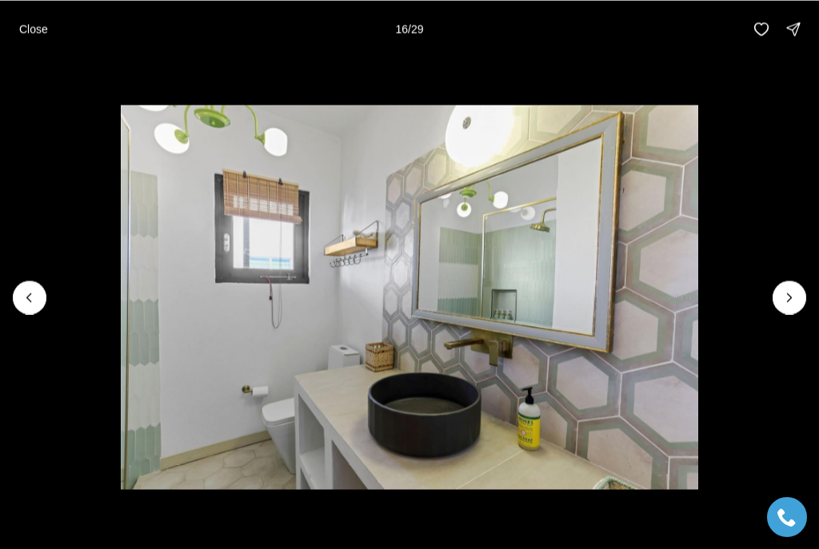
click at [784, 304] on icon "Next slide" at bounding box center [789, 297] width 16 height 16
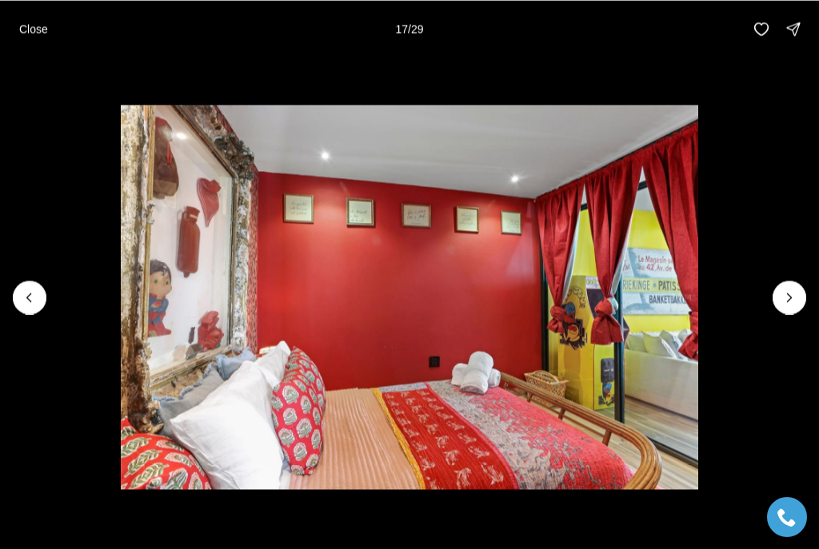
click at [30, 21] on button "Close" at bounding box center [34, 29] width 48 height 32
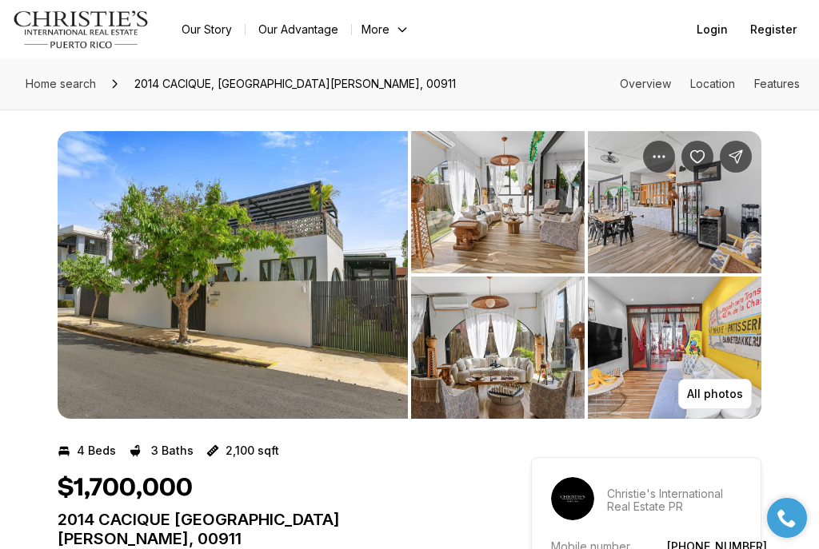
scroll to position [0, 0]
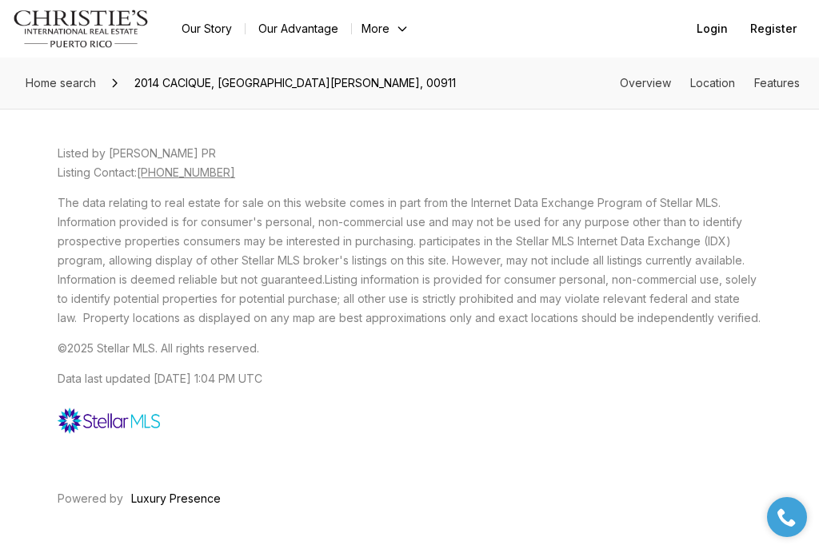
scroll to position [3651, 0]
